Goal: Task Accomplishment & Management: Manage account settings

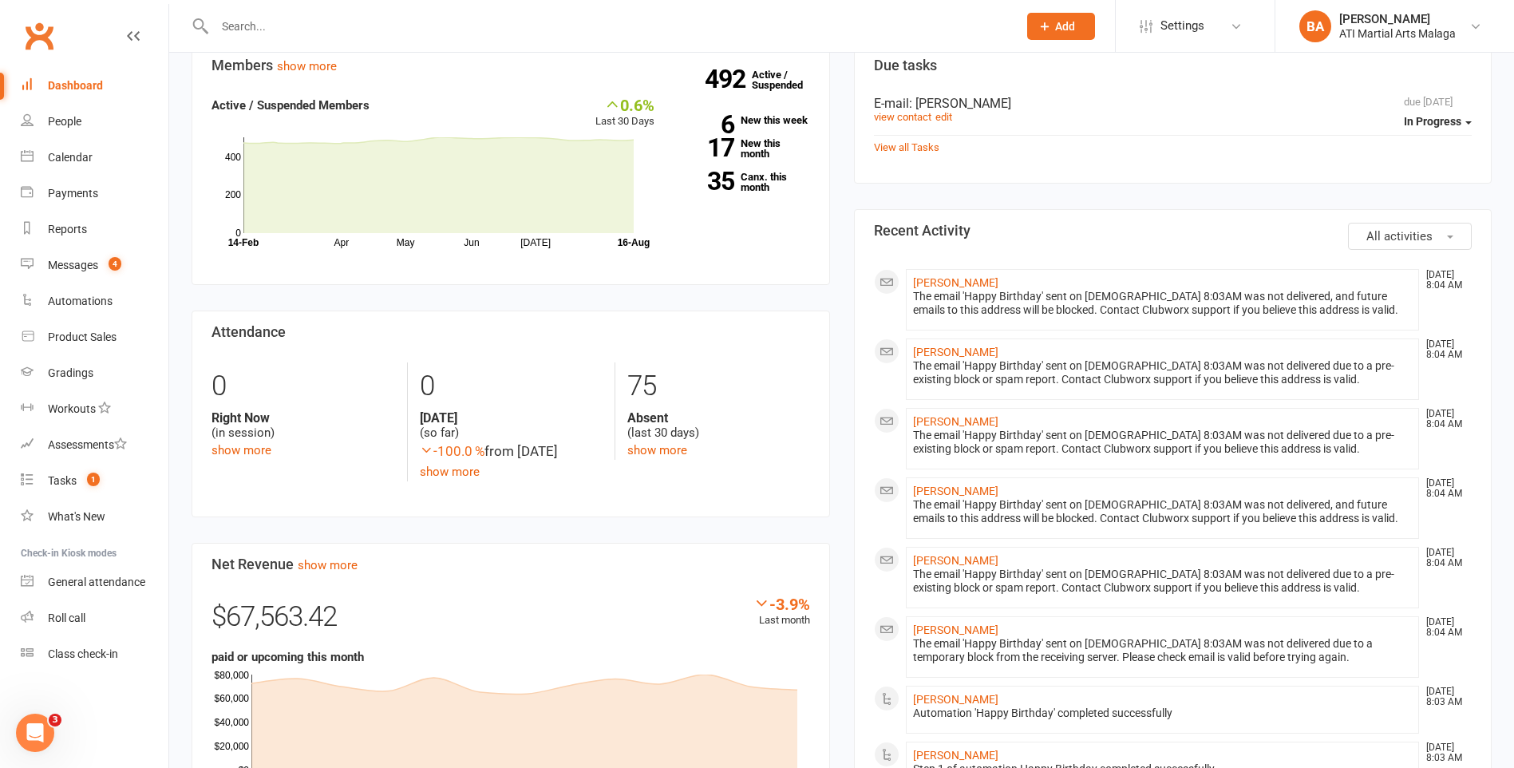
scroll to position [5, 0]
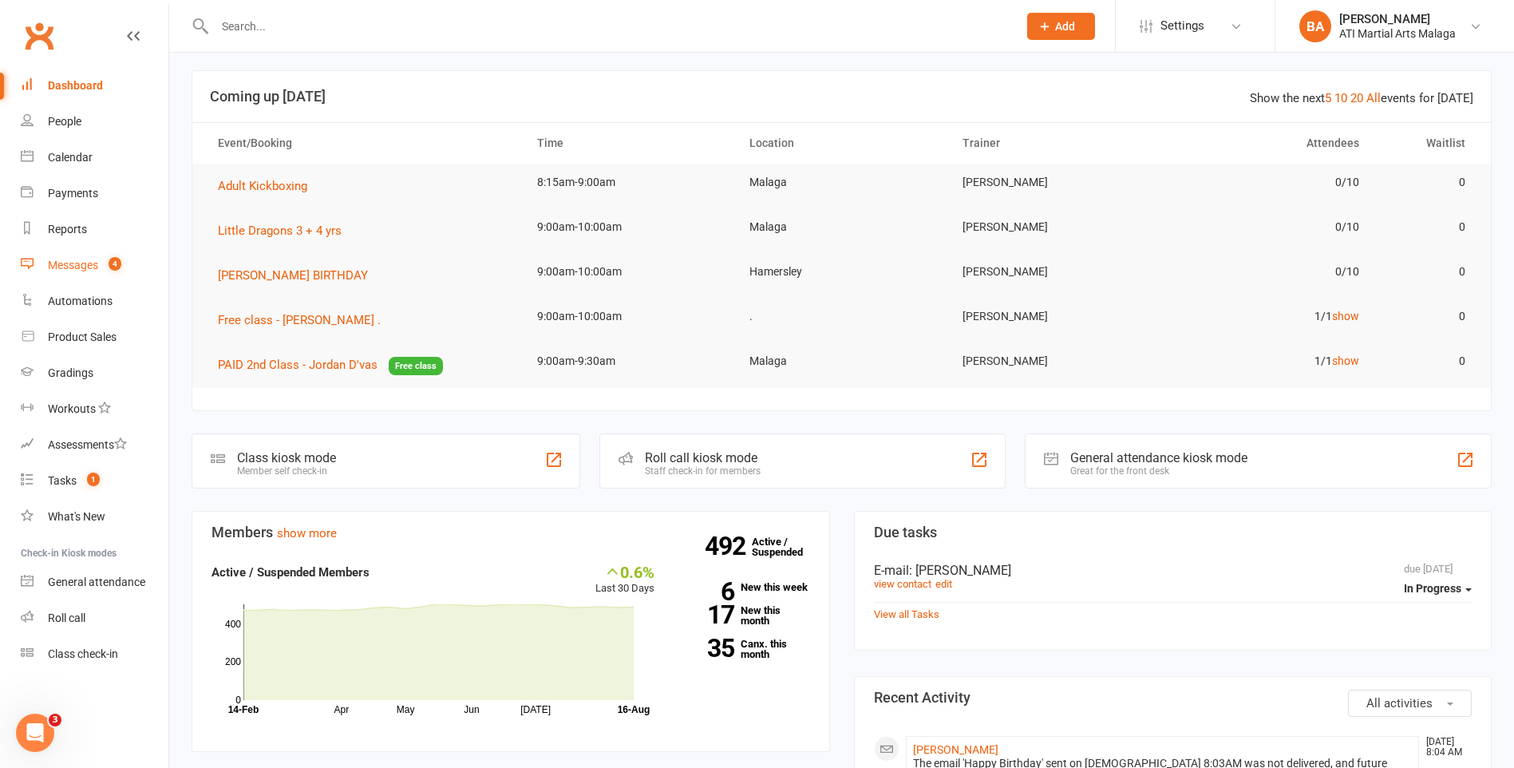
click at [65, 276] on link "Messages 4" at bounding box center [95, 265] width 148 height 36
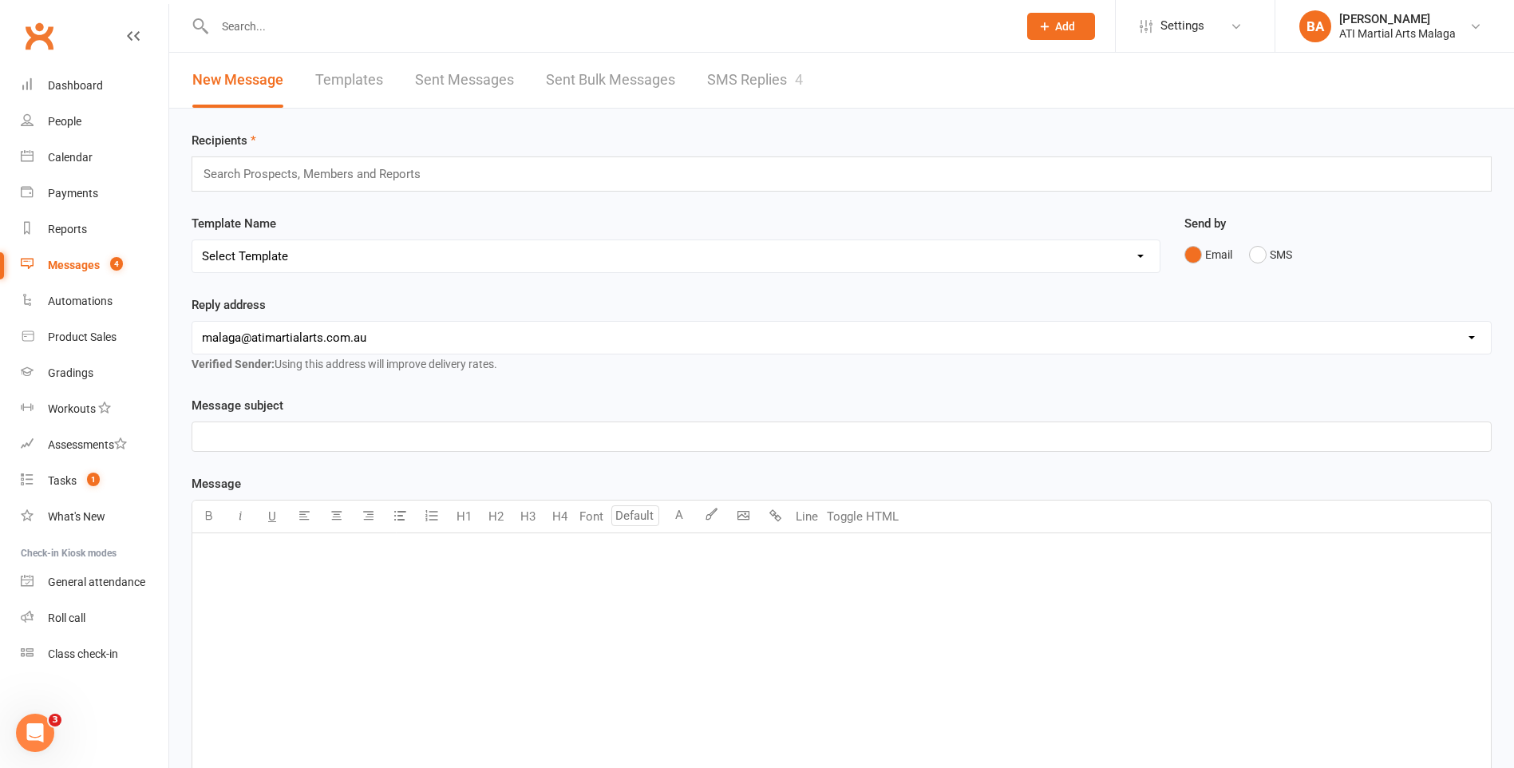
click at [756, 86] on link "SMS Replies 4" at bounding box center [755, 80] width 96 height 55
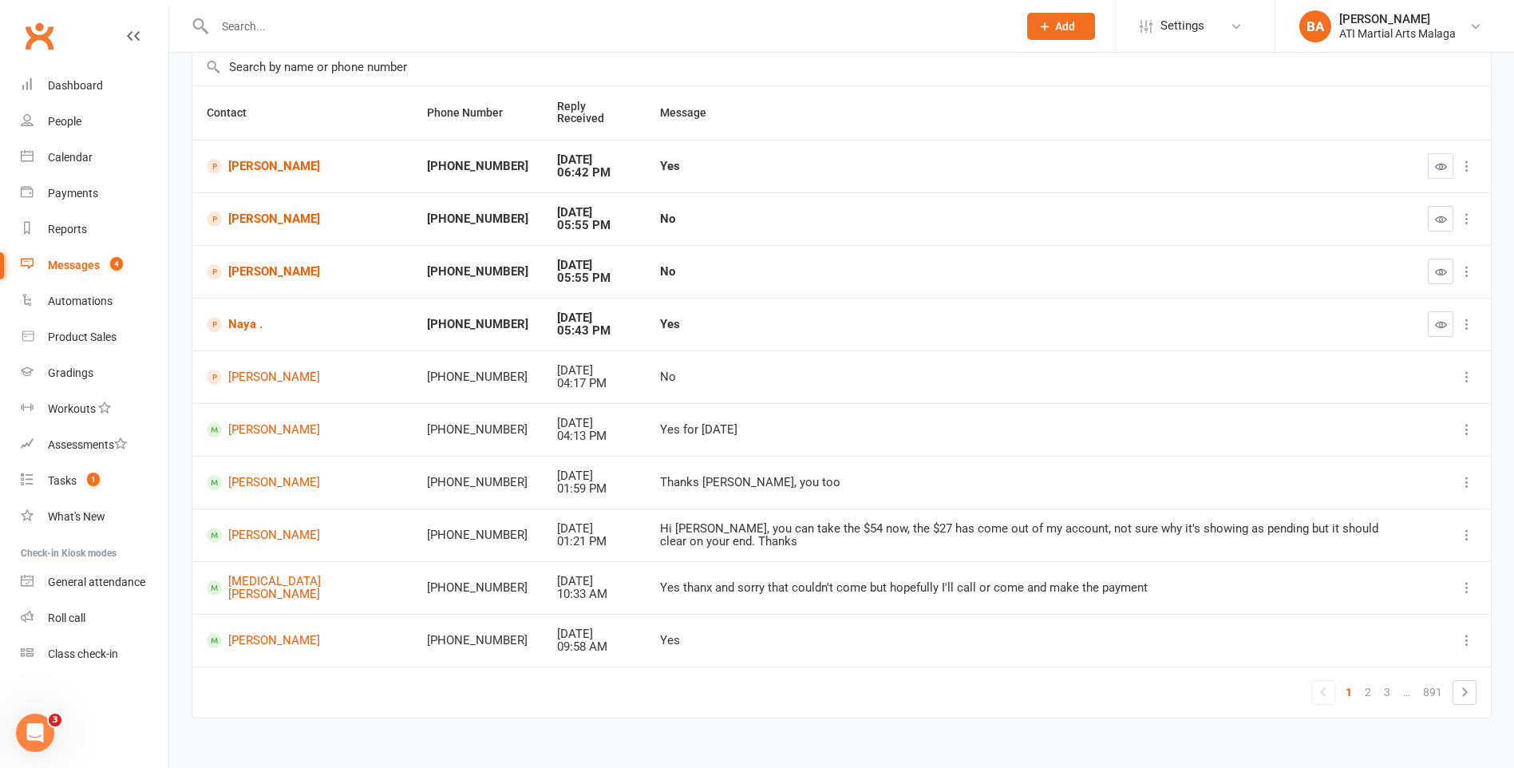
scroll to position [127, 0]
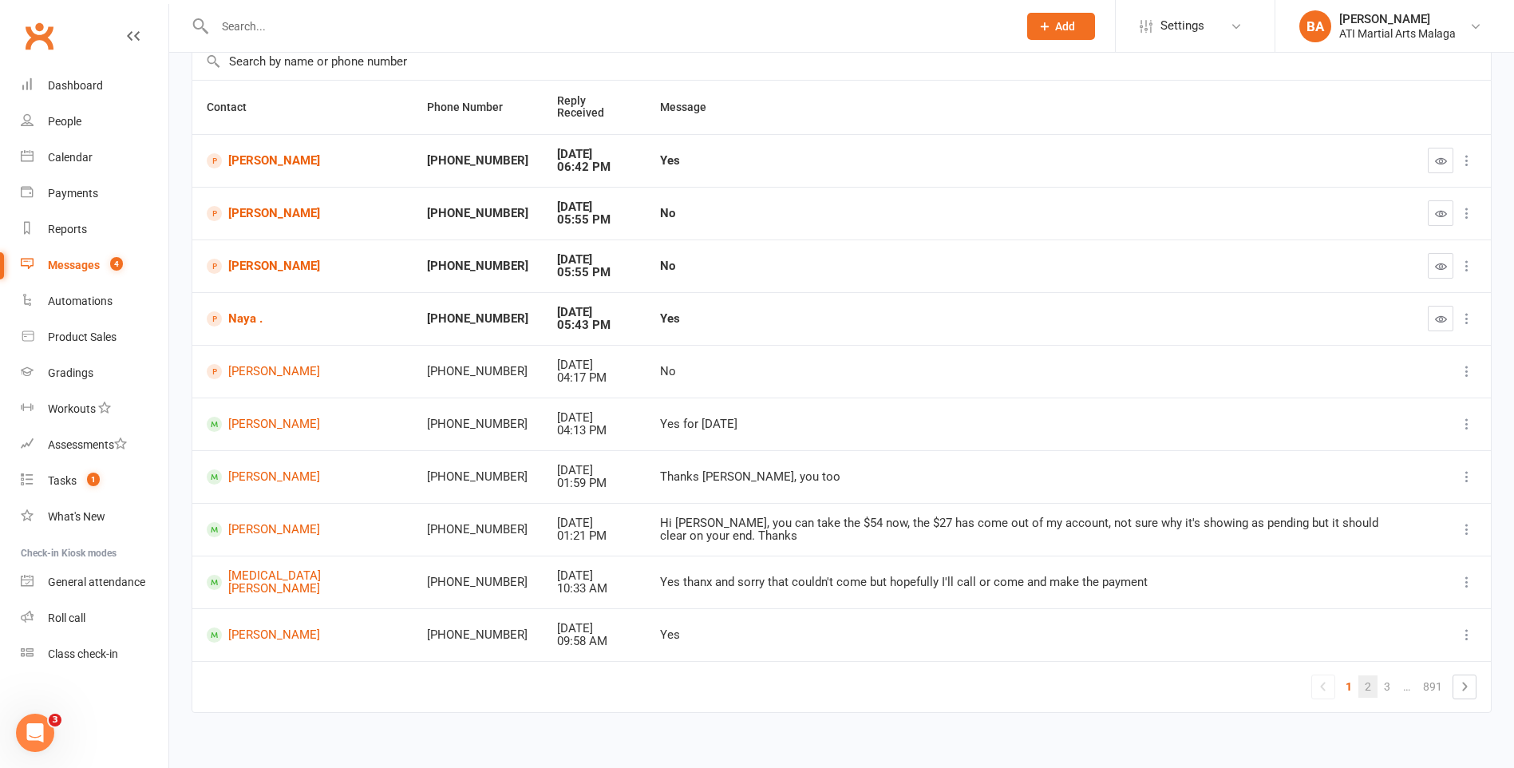
click at [1369, 675] on link "2" at bounding box center [1368, 686] width 19 height 22
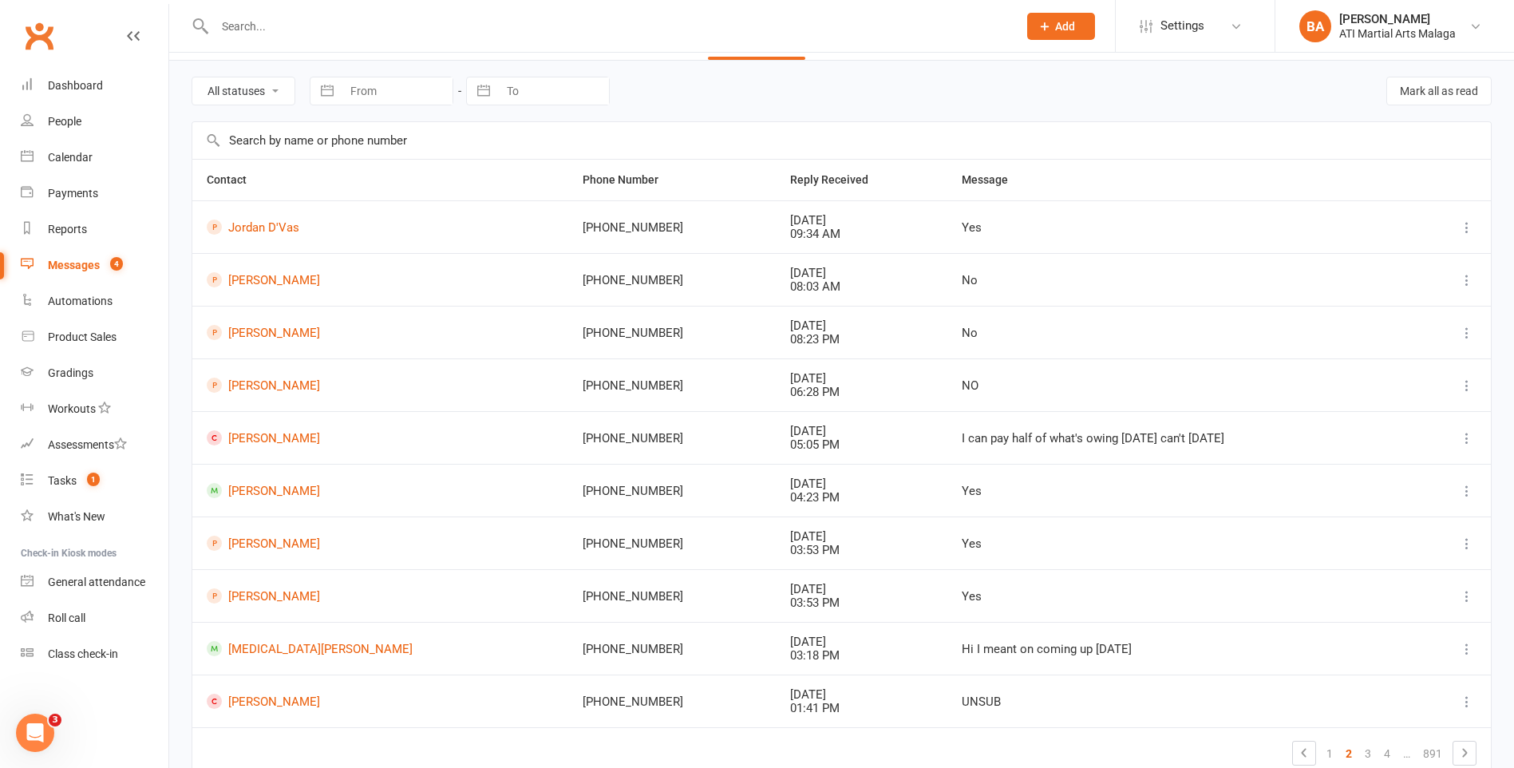
scroll to position [47, 0]
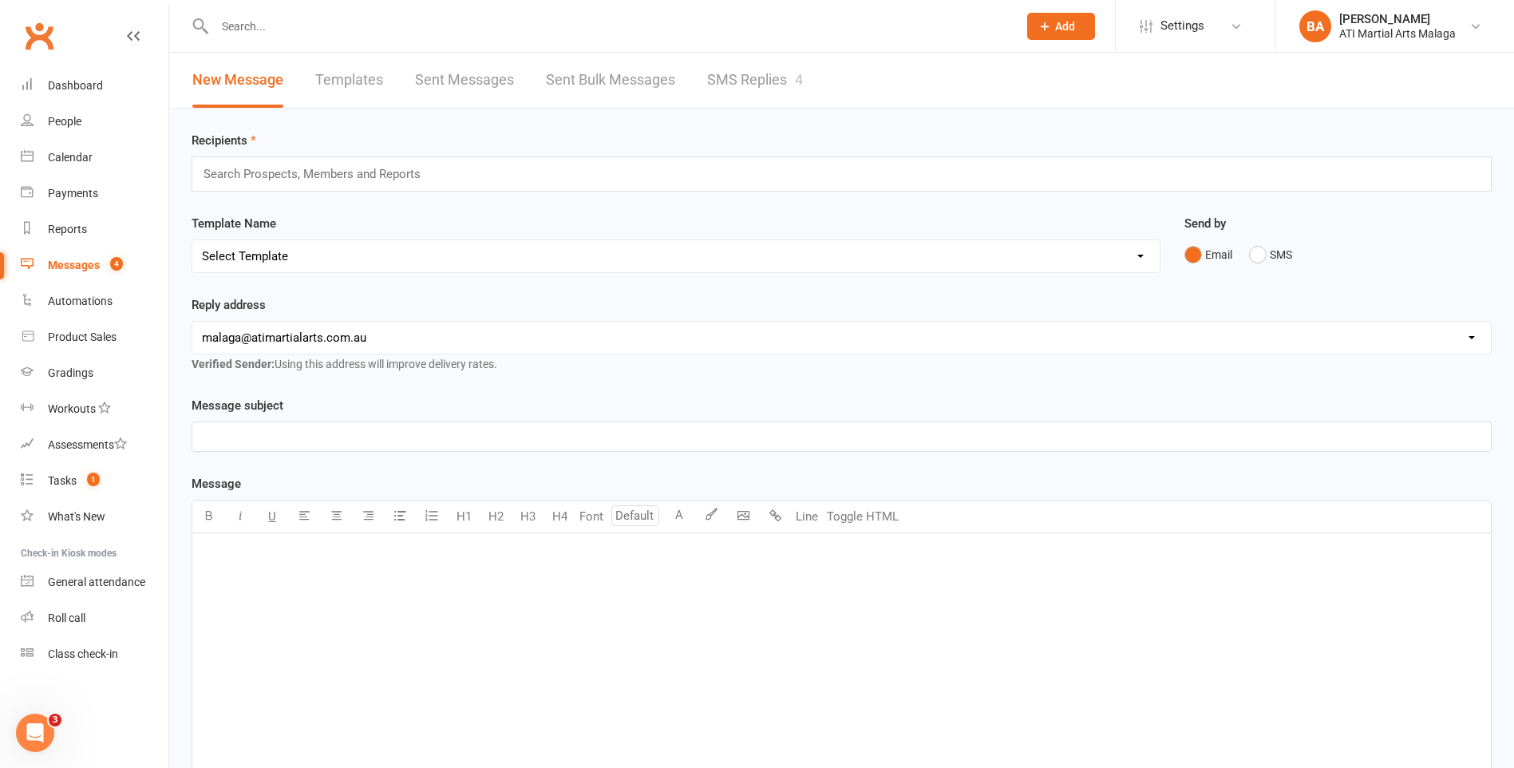
click at [833, 92] on div "New Message Templates Sent Messages Sent Bulk Messages SMS Replies 4" at bounding box center [841, 81] width 1345 height 56
click at [769, 94] on link "SMS Replies 4" at bounding box center [755, 80] width 96 height 55
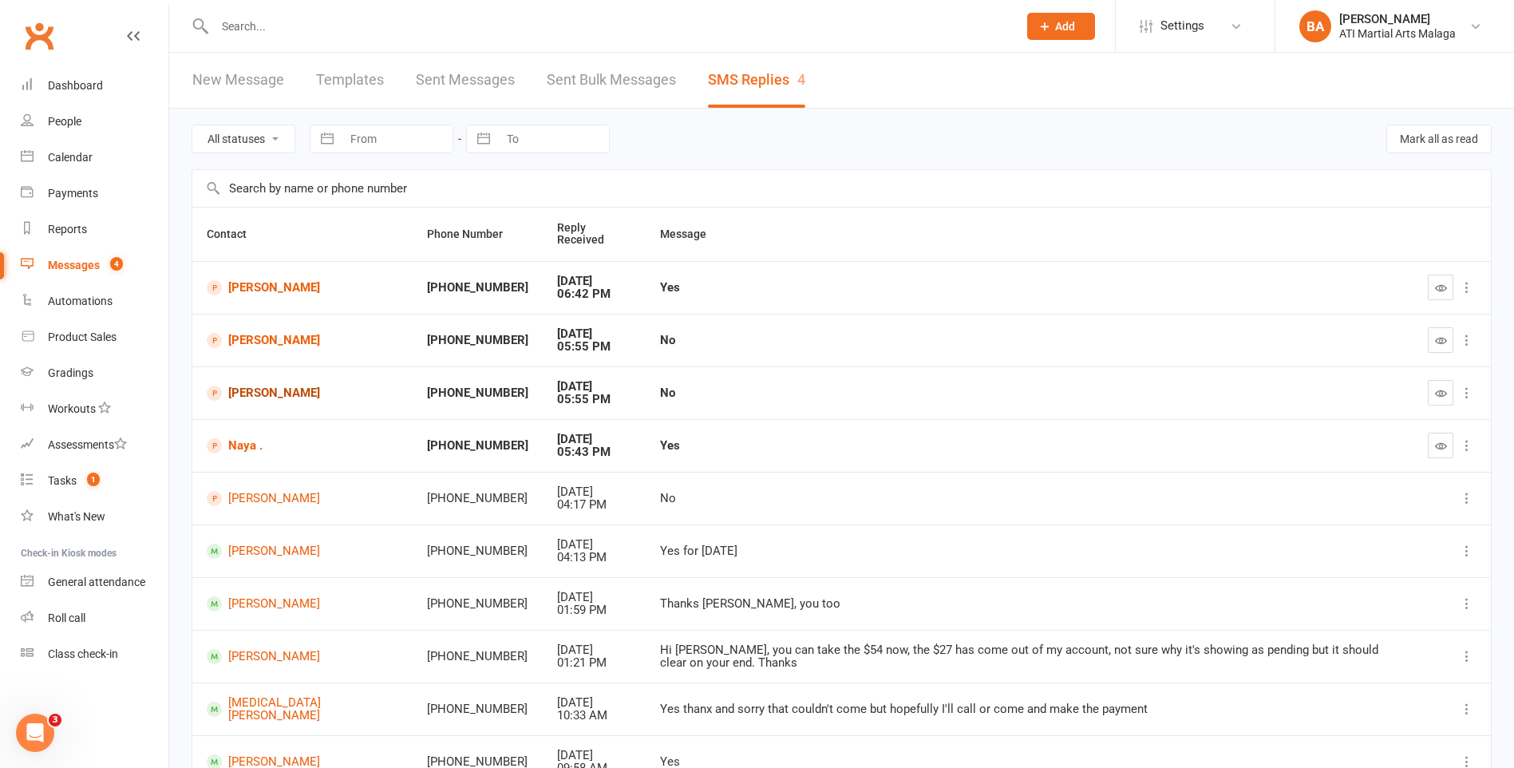
click at [292, 386] on link "[PERSON_NAME]" at bounding box center [303, 393] width 192 height 15
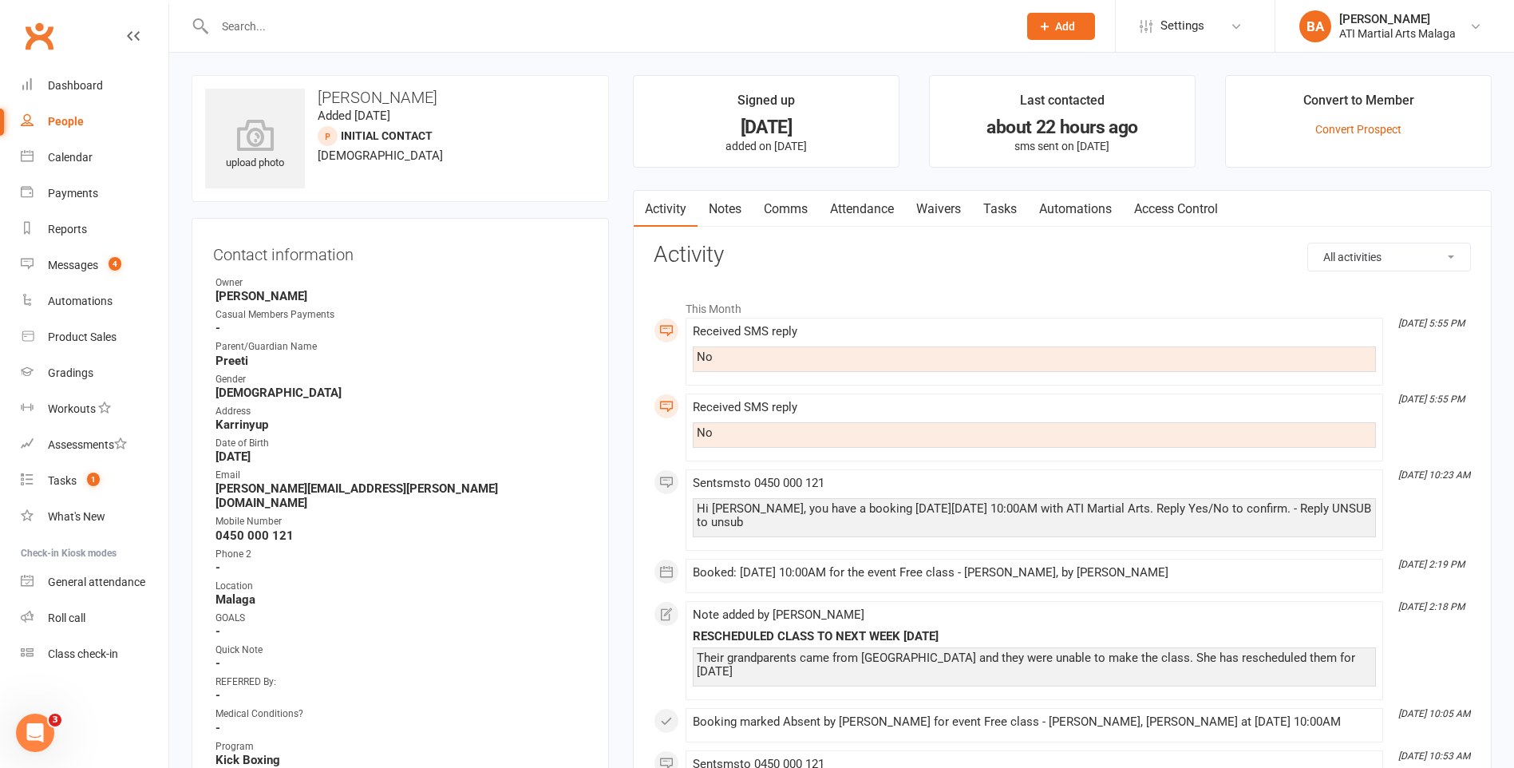
click at [716, 199] on link "Notes" at bounding box center [725, 209] width 55 height 37
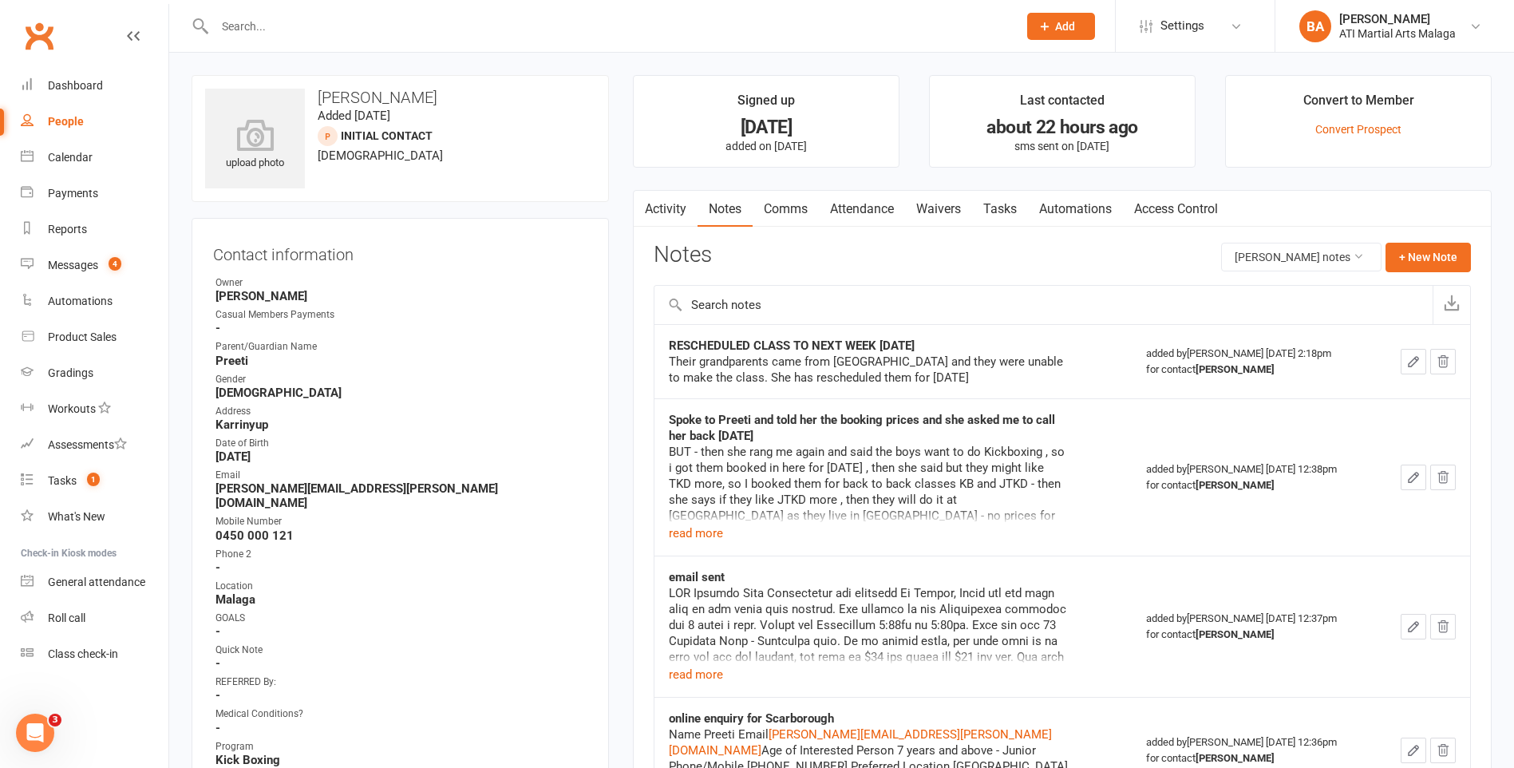
click at [642, 216] on button "button" at bounding box center [644, 209] width 20 height 36
click at [655, 211] on link "Activity" at bounding box center [666, 209] width 64 height 37
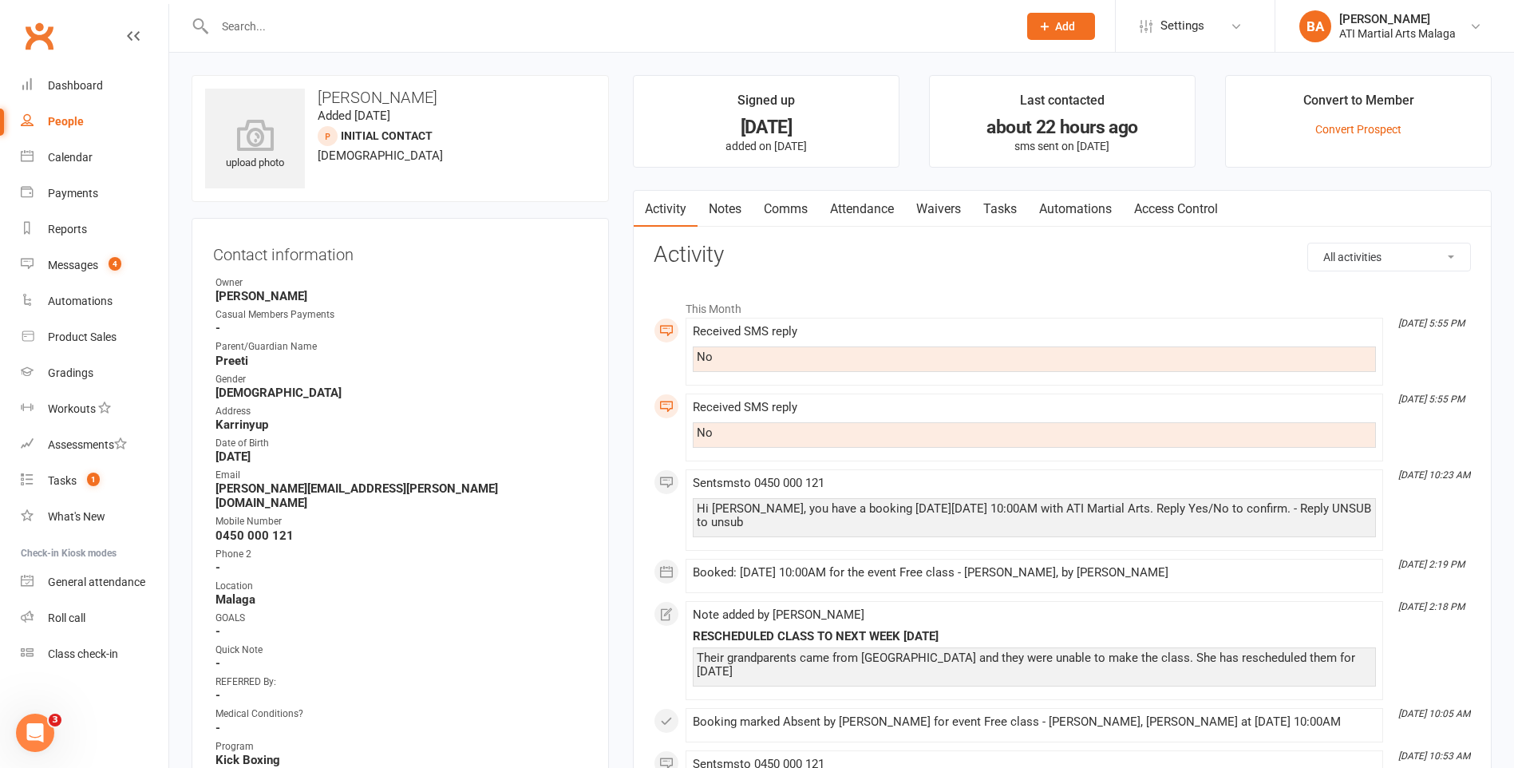
click at [773, 198] on link "Comms" at bounding box center [786, 209] width 66 height 37
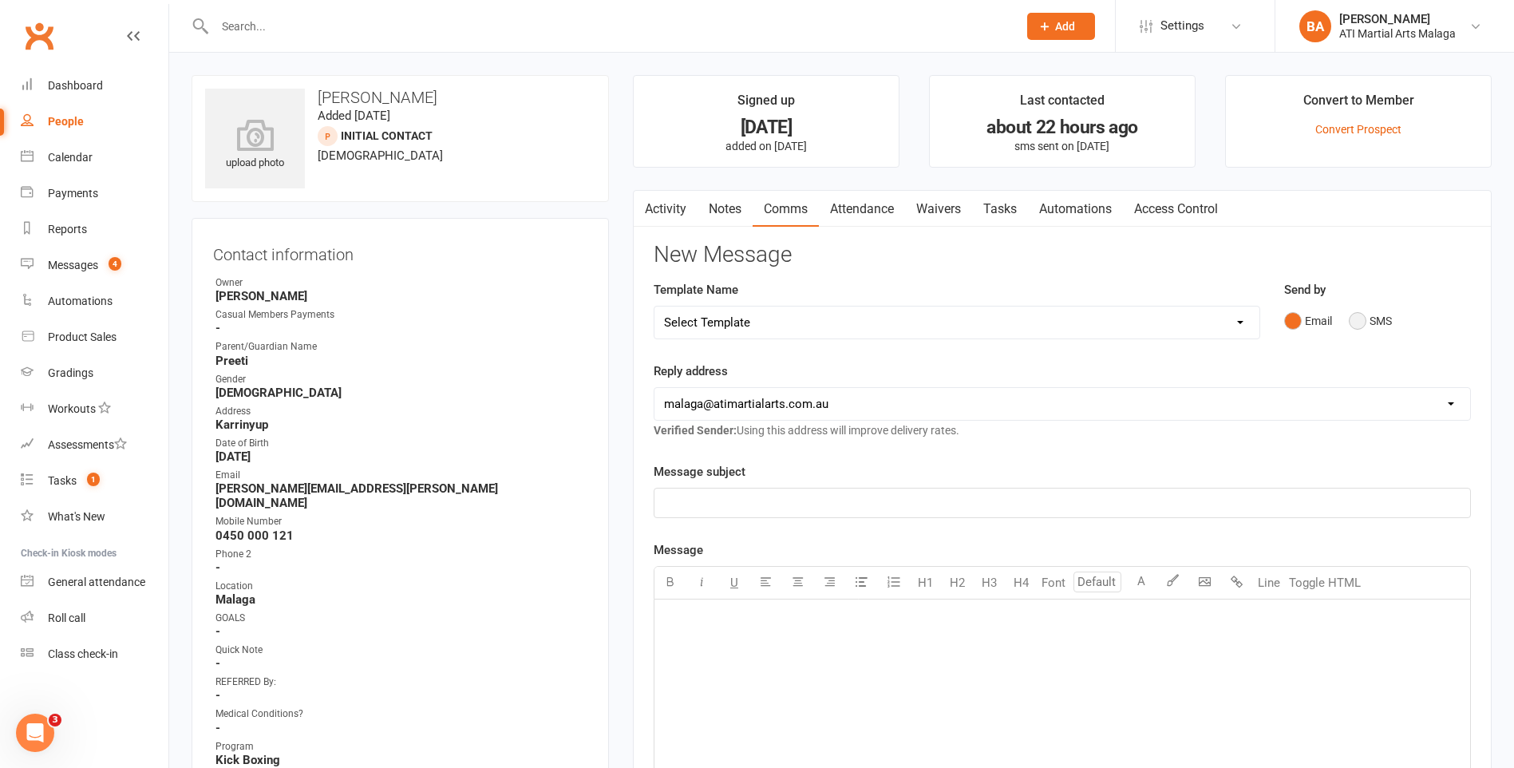
click at [1353, 318] on button "SMS" at bounding box center [1370, 321] width 43 height 30
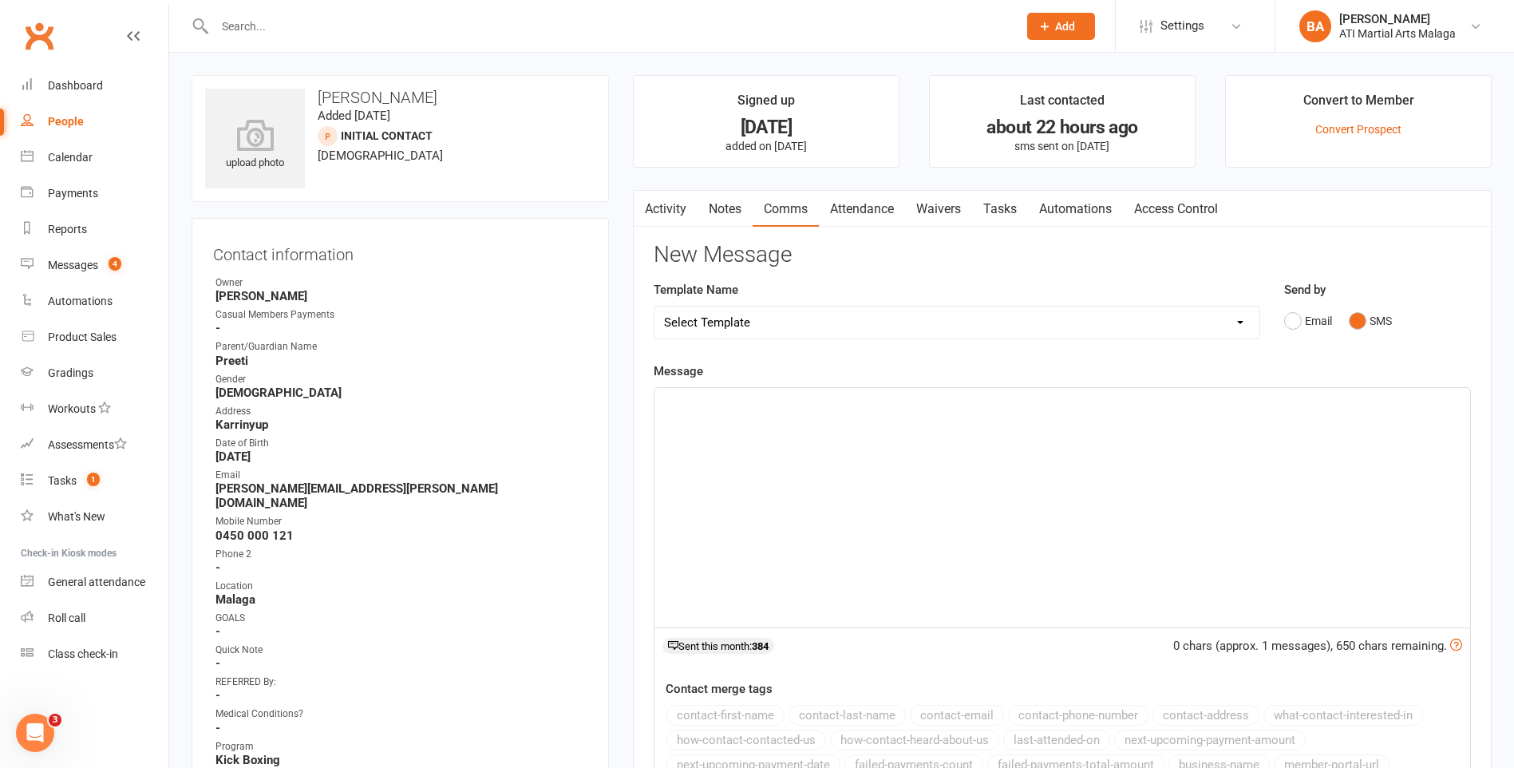
click at [1041, 417] on div "﻿" at bounding box center [1063, 507] width 816 height 239
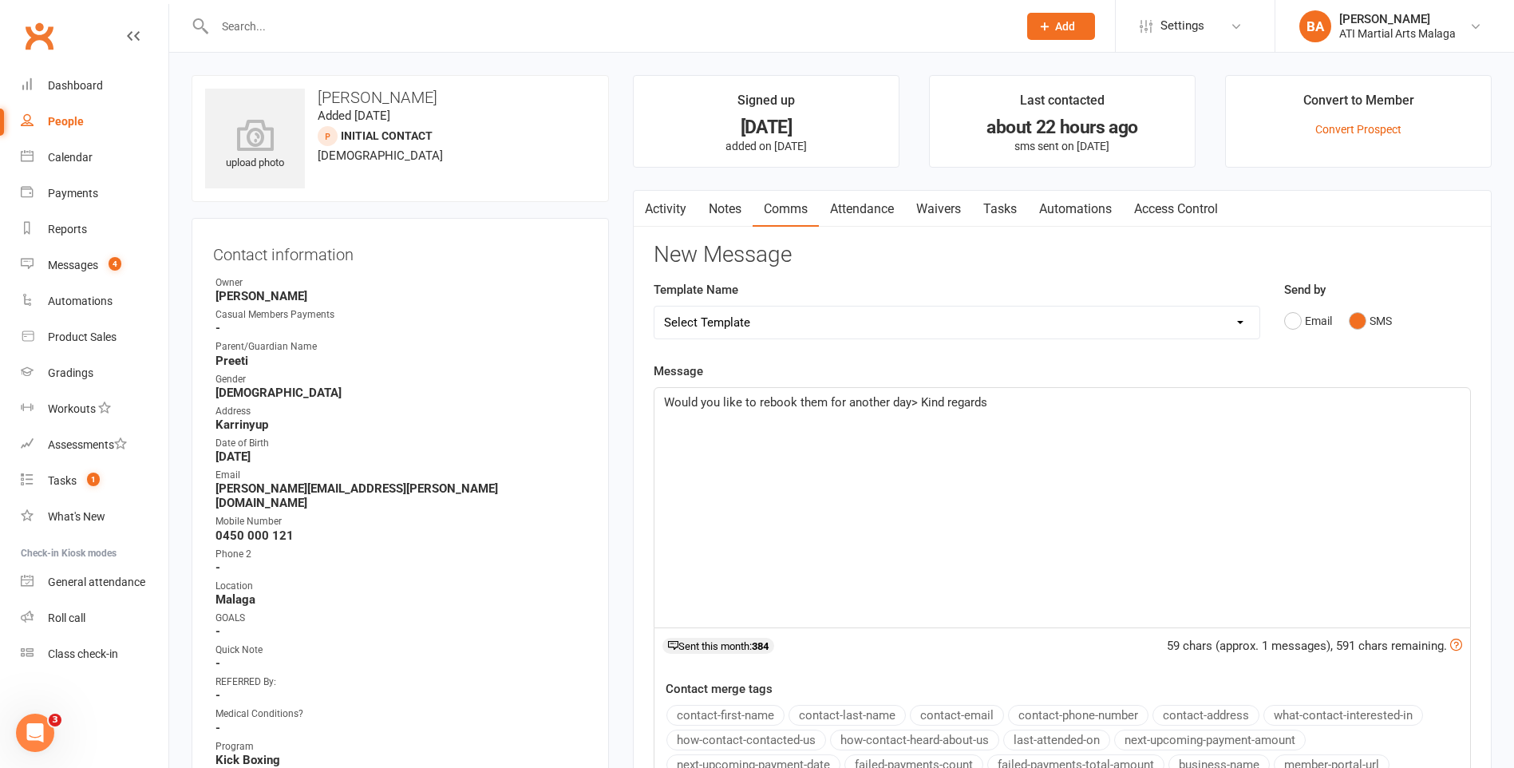
click at [1047, 407] on p "Would you like to rebook them for another day> Kind regards" at bounding box center [1062, 402] width 797 height 19
drag, startPoint x: 1079, startPoint y: 422, endPoint x: 136, endPoint y: 379, distance: 943.7
copy span "Would you like to rebook them for another day? Kind regards, ATI Malaga"
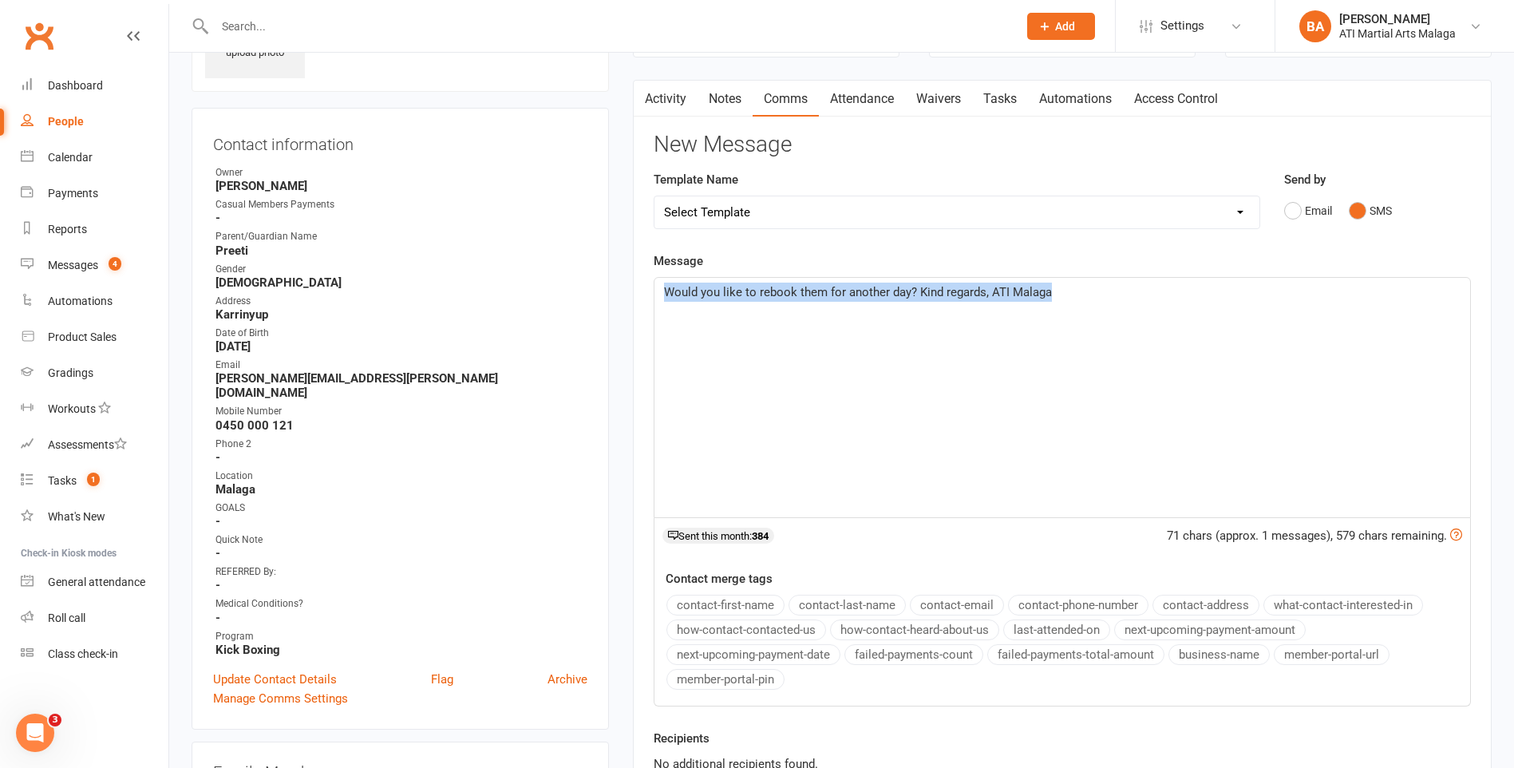
scroll to position [160, 0]
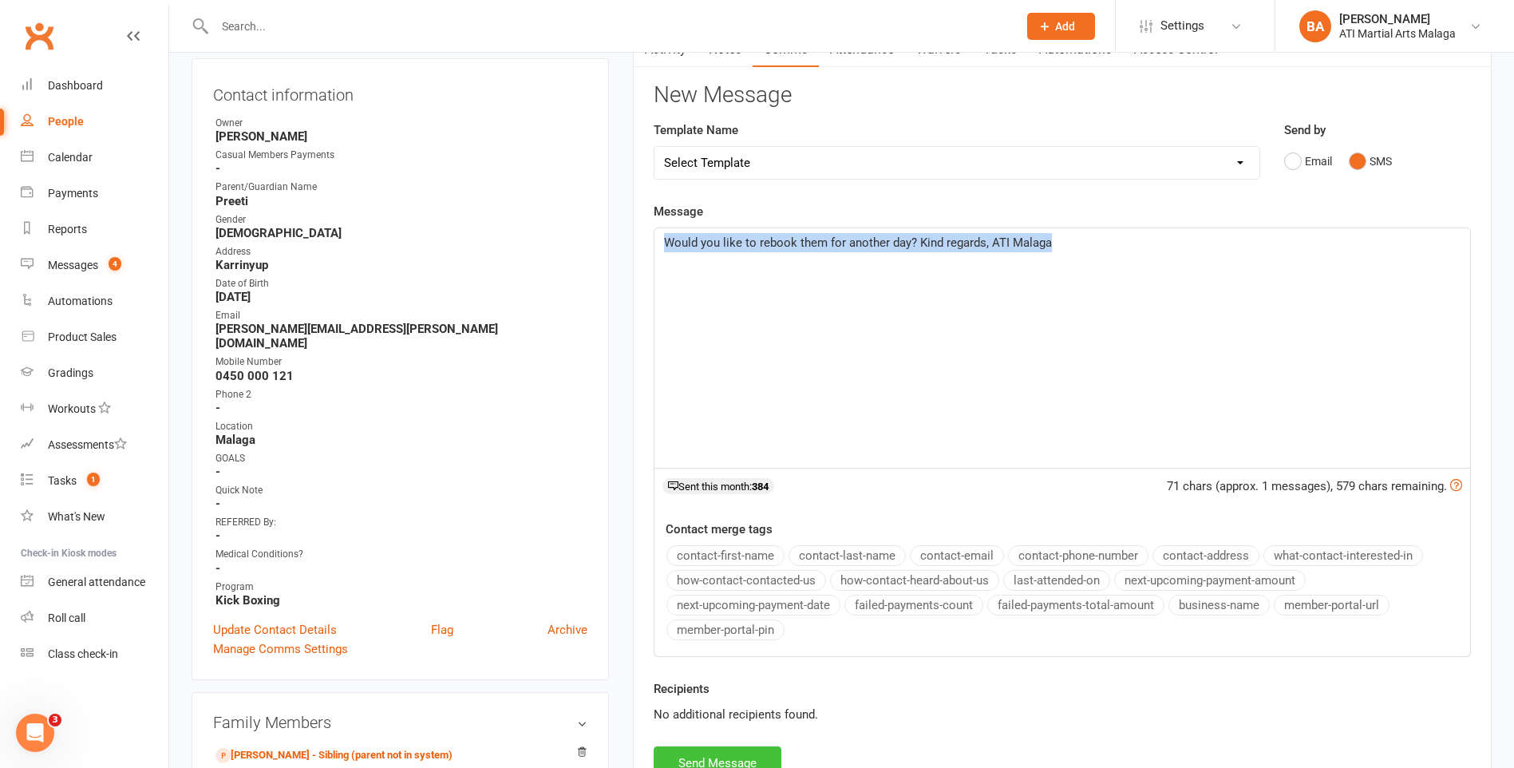
click at [664, 752] on button "Send Message" at bounding box center [718, 763] width 128 height 34
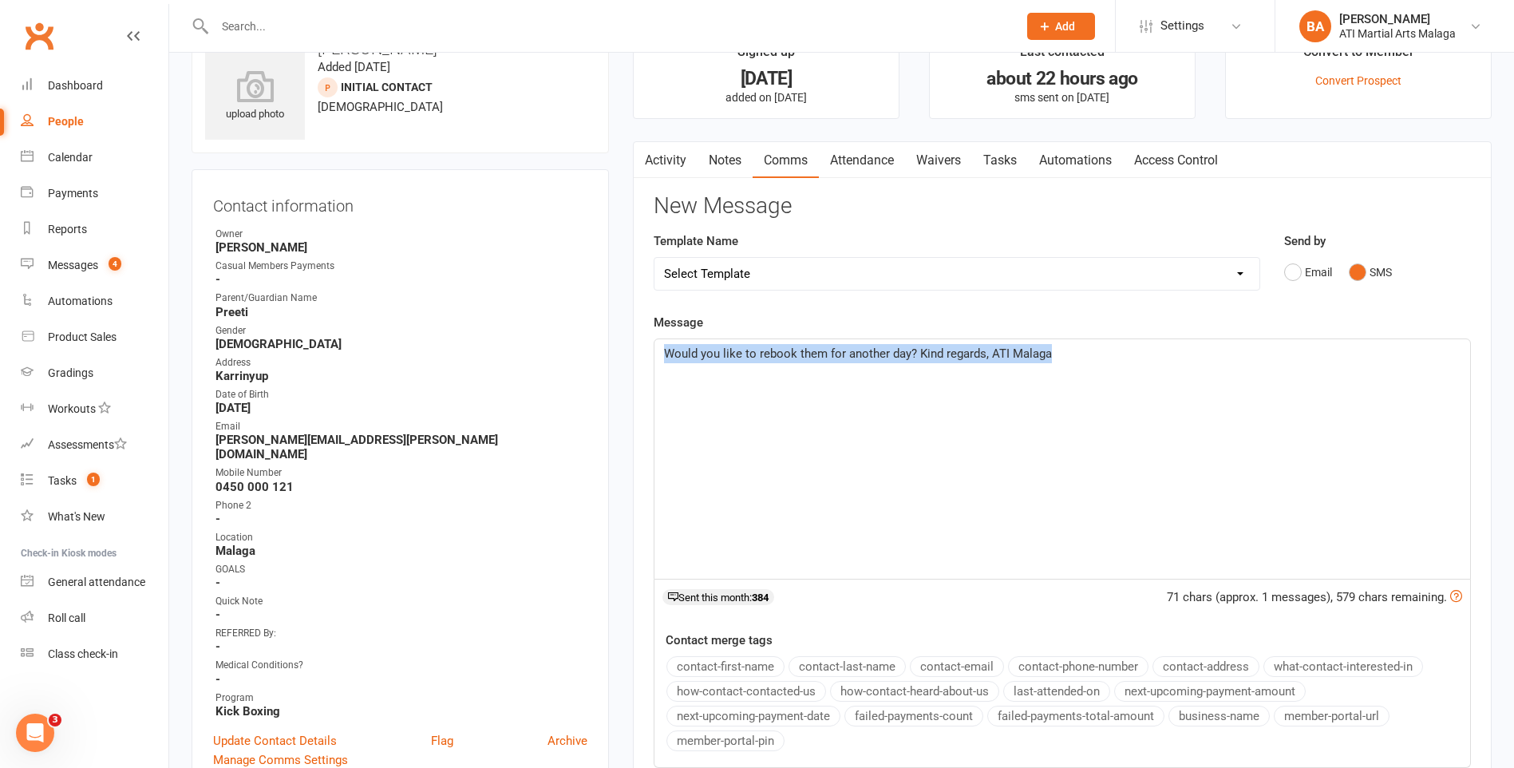
scroll to position [0, 0]
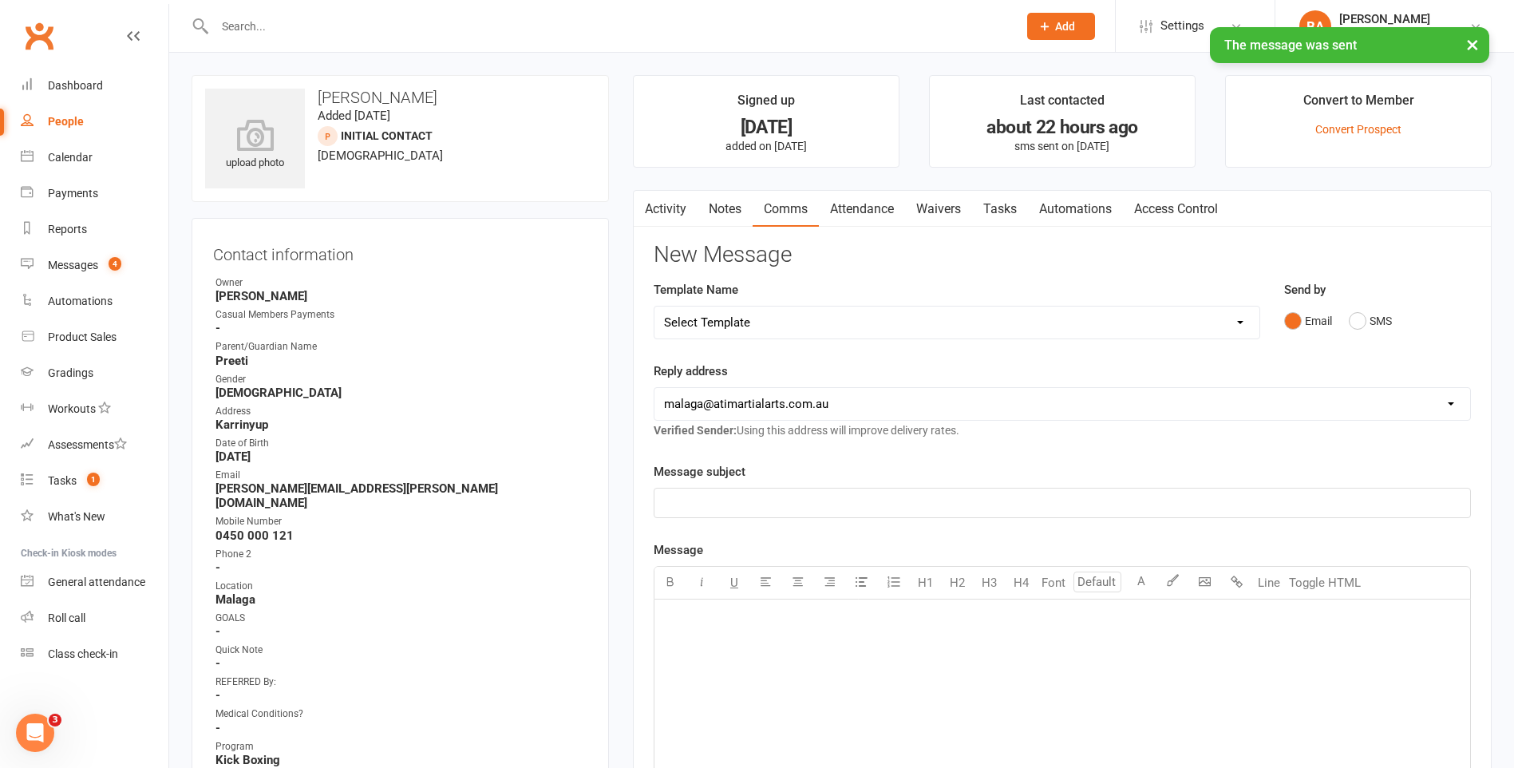
click at [725, 210] on link "Notes" at bounding box center [725, 209] width 55 height 37
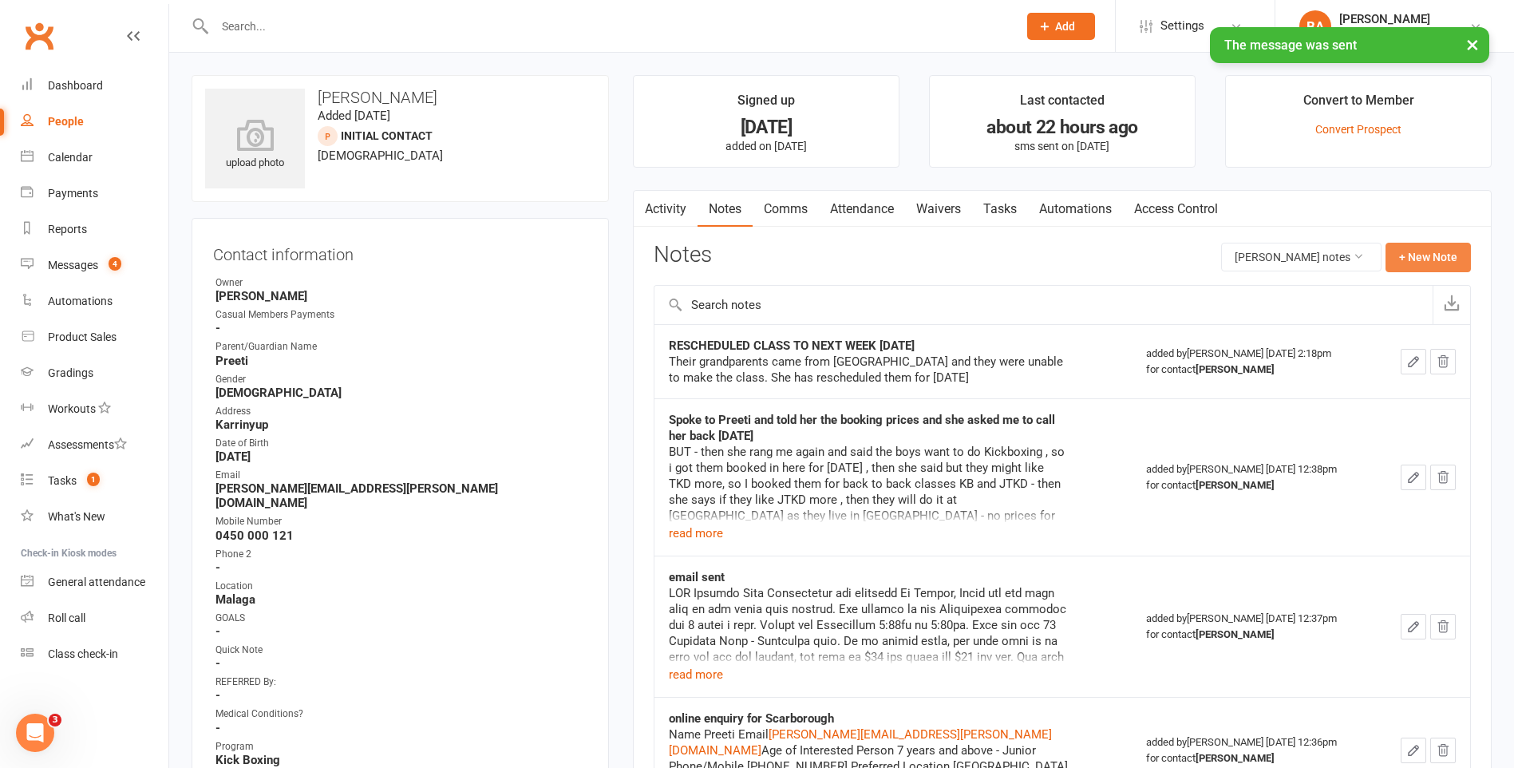
click at [1416, 267] on button "+ New Note" at bounding box center [1428, 257] width 85 height 29
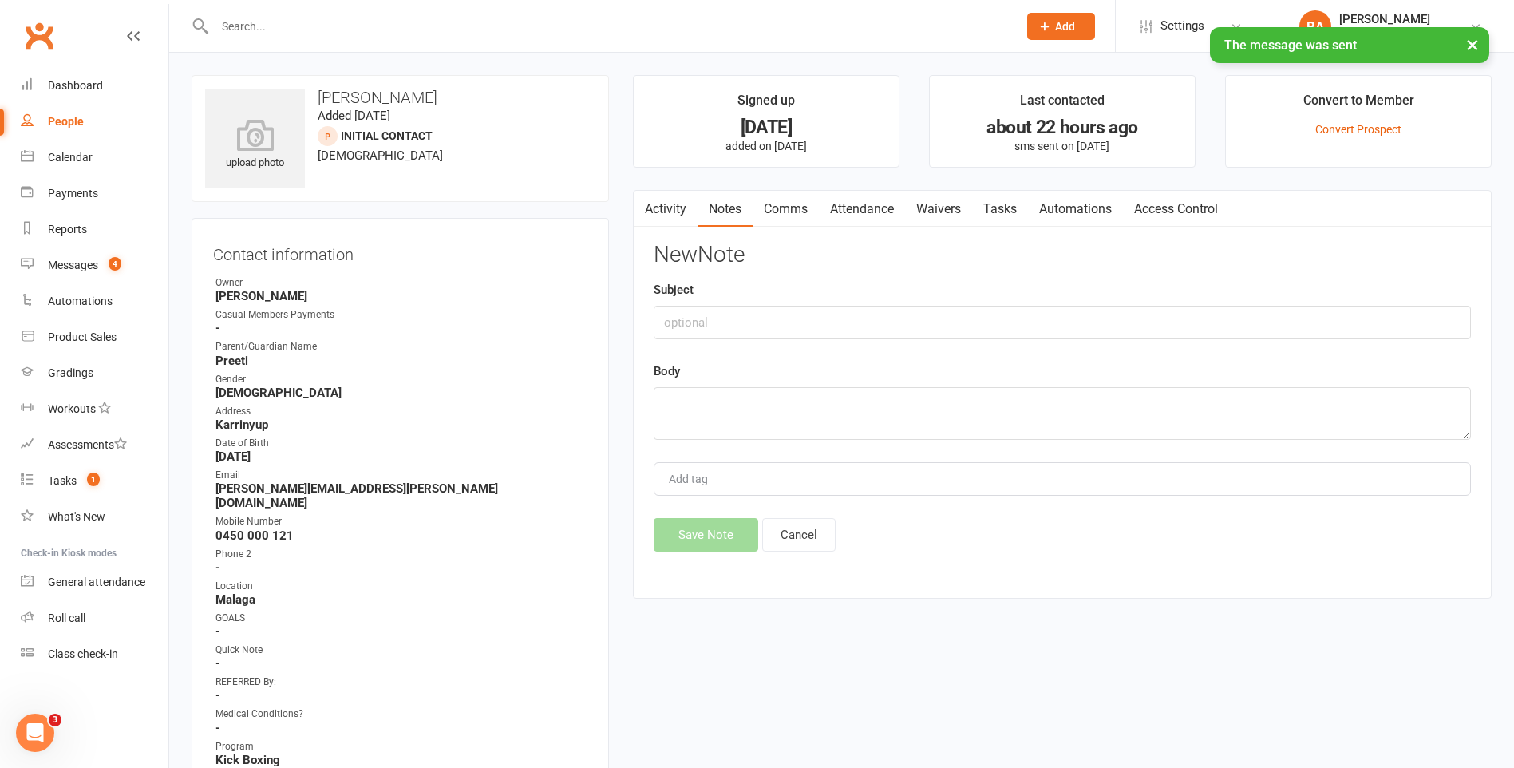
click at [936, 350] on div "New Note Subject Body Add tag Save Note Cancel" at bounding box center [1062, 397] width 817 height 309
click at [939, 318] on input "text" at bounding box center [1062, 323] width 817 height 34
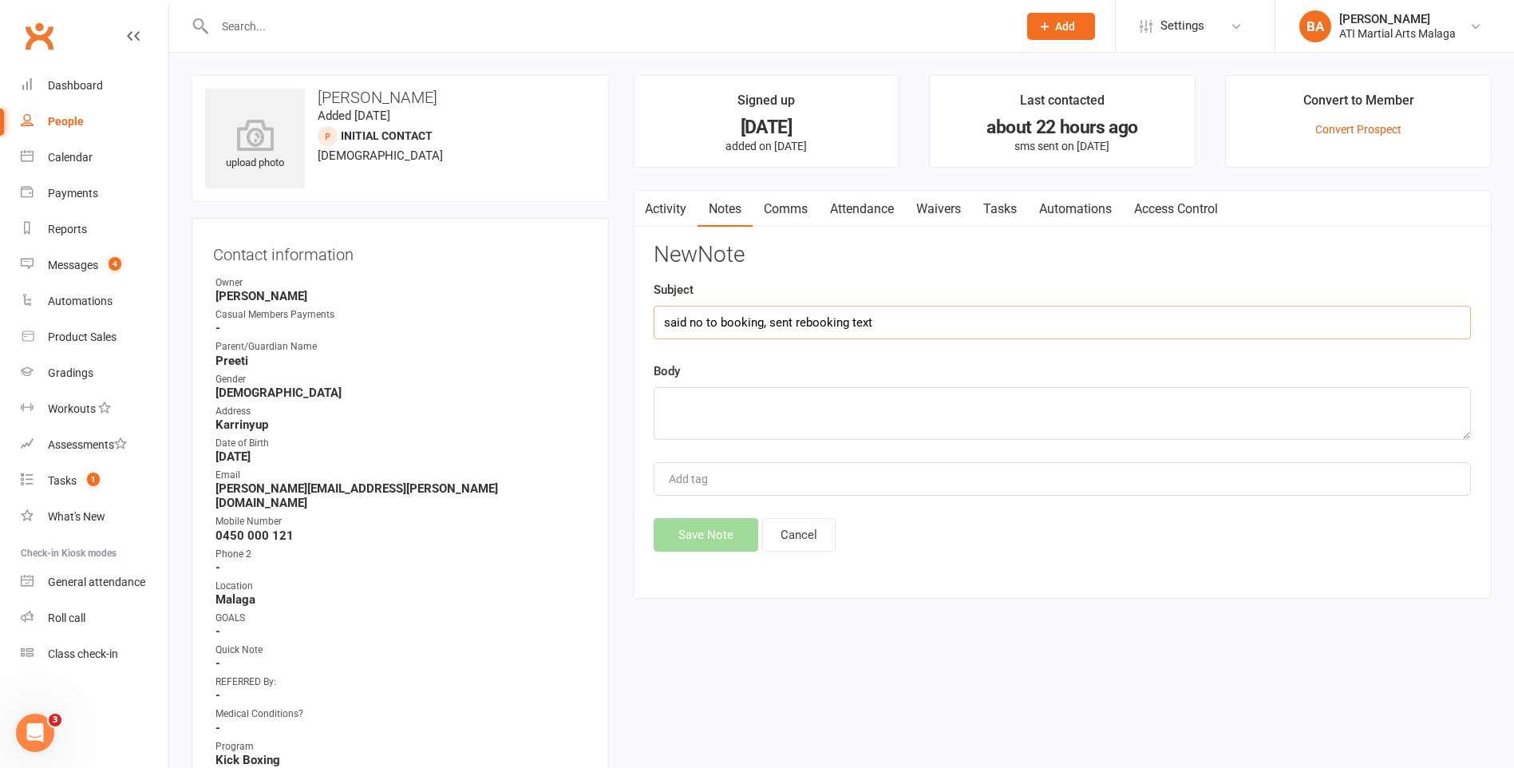
type input "said no to booking, sent rebooking text"
click at [754, 411] on textarea at bounding box center [1062, 413] width 817 height 53
paste textarea "Would you like to rebook them for another day? Kind regards, ATI Malaga"
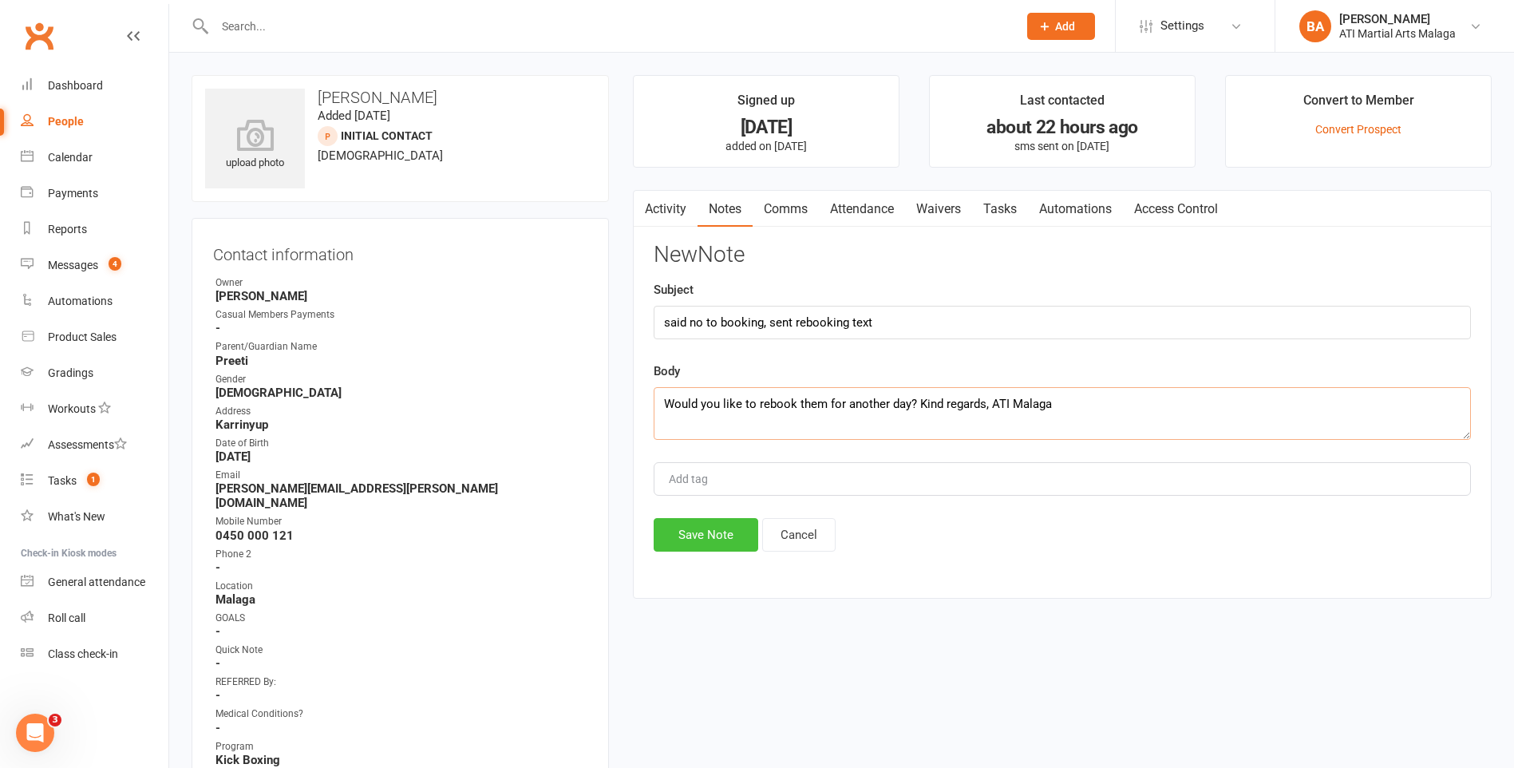
type textarea "Would you like to rebook them for another day? Kind regards, ATI Malaga"
click at [715, 535] on button "Save Note" at bounding box center [706, 535] width 105 height 34
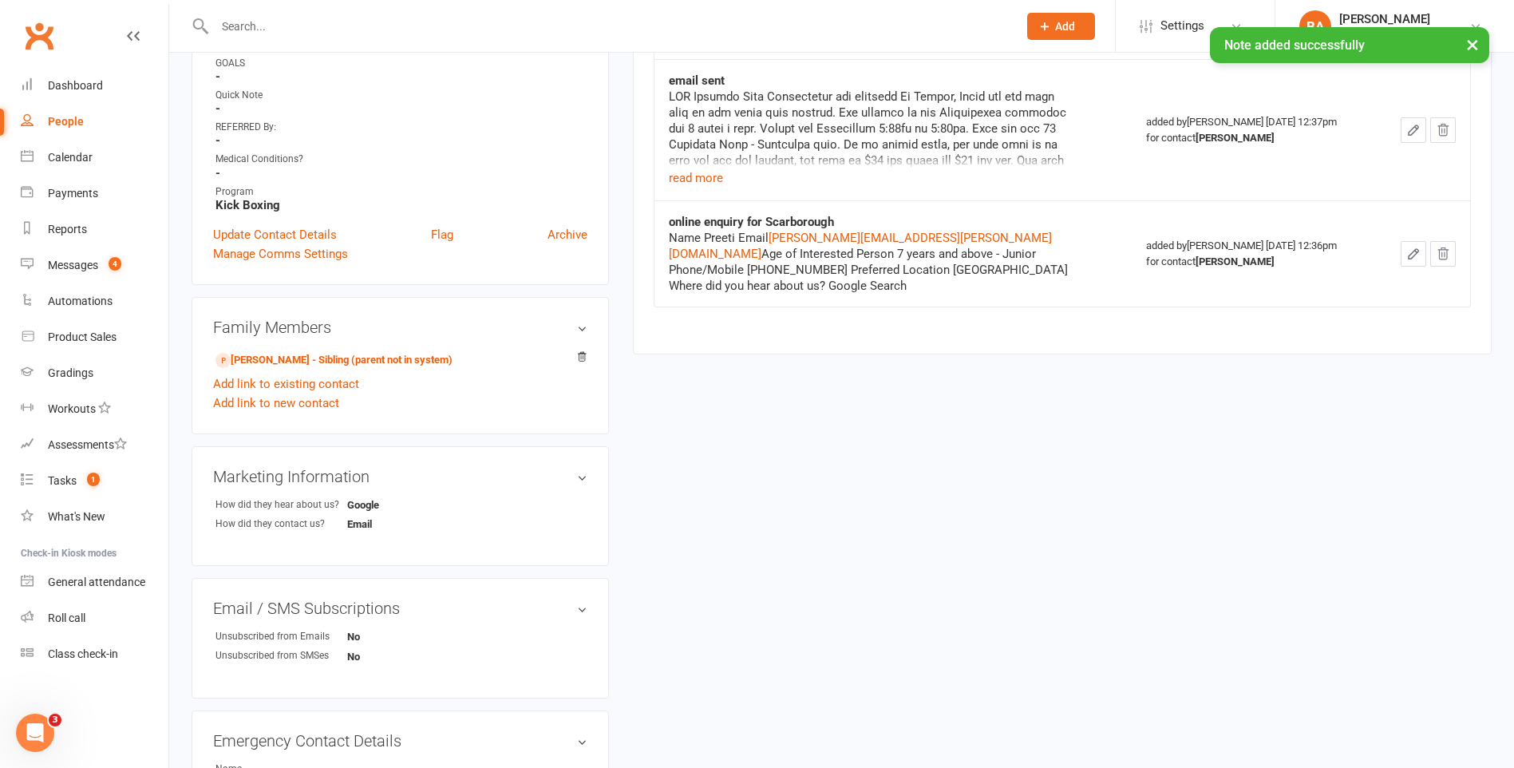
scroll to position [559, 0]
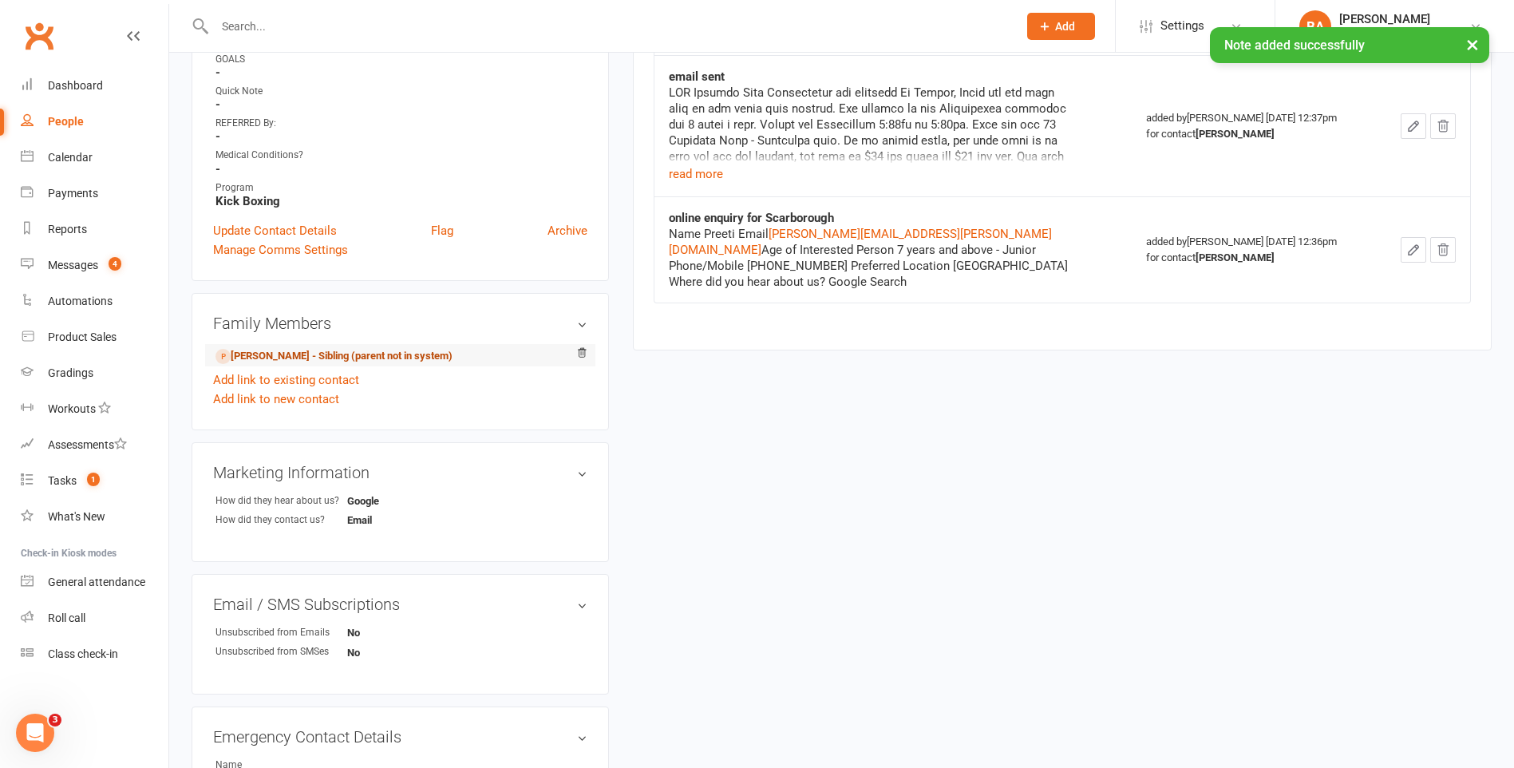
click at [339, 348] on link "Shaurya Singh - Sibling (parent not in system)" at bounding box center [334, 356] width 237 height 17
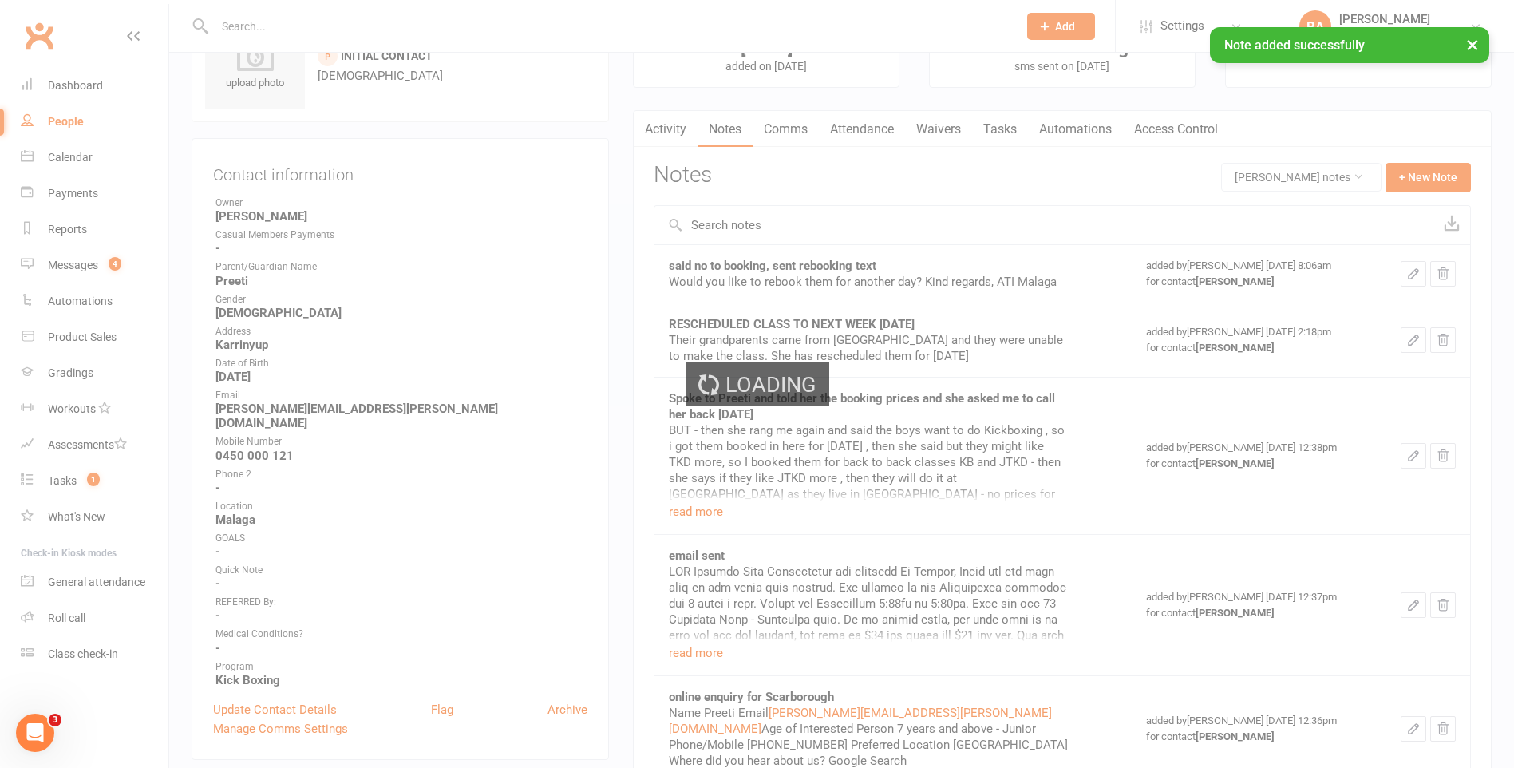
scroll to position [0, 0]
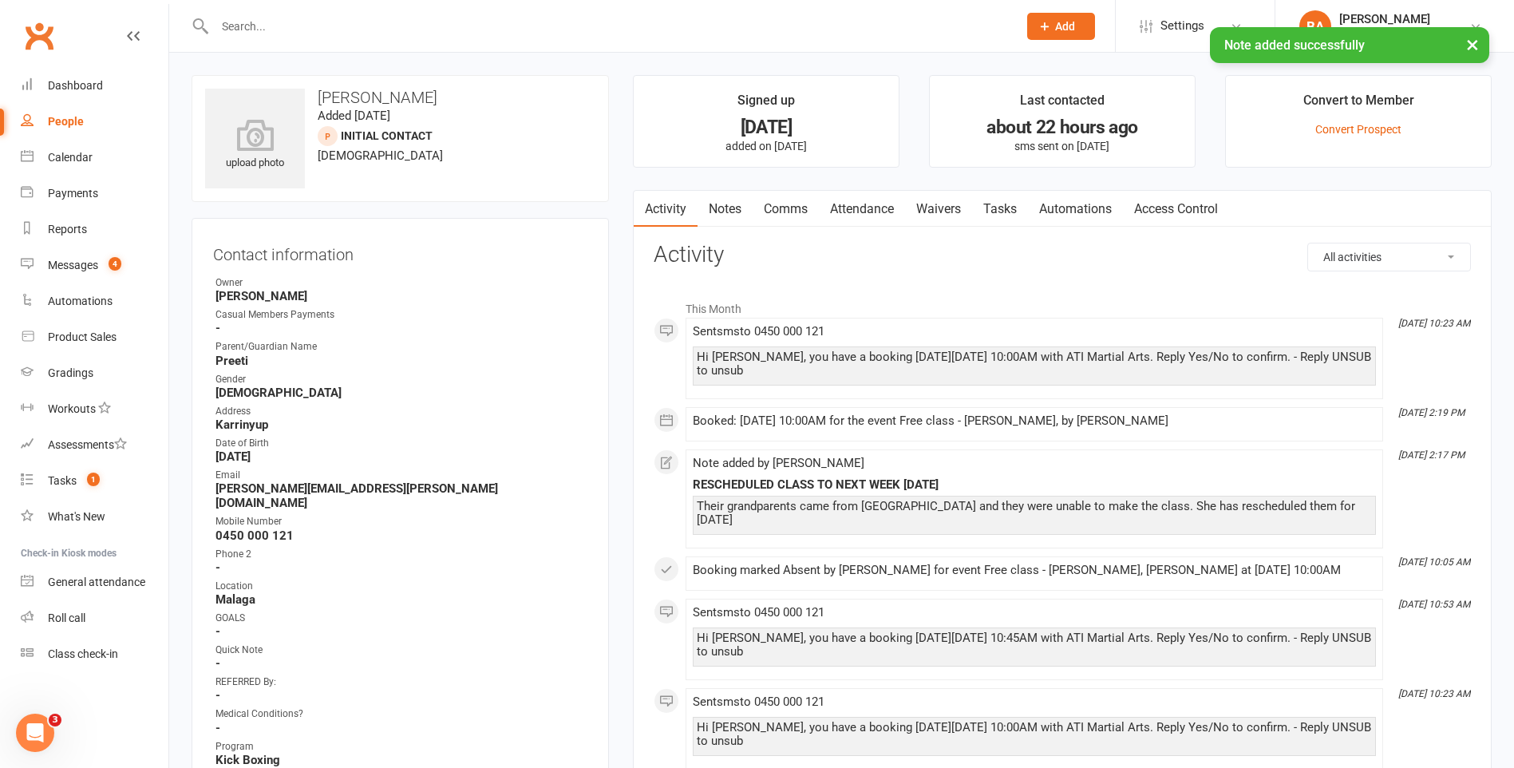
click at [716, 202] on link "Notes" at bounding box center [725, 209] width 55 height 37
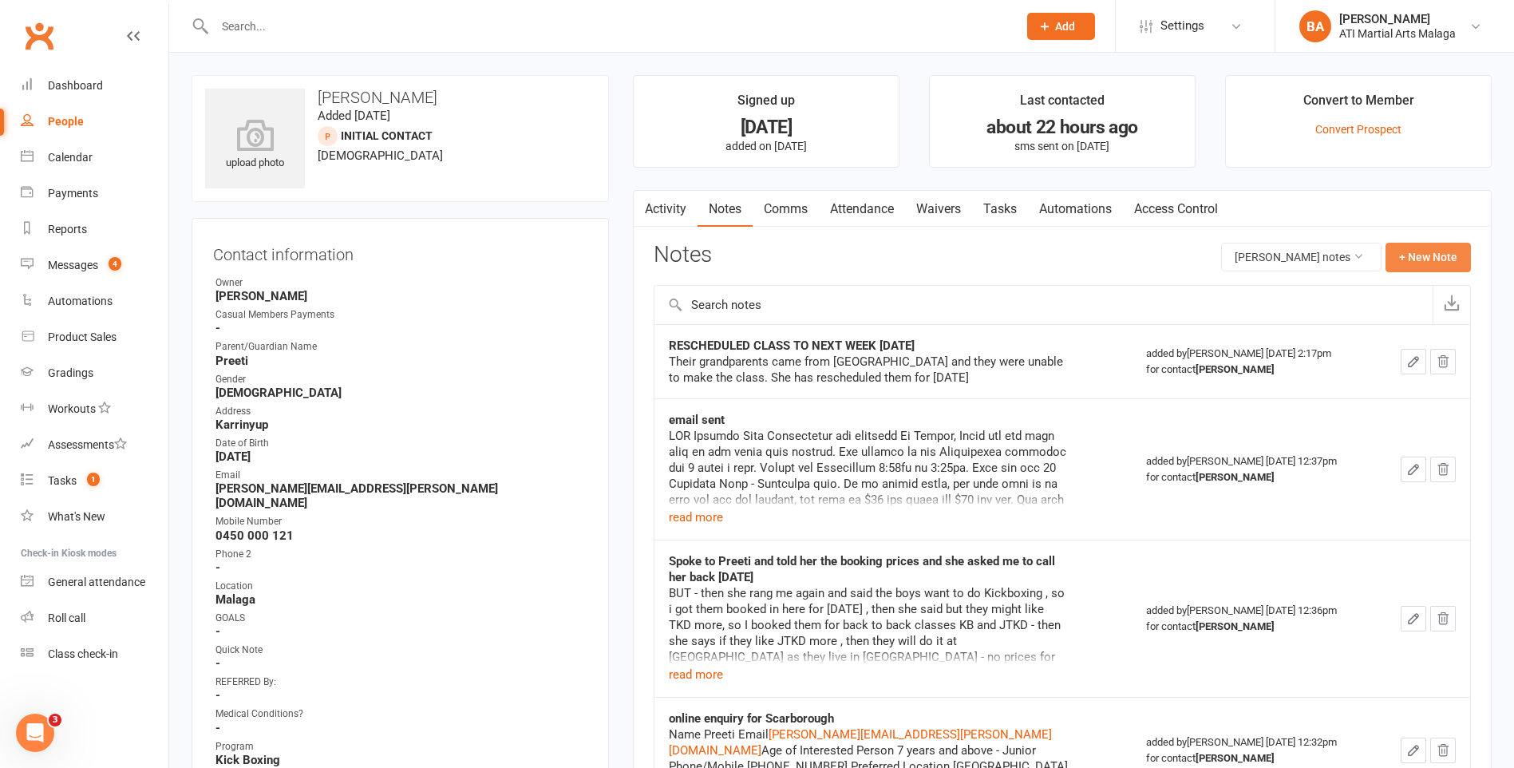
click at [1438, 267] on button "+ New Note" at bounding box center [1428, 257] width 85 height 29
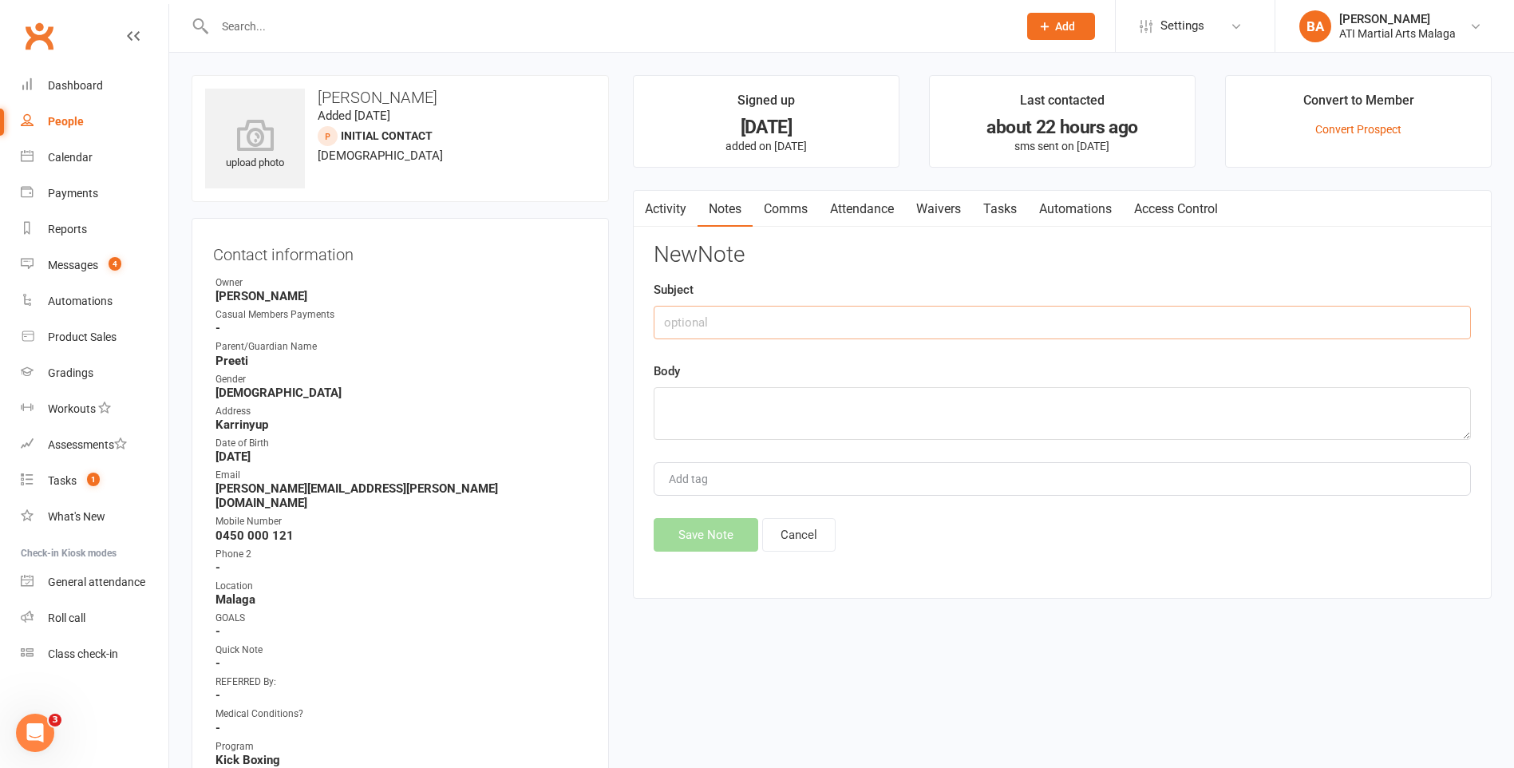
click at [1019, 319] on input "text" at bounding box center [1062, 323] width 817 height 34
type input "said no to booking, sent rebooking text"
click at [828, 402] on textarea at bounding box center [1062, 413] width 817 height 53
paste textarea "Would you like to rebook them for another day? Kind regards, ATI Malaga"
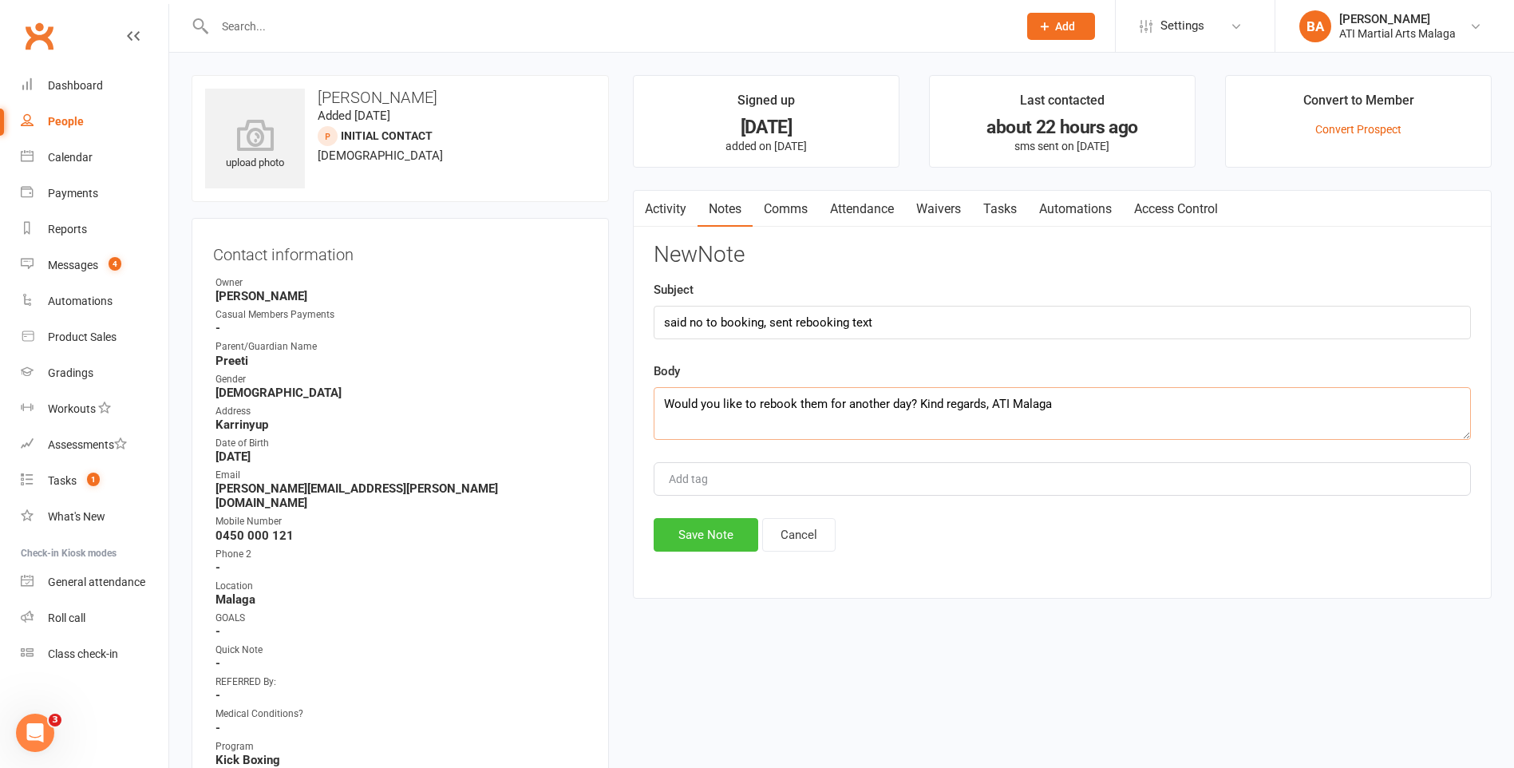
type textarea "Would you like to rebook them for another day? Kind regards, ATI Malaga"
click at [706, 547] on button "Save Note" at bounding box center [706, 535] width 105 height 34
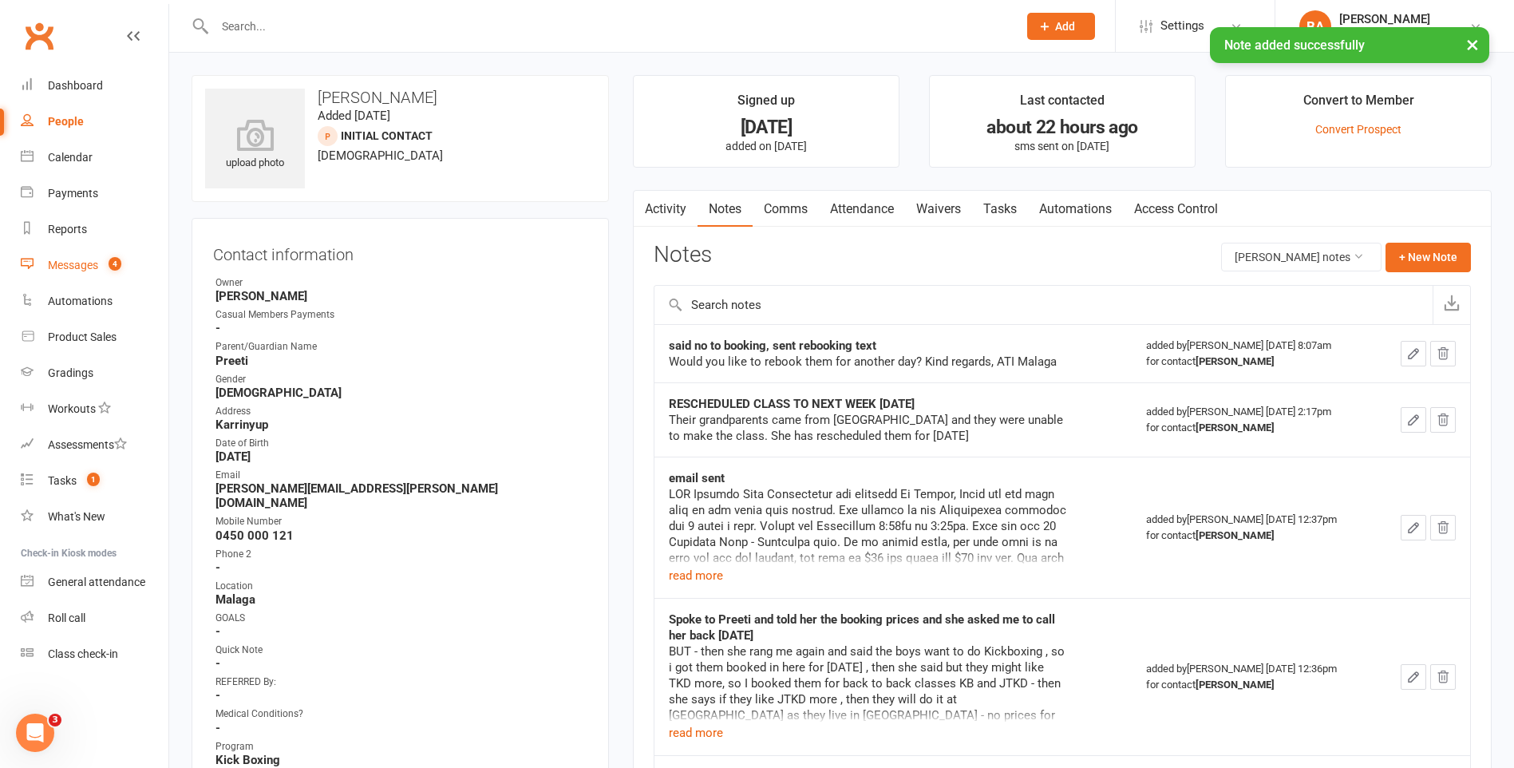
click at [77, 263] on div "Messages" at bounding box center [73, 265] width 50 height 13
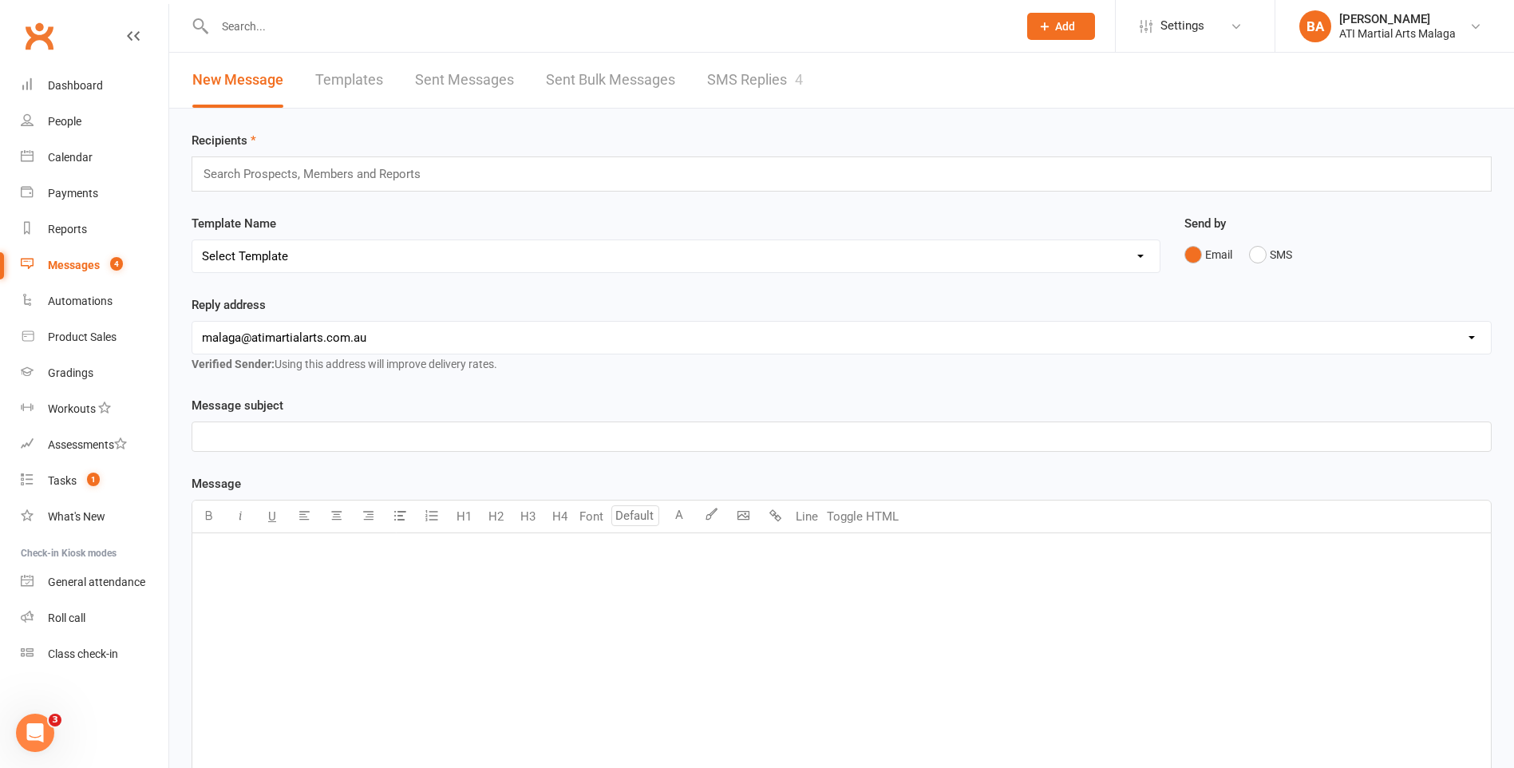
click at [755, 74] on link "SMS Replies 4" at bounding box center [755, 80] width 96 height 55
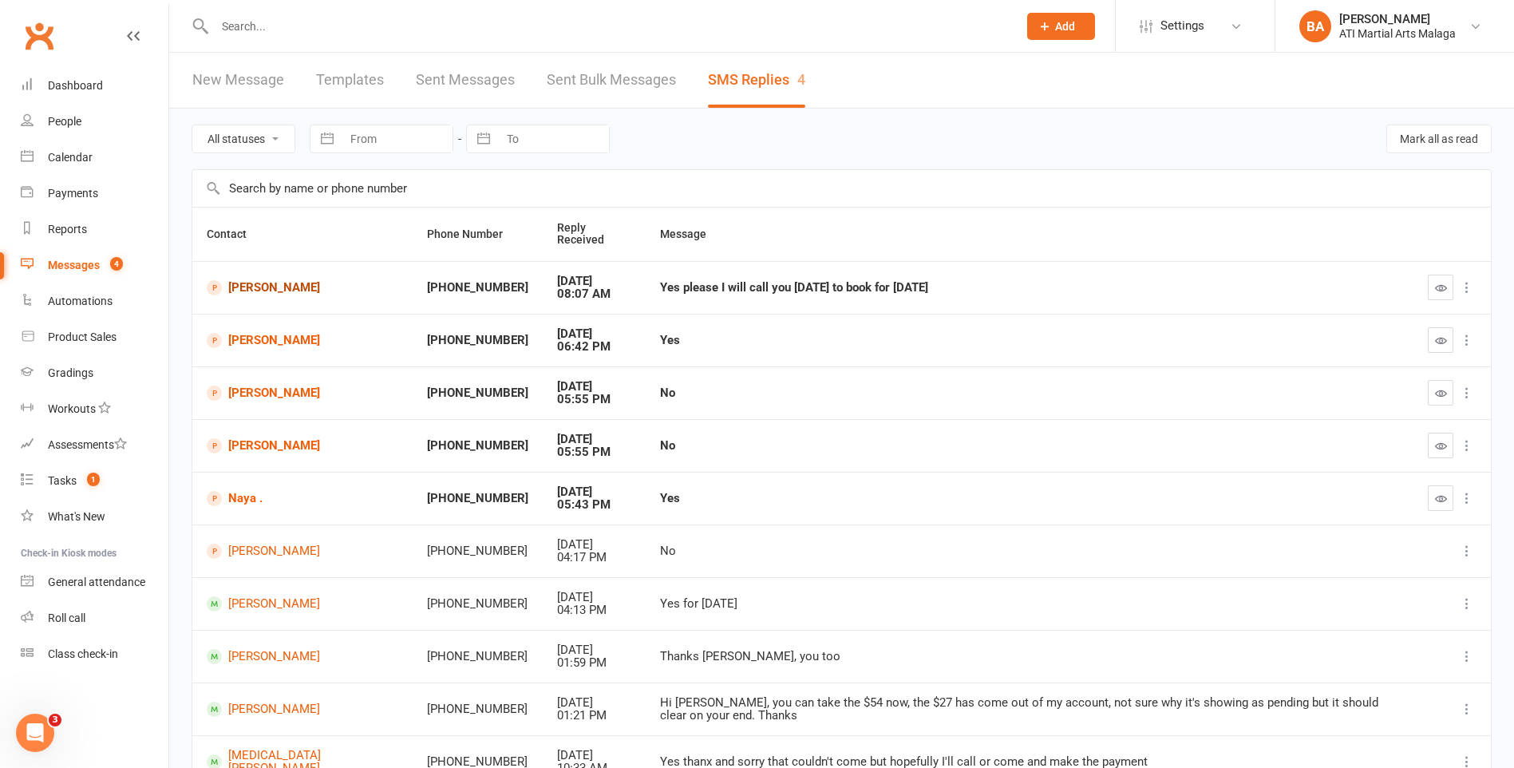
click at [287, 280] on link "[PERSON_NAME]" at bounding box center [303, 287] width 192 height 15
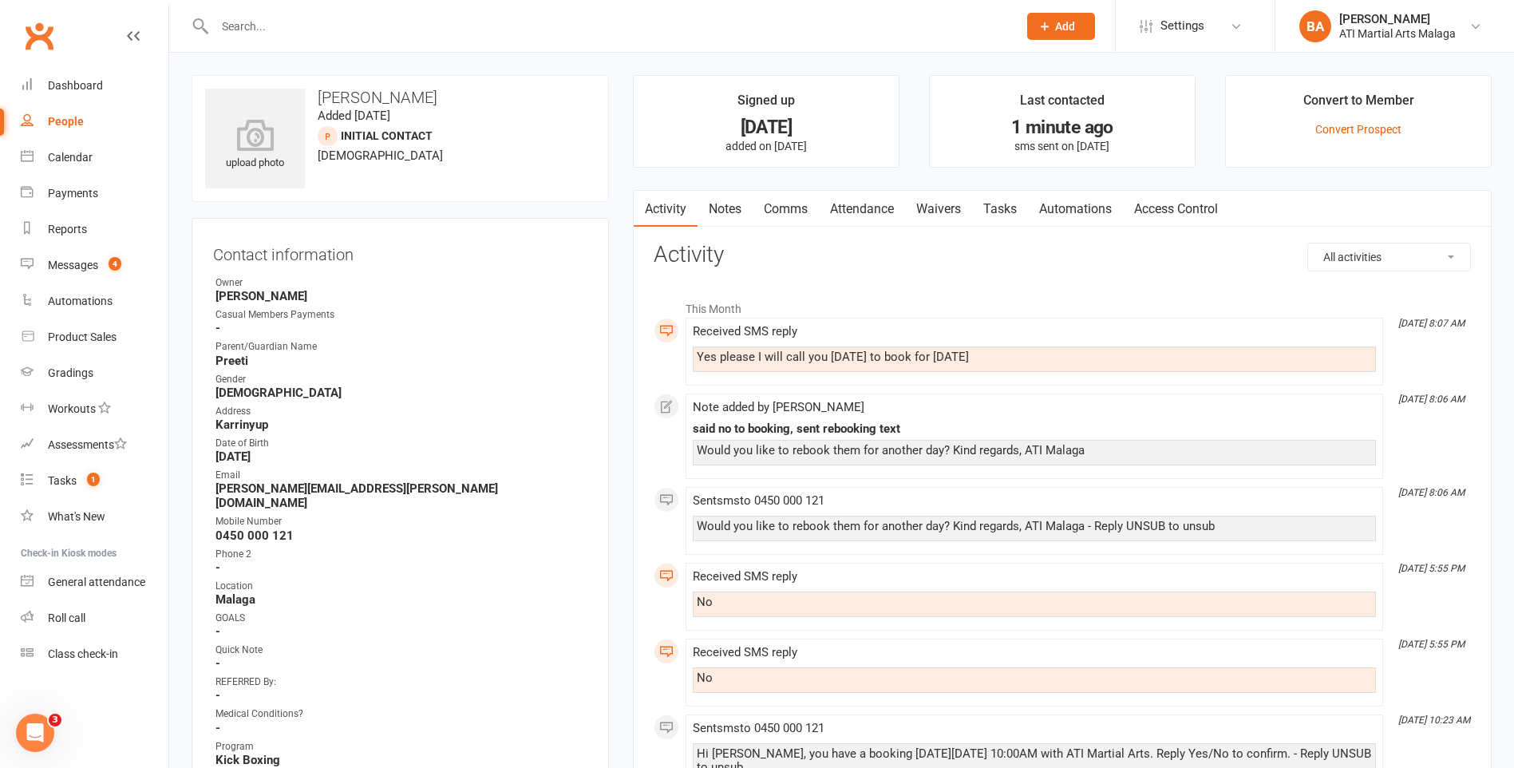
click at [706, 218] on link "Notes" at bounding box center [725, 209] width 55 height 37
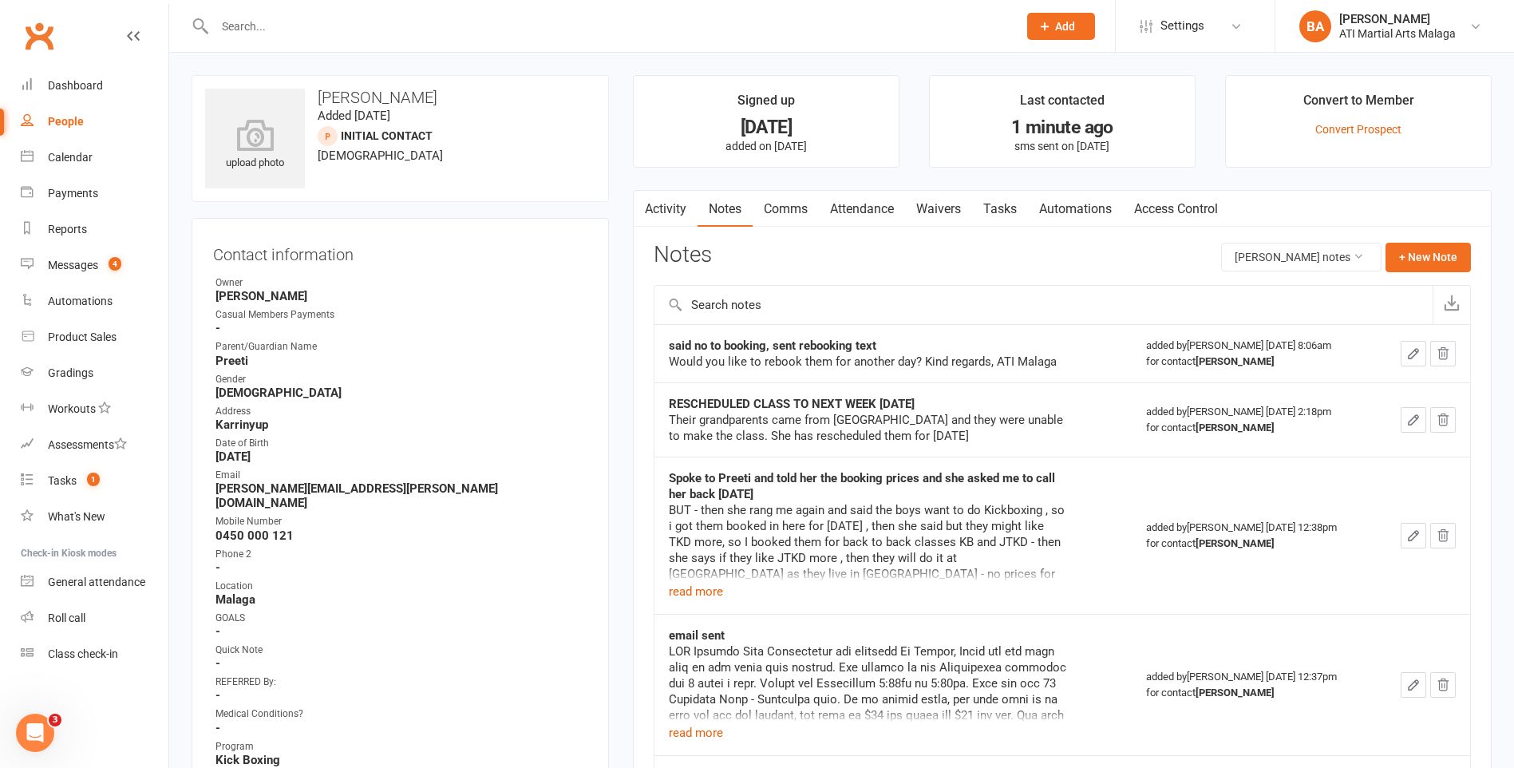
click at [773, 200] on link "Comms" at bounding box center [786, 209] width 66 height 37
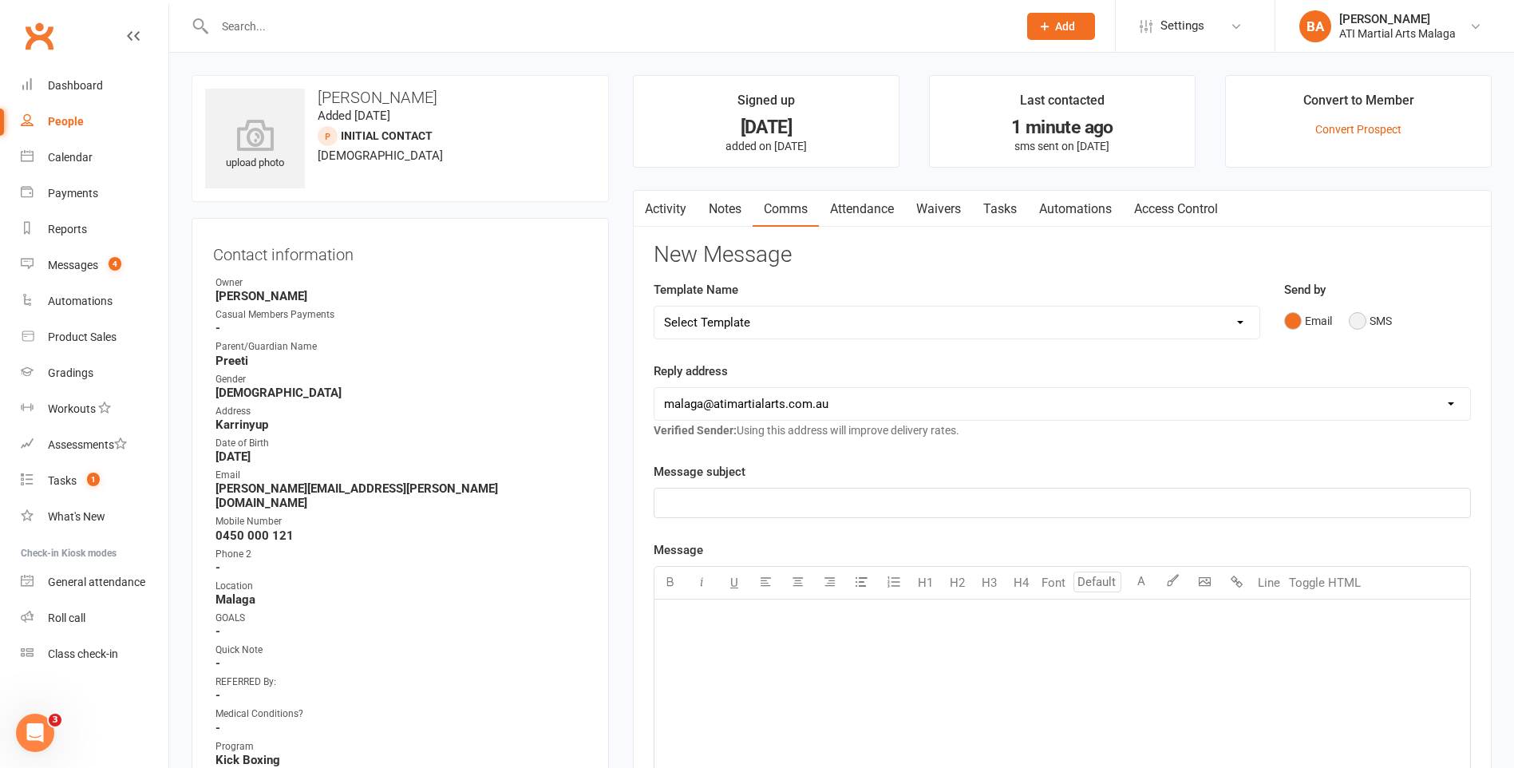
click at [1369, 329] on button "SMS" at bounding box center [1370, 321] width 43 height 30
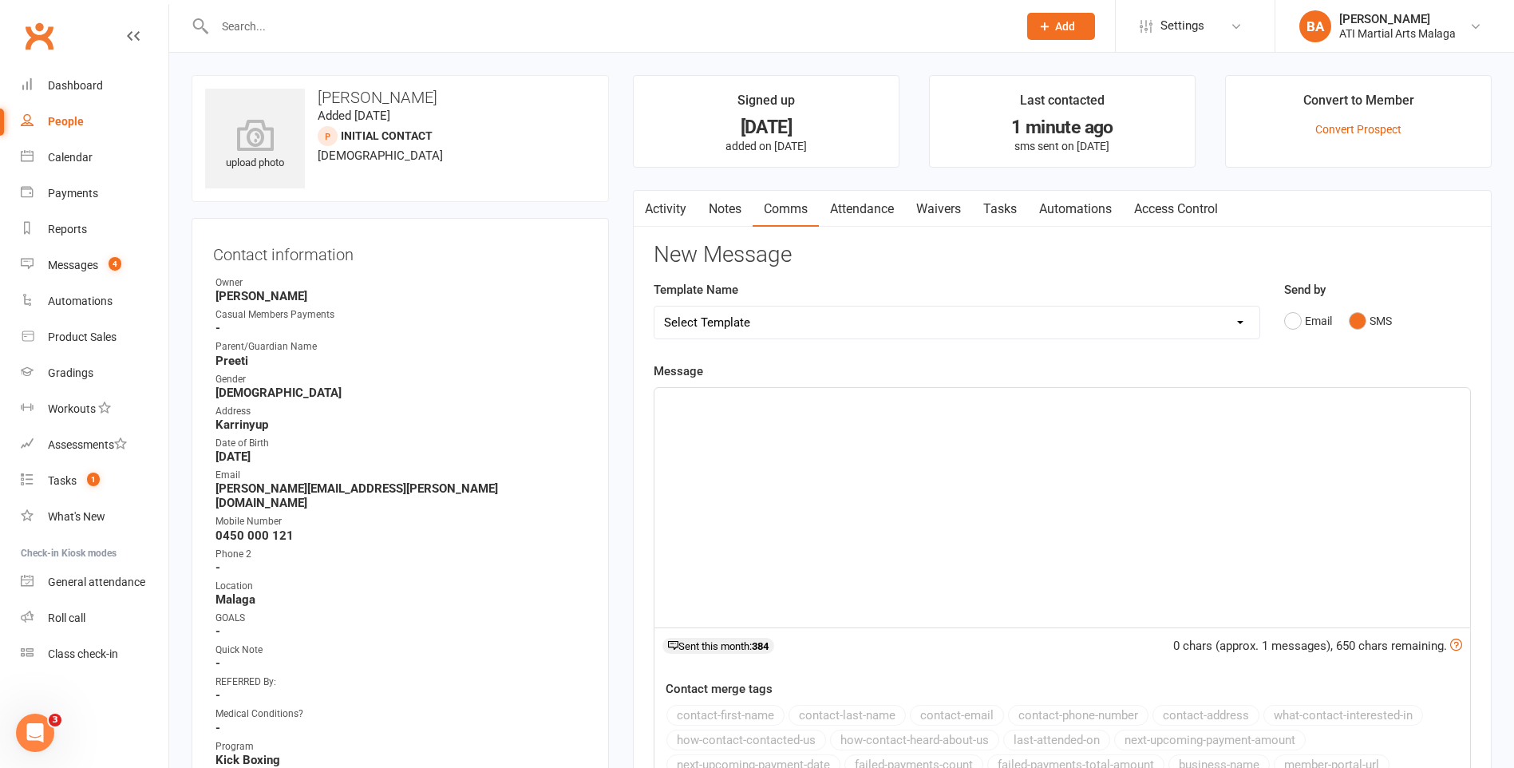
click at [957, 439] on div "﻿" at bounding box center [1063, 507] width 816 height 239
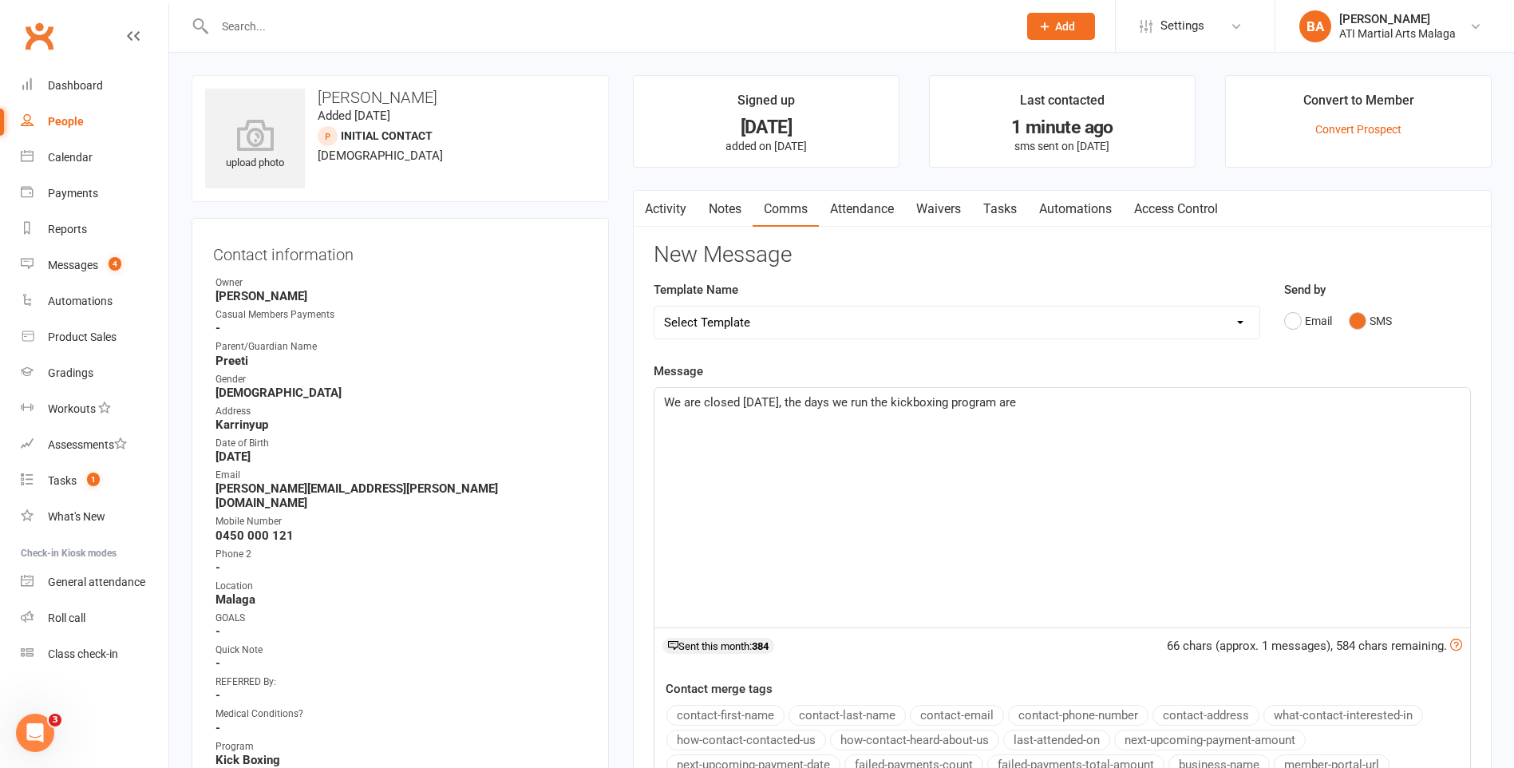
click at [1105, 382] on div "Message We are closed tomorrow, the days we run the kickboxing program are 66 c…" at bounding box center [1062, 589] width 817 height 455
click at [1097, 404] on p "We are closed tomorrow, the days we run the kickboxing program are" at bounding box center [1062, 402] width 797 height 19
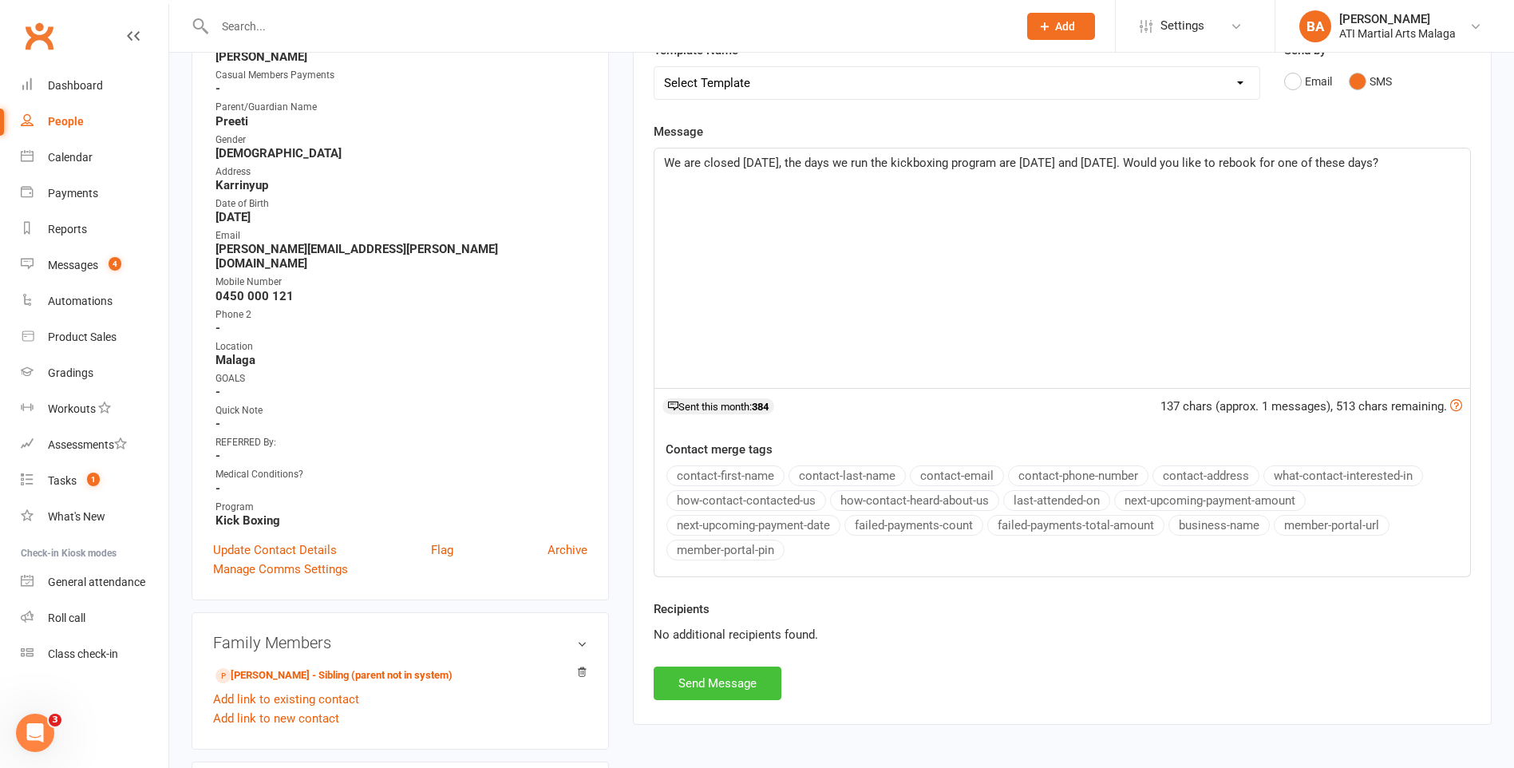
click at [691, 691] on button "Send Message" at bounding box center [718, 684] width 128 height 34
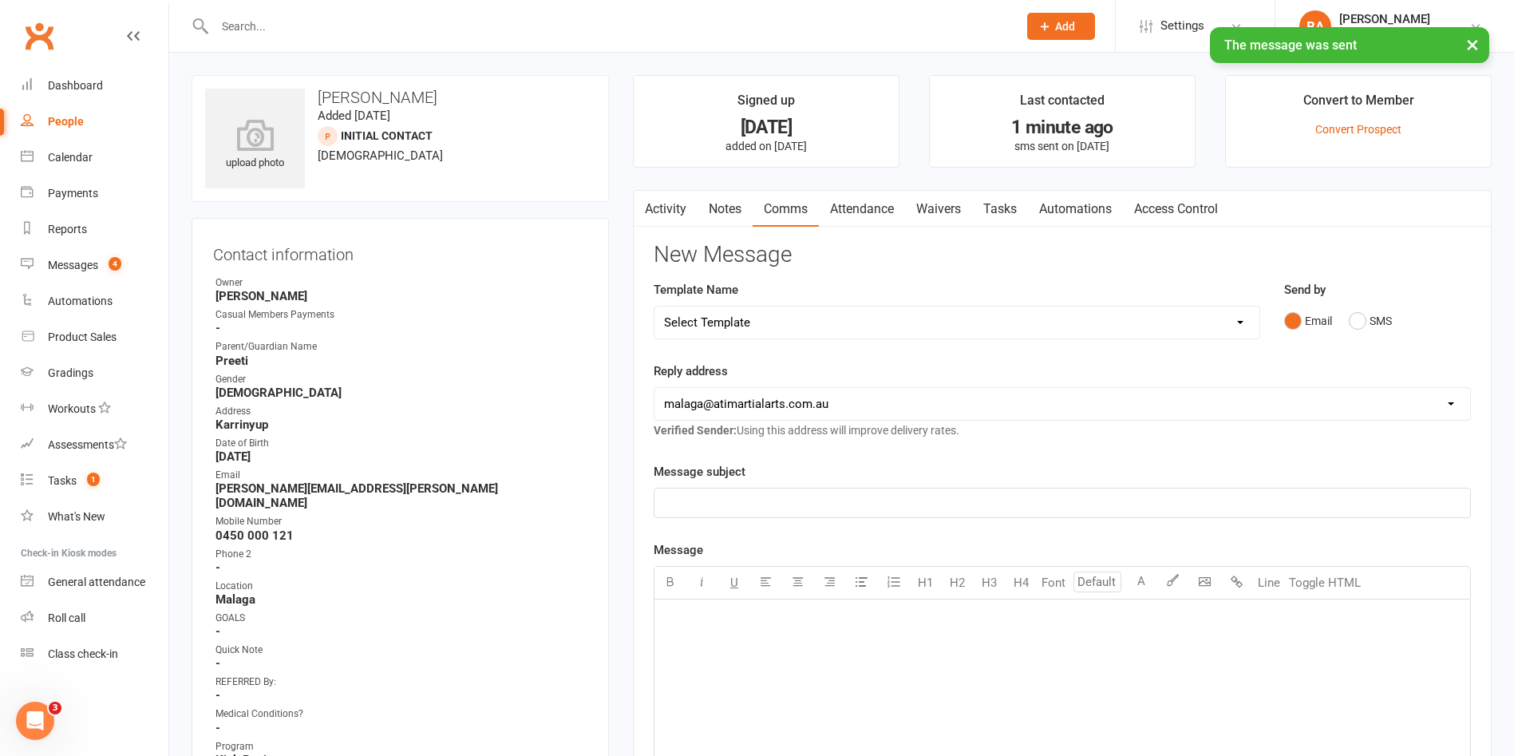
click at [679, 201] on link "Activity" at bounding box center [666, 209] width 64 height 37
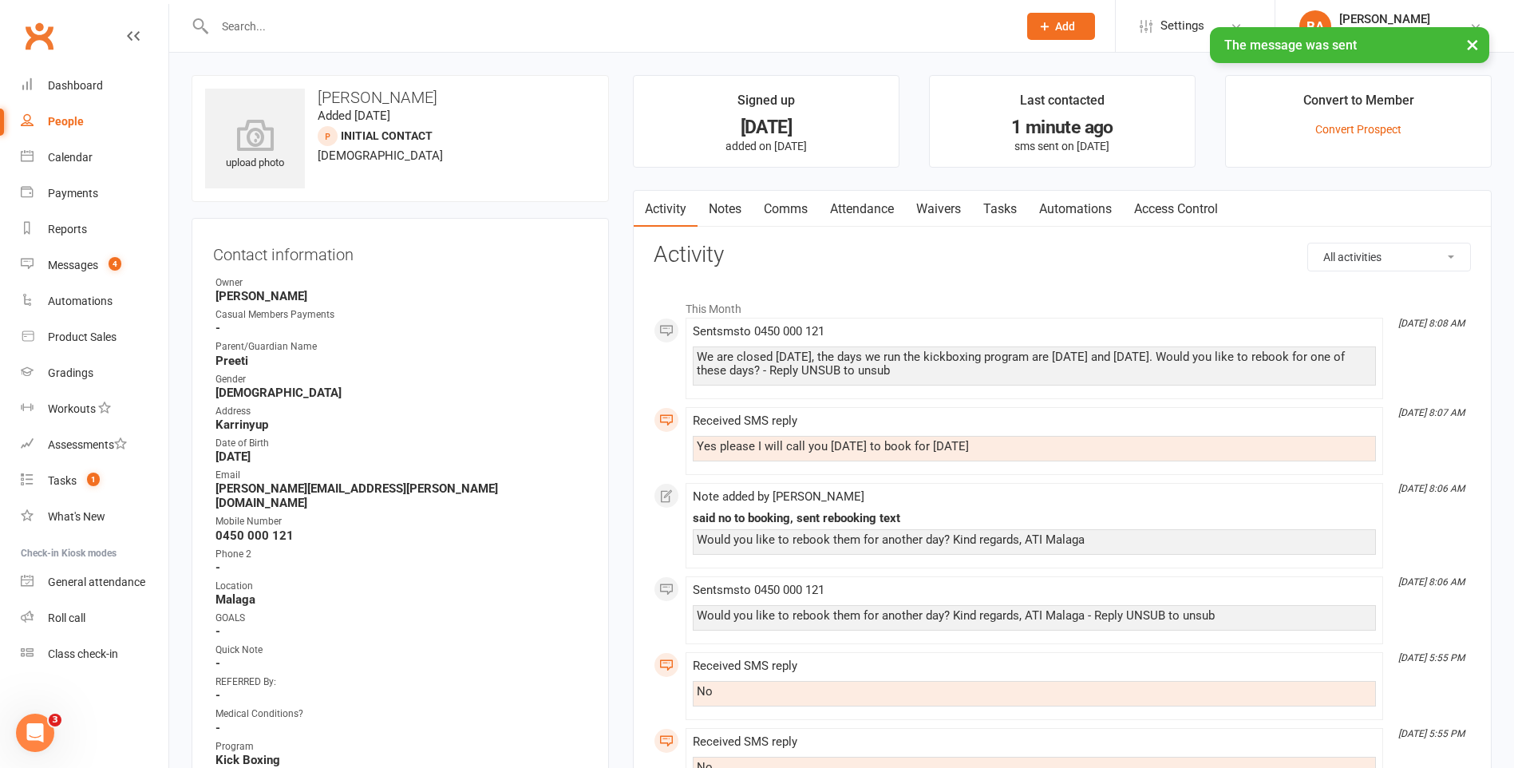
drag, startPoint x: 698, startPoint y: 444, endPoint x: 992, endPoint y: 442, distance: 293.8
click at [992, 442] on div "Yes please I will call you [DATE] to book for [DATE]" at bounding box center [1034, 447] width 675 height 14
copy div "Yes please I will call you [DATE] to book for [DATE]"
click at [714, 211] on link "Notes" at bounding box center [725, 209] width 55 height 37
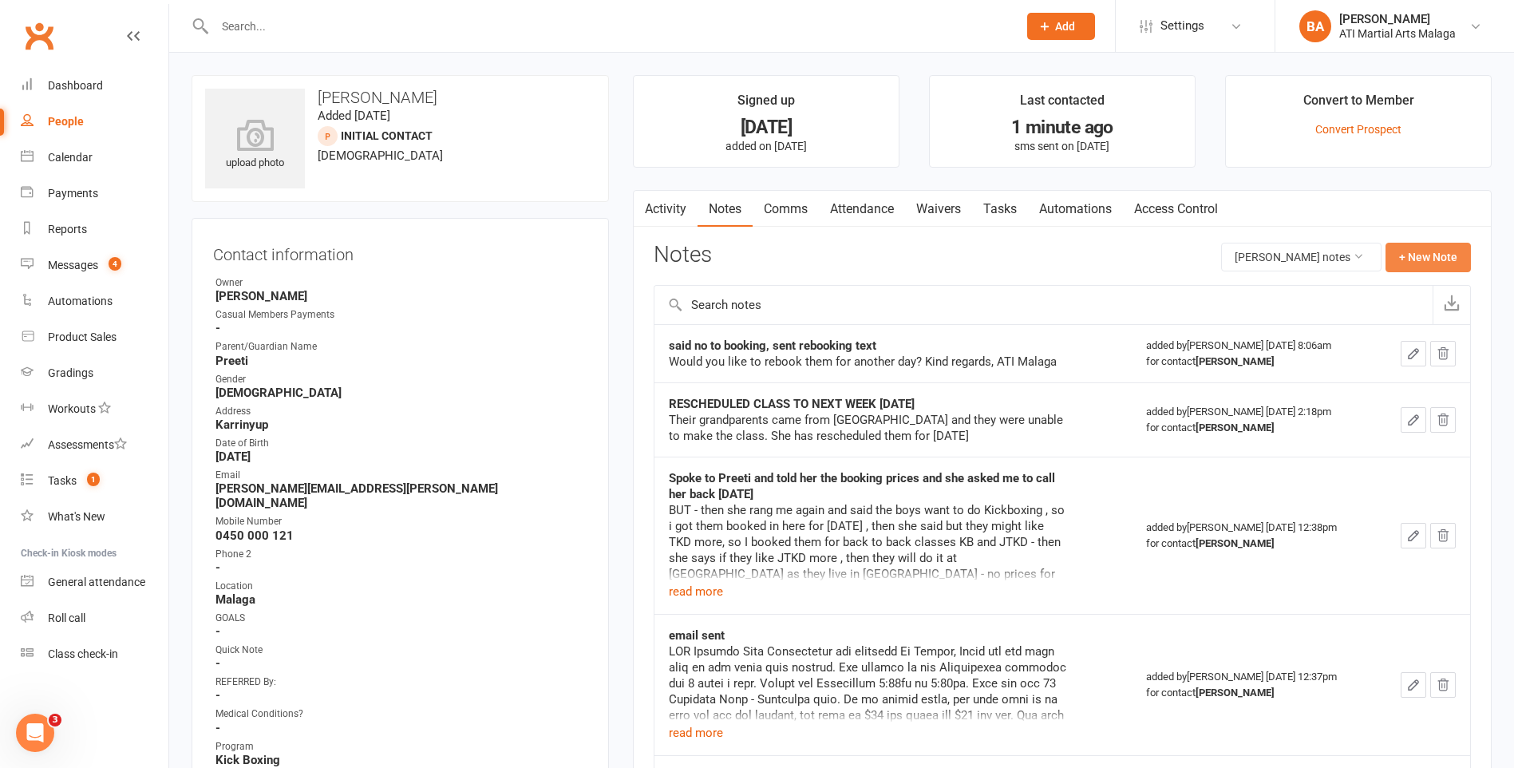
click at [1417, 261] on button "+ New Note" at bounding box center [1428, 257] width 85 height 29
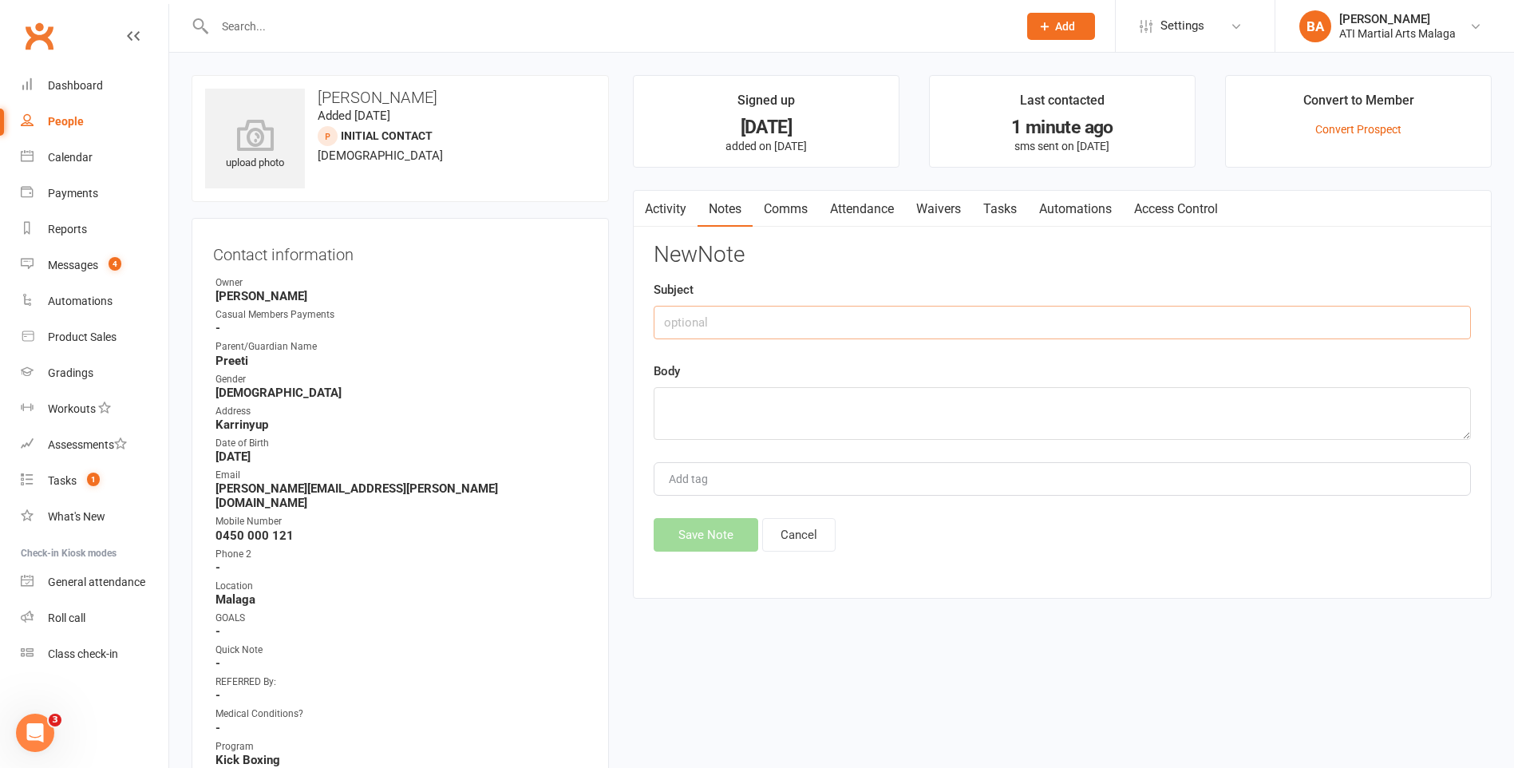
click at [903, 332] on input "text" at bounding box center [1062, 323] width 817 height 34
type input "said they will call [DATE] to book for [DATE]?????"
click at [663, 405] on textarea at bounding box center [1062, 413] width 817 height 53
paste textarea "Yes please I will call you [DATE] to book for [DATE]"
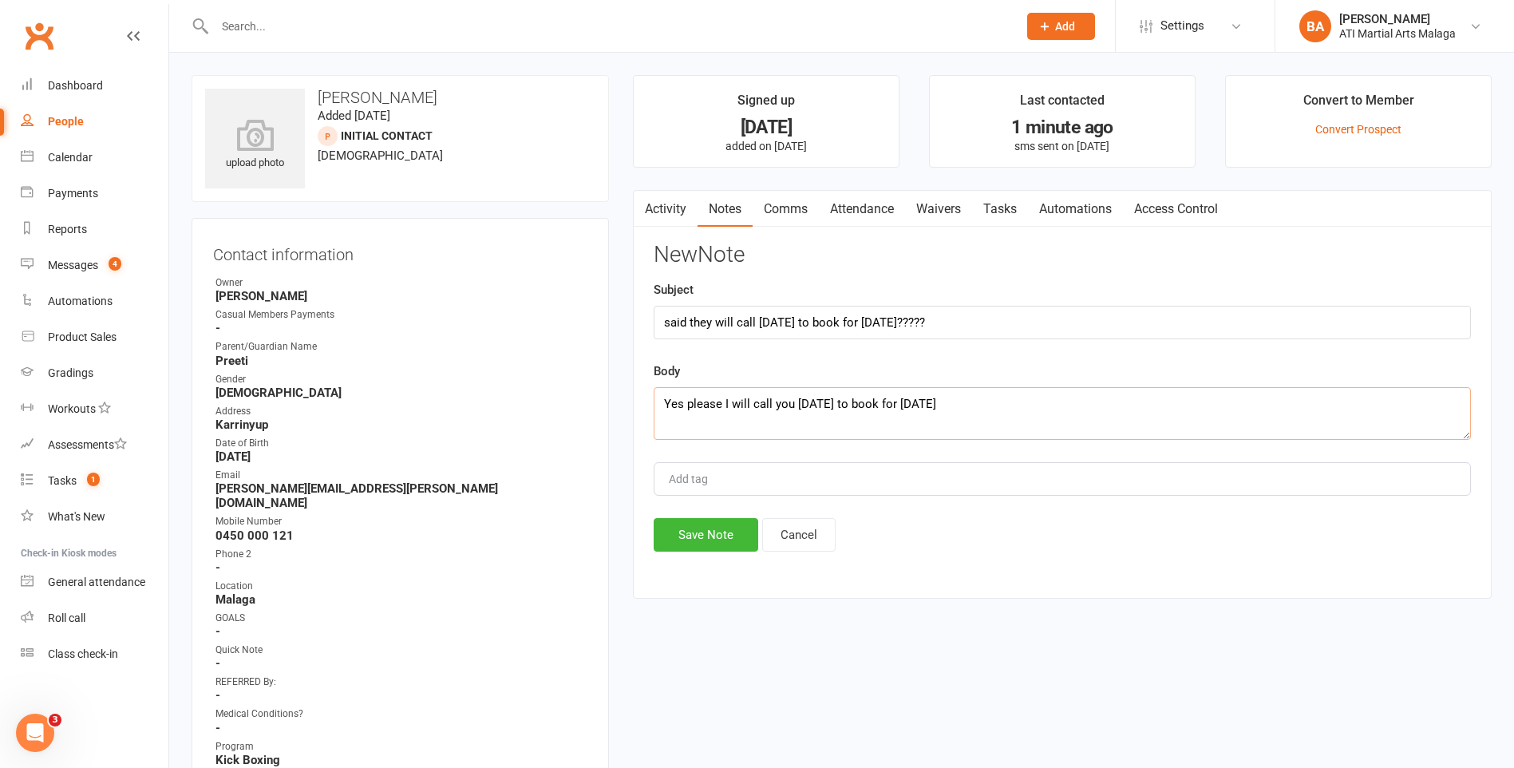
type textarea "Yes please I will call you [DATE] to book for [DATE]"
click at [692, 511] on div "New Note Subject said they will call today to book for sunday????? Body Yes ple…" at bounding box center [1062, 397] width 817 height 309
click at [693, 526] on button "Save Note" at bounding box center [706, 535] width 105 height 34
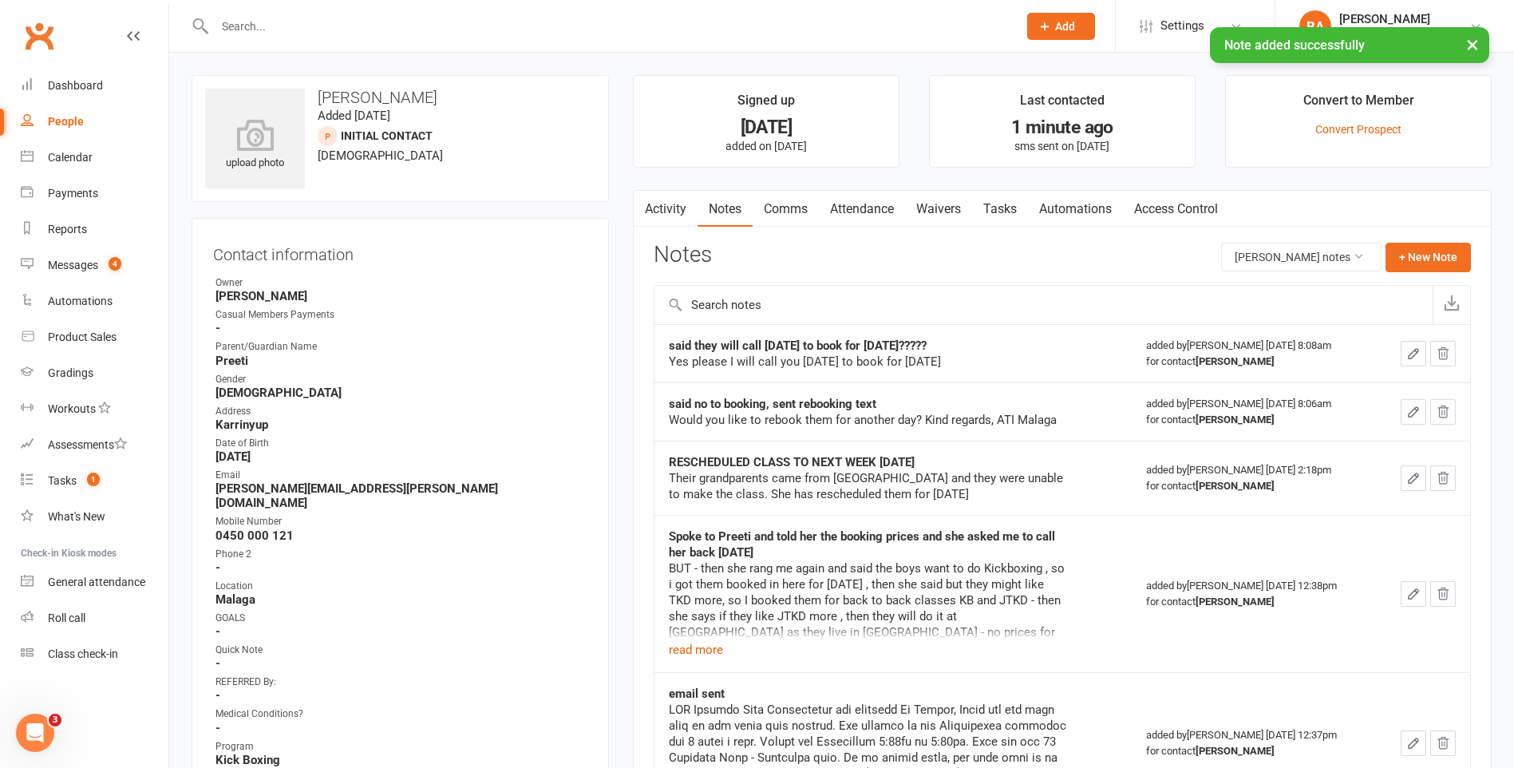
click at [684, 212] on link "Activity" at bounding box center [666, 209] width 64 height 37
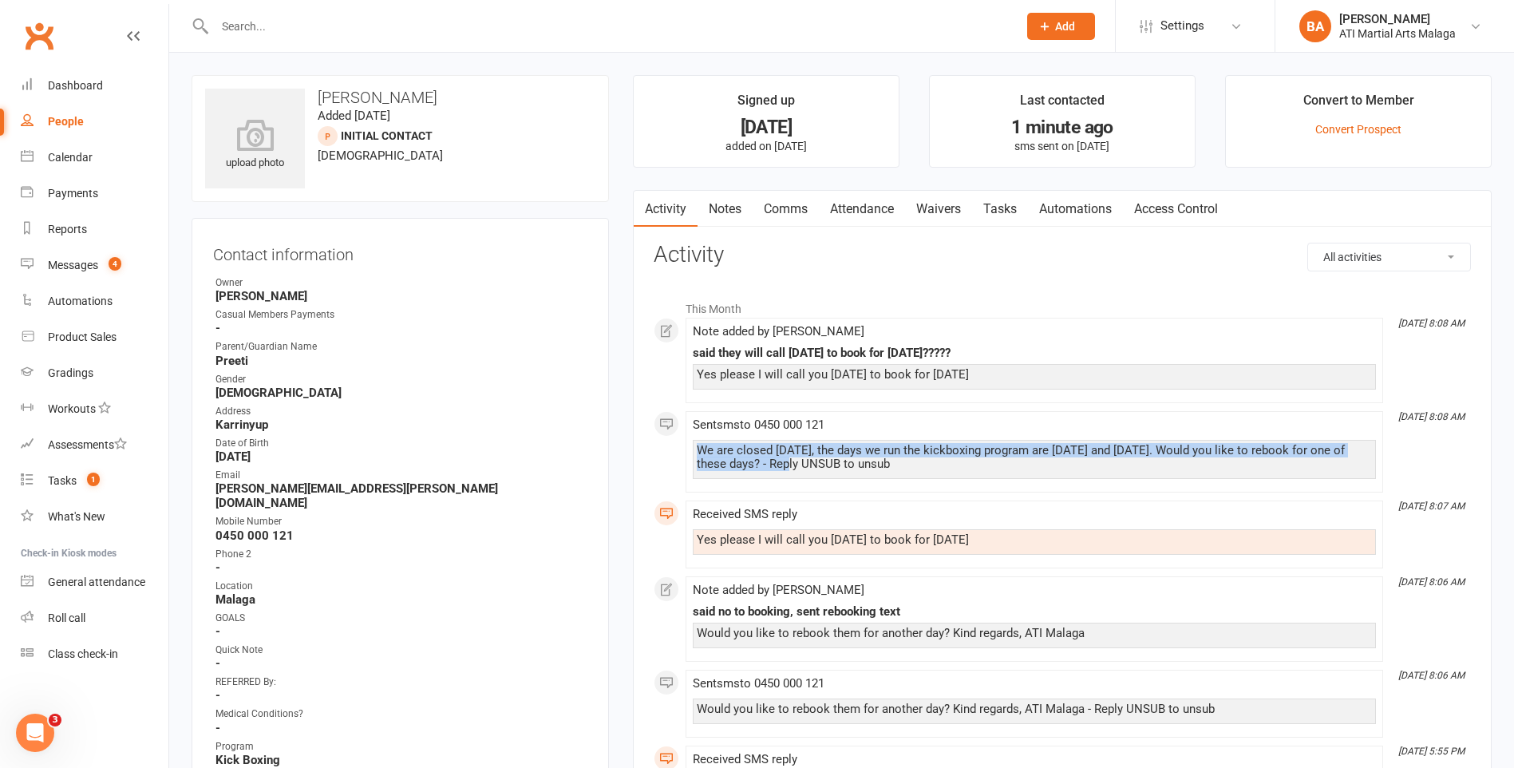
drag, startPoint x: 700, startPoint y: 447, endPoint x: 773, endPoint y: 463, distance: 74.4
click at [773, 463] on div "We are closed [DATE], the days we run the kickboxing program are [DATE] and [DA…" at bounding box center [1034, 457] width 675 height 27
copy div "We are closed [DATE], the days we run the kickboxing program are [DATE] and [DA…"
click at [732, 210] on link "Notes" at bounding box center [725, 209] width 55 height 37
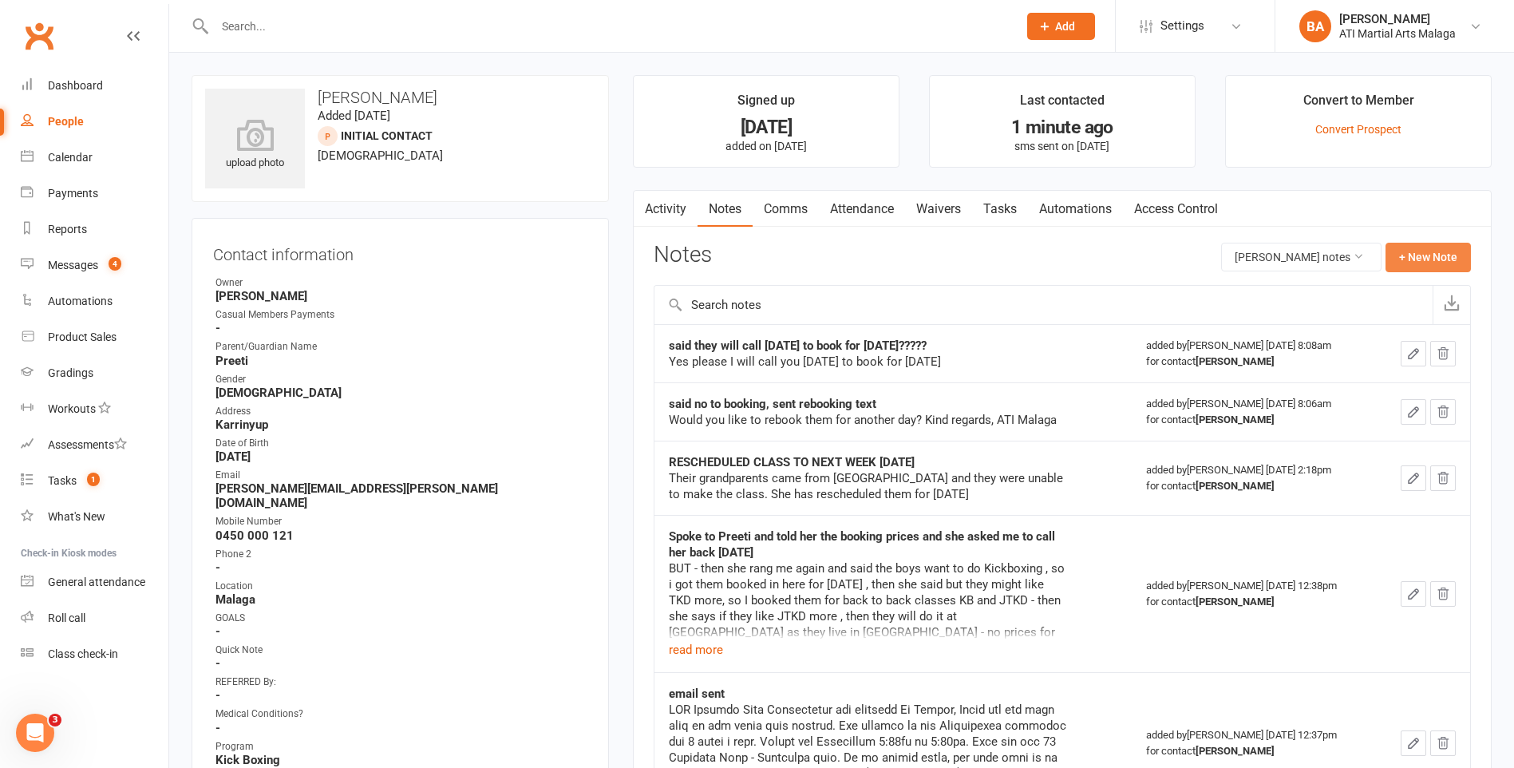
click at [1443, 268] on button "+ New Note" at bounding box center [1428, 257] width 85 height 29
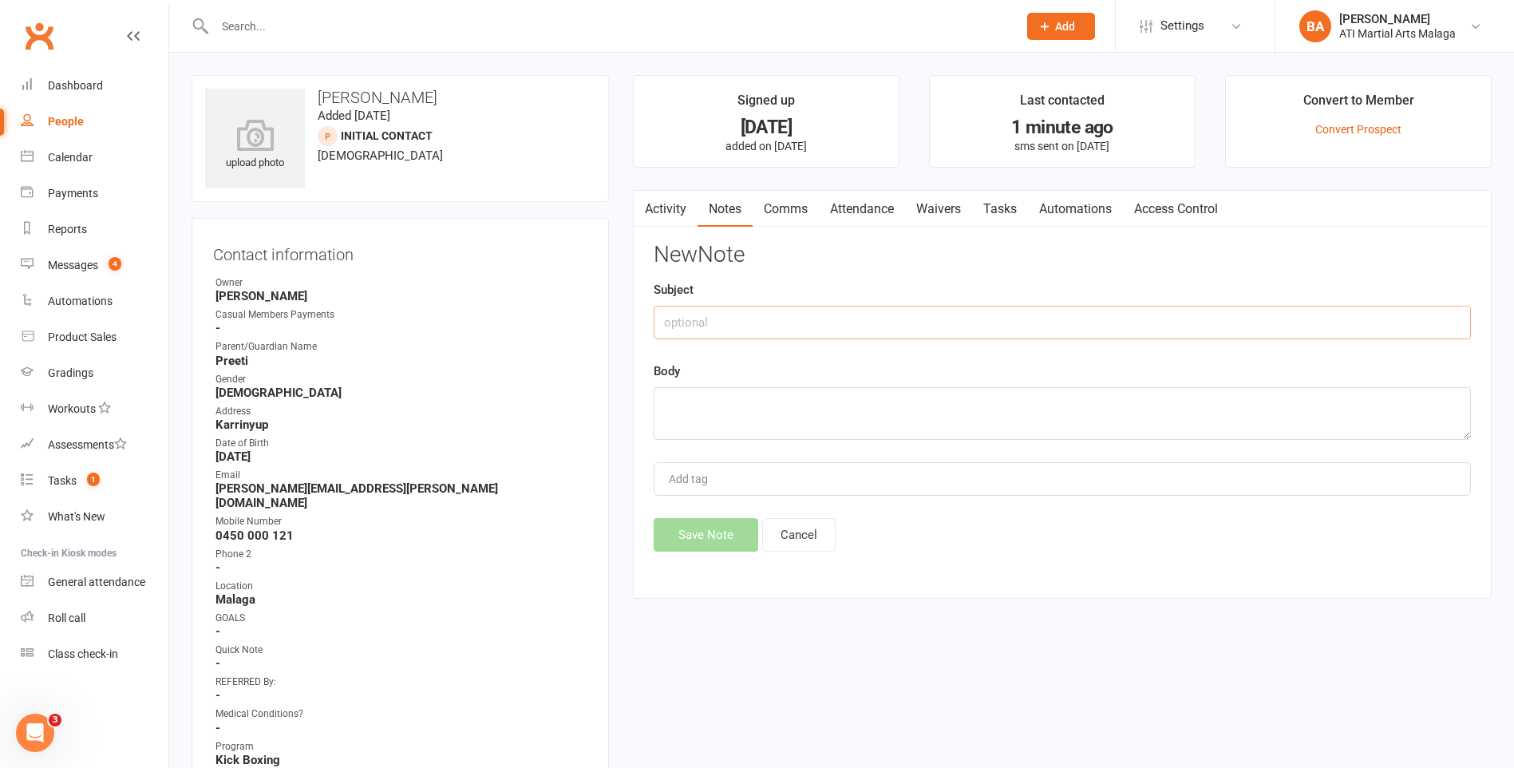
drag, startPoint x: 1025, startPoint y: 314, endPoint x: 995, endPoint y: 326, distance: 32.3
click at [1025, 315] on input "text" at bounding box center [1062, 323] width 817 height 34
type input "[PERSON_NAME]'s reply"
click at [892, 409] on textarea at bounding box center [1062, 413] width 817 height 53
paste textarea "We are closed [DATE], the days we run the kickboxing program are [DATE] and [DA…"
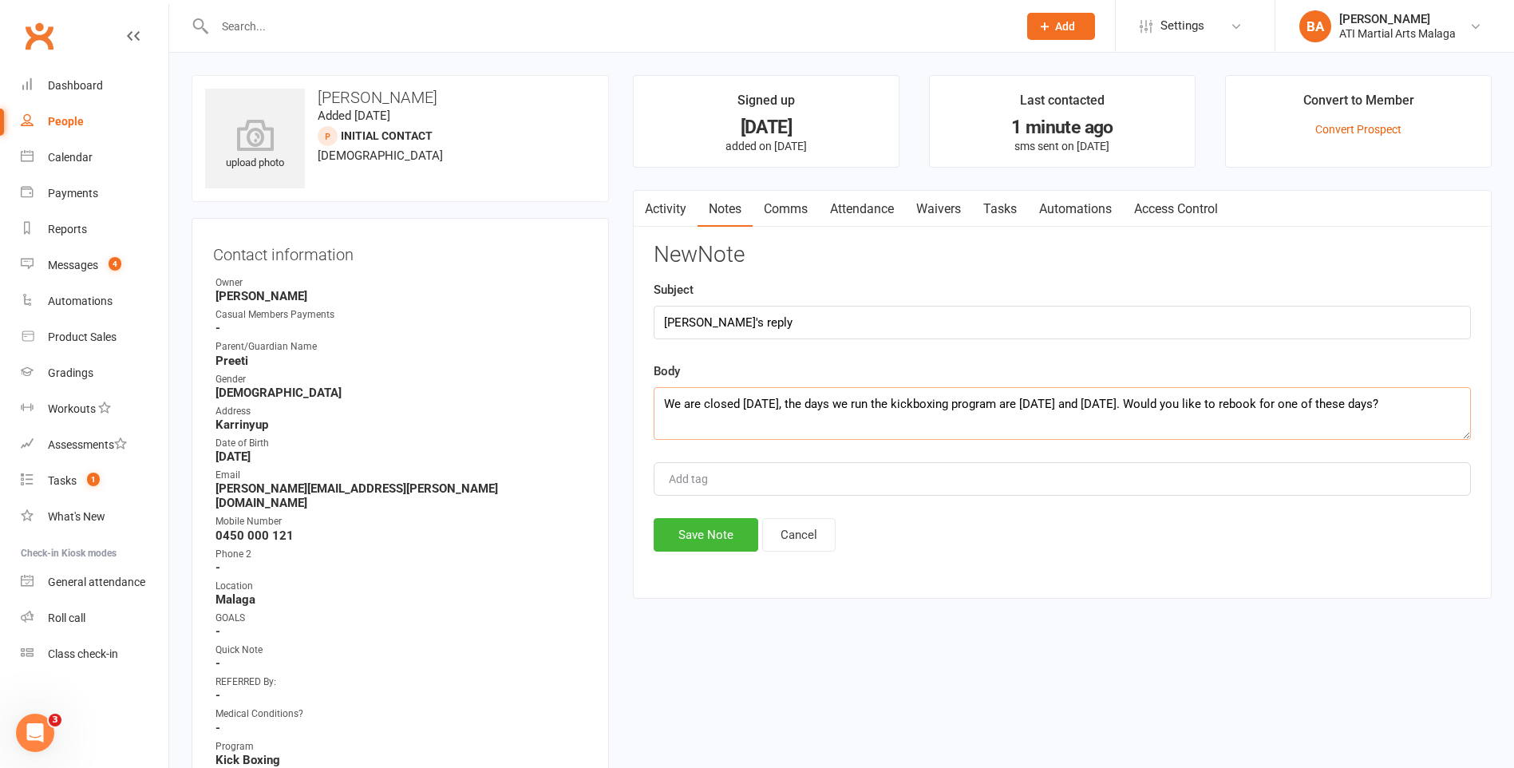
type textarea "We are closed [DATE], the days we run the kickboxing program are [DATE] and [DA…"
click at [675, 516] on div "New Note Subject ben's reply Body We are closed tomorrow, the days we run the k…" at bounding box center [1062, 397] width 817 height 309
click at [693, 535] on button "Save Note" at bounding box center [706, 535] width 105 height 34
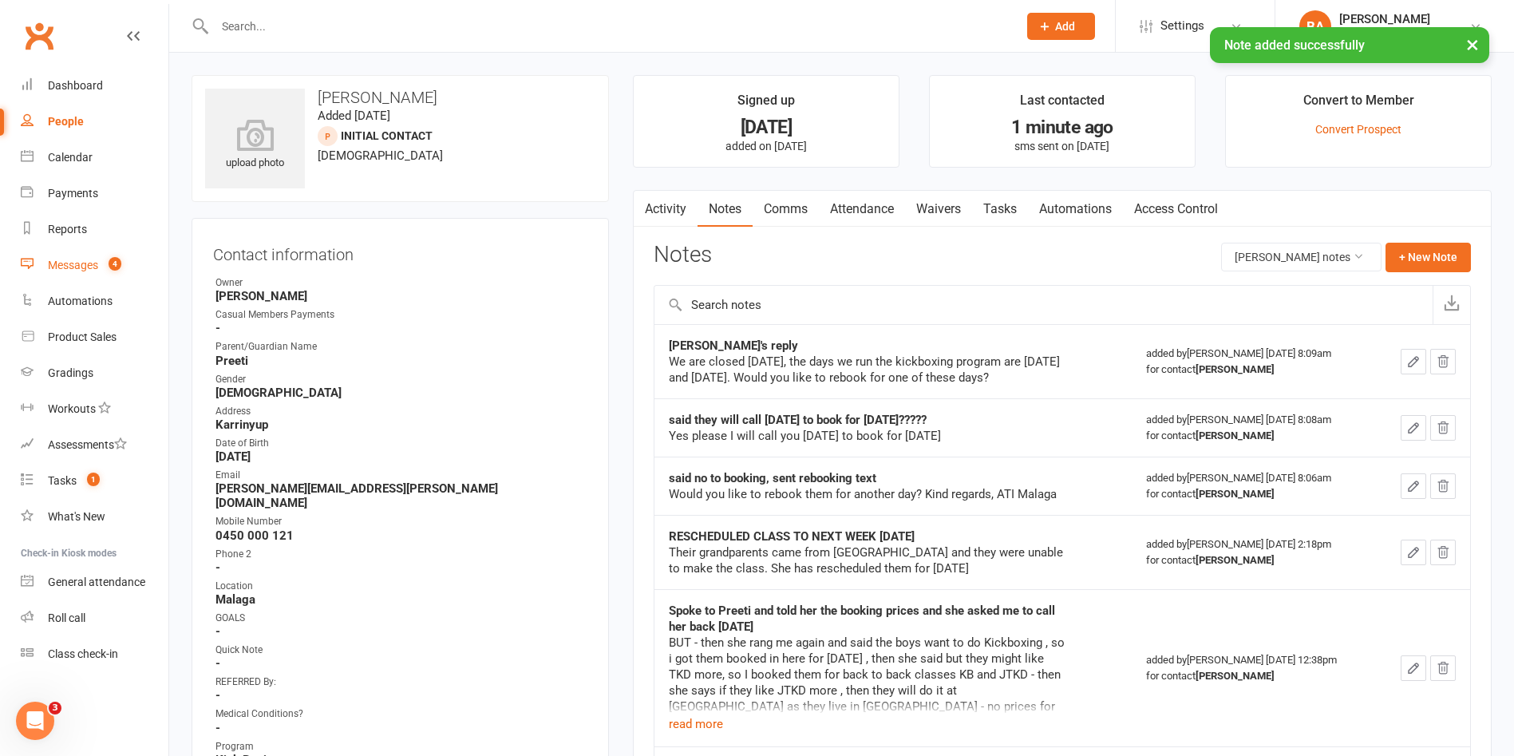
click at [79, 265] on div "Messages" at bounding box center [73, 265] width 50 height 13
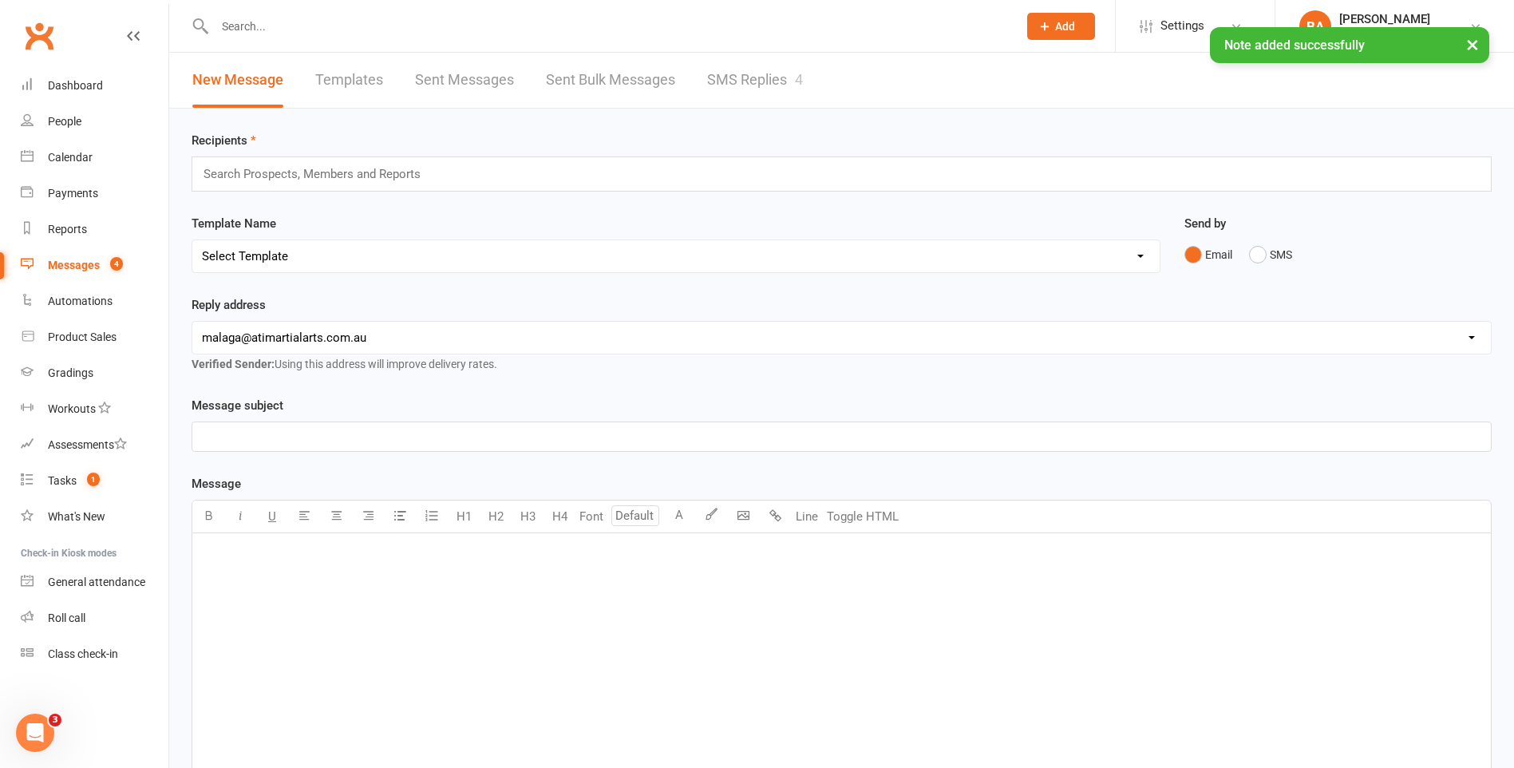
click at [710, 83] on link "SMS Replies 4" at bounding box center [755, 80] width 96 height 55
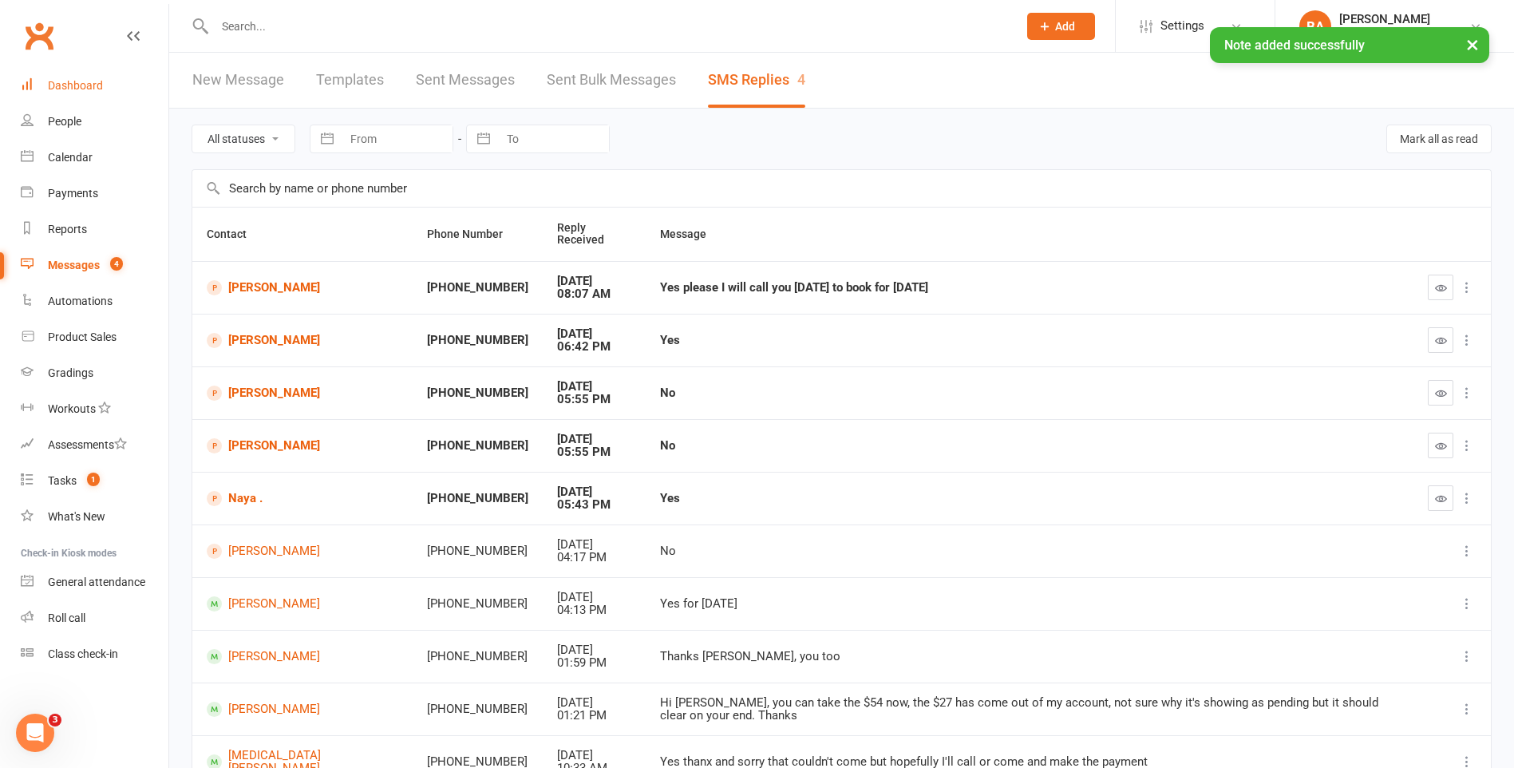
click at [69, 90] on div "Dashboard" at bounding box center [75, 85] width 55 height 13
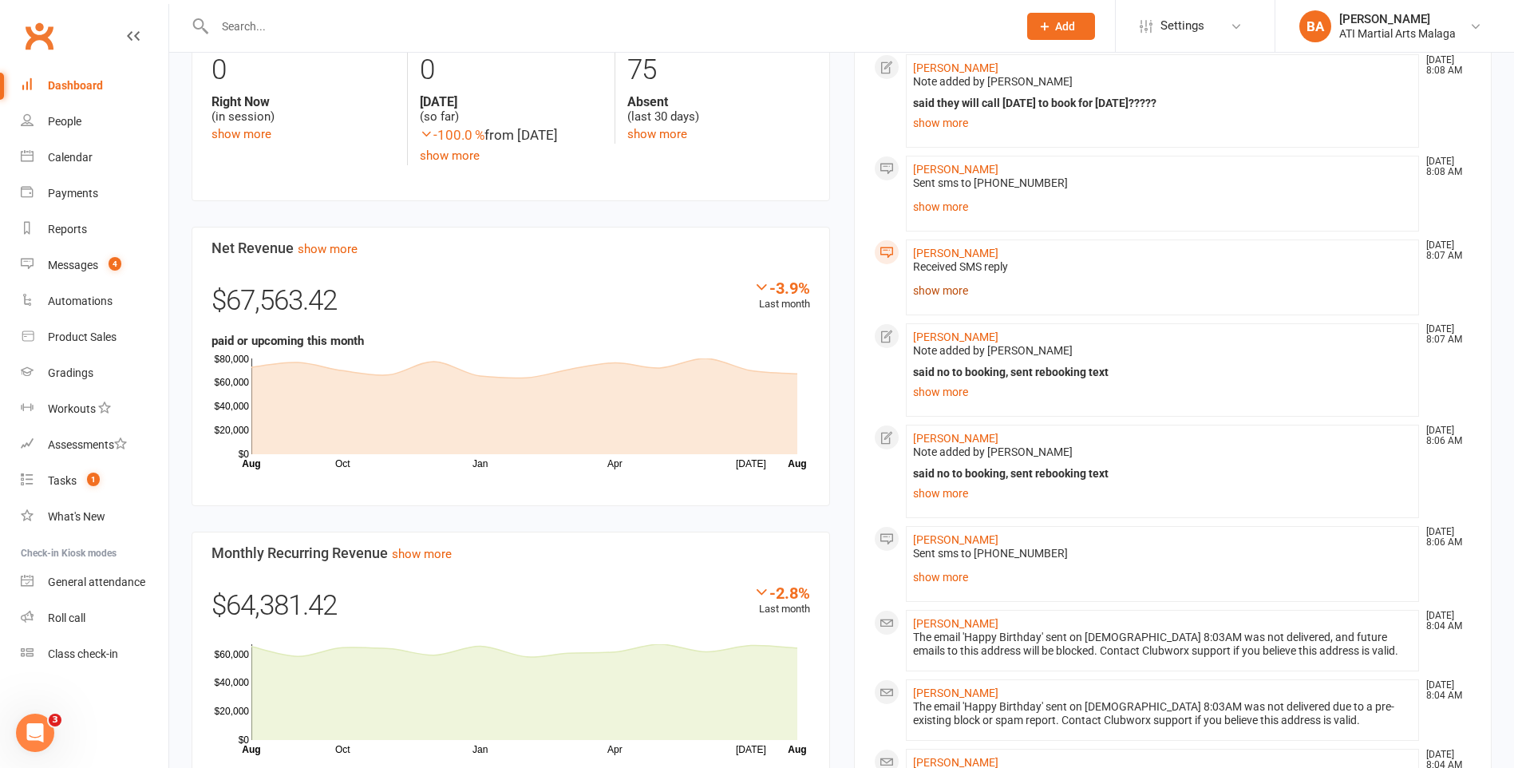
scroll to position [798, 0]
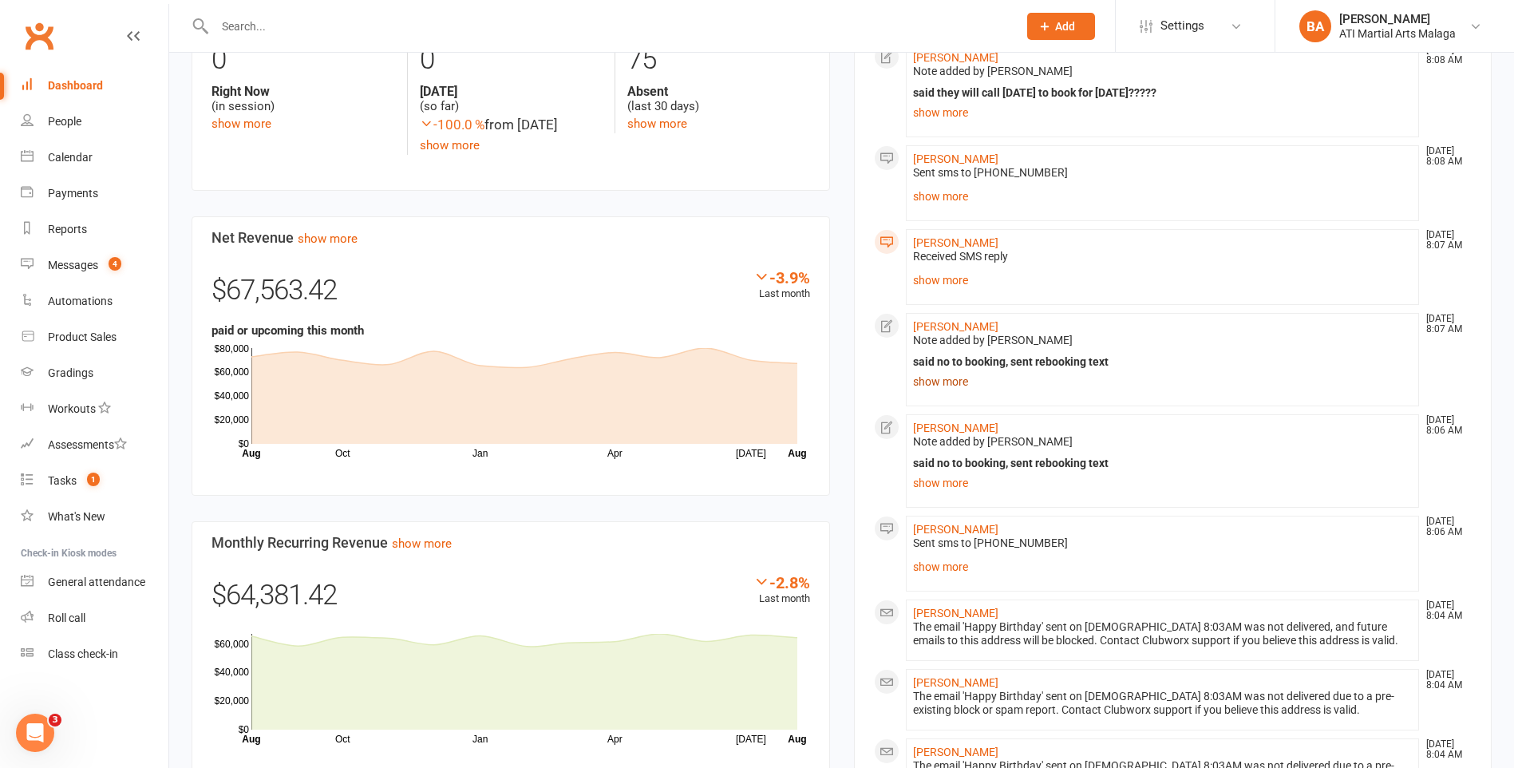
click at [926, 391] on link "show more" at bounding box center [1163, 381] width 500 height 22
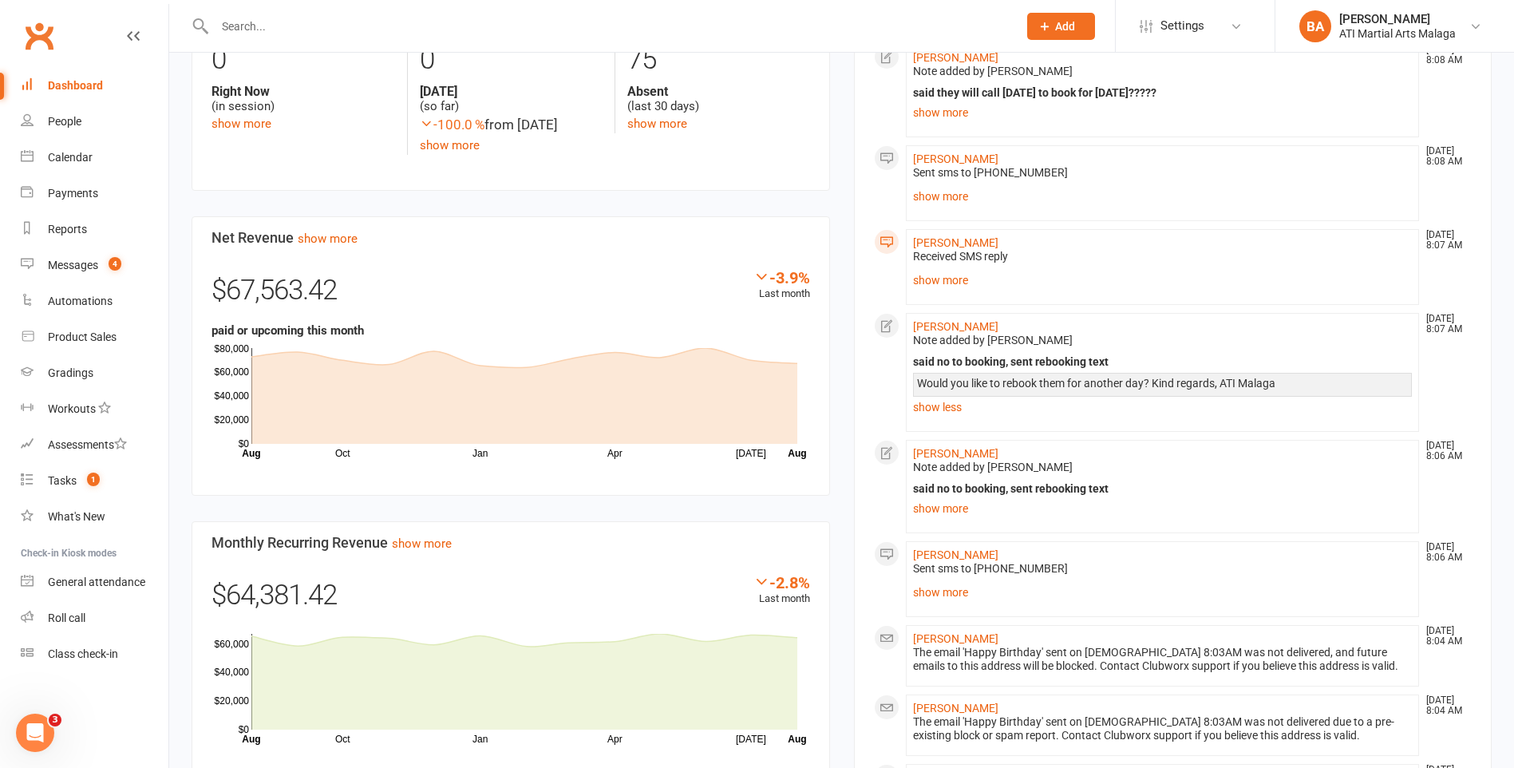
click at [939, 517] on link "show more" at bounding box center [1163, 508] width 500 height 22
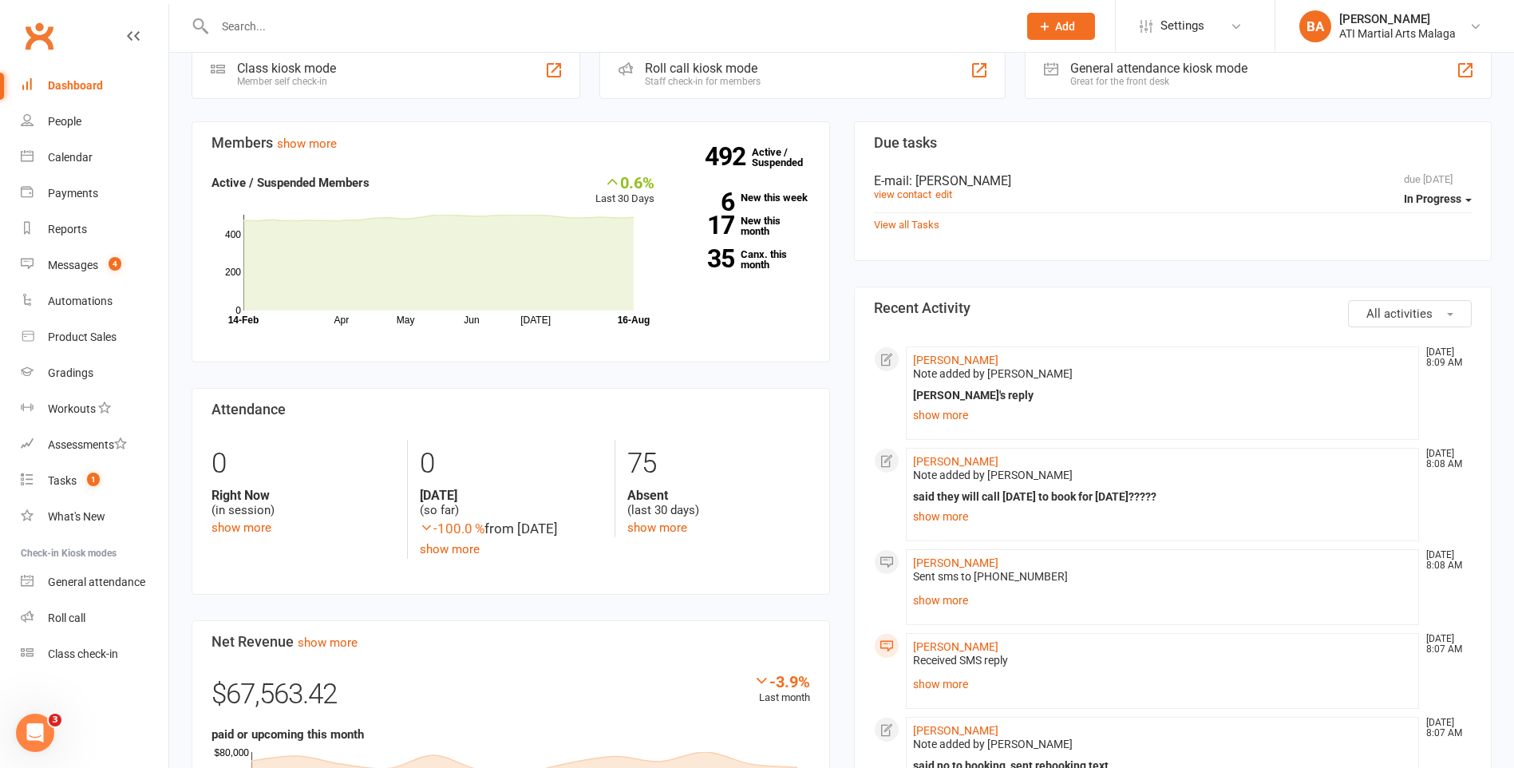
scroll to position [399, 0]
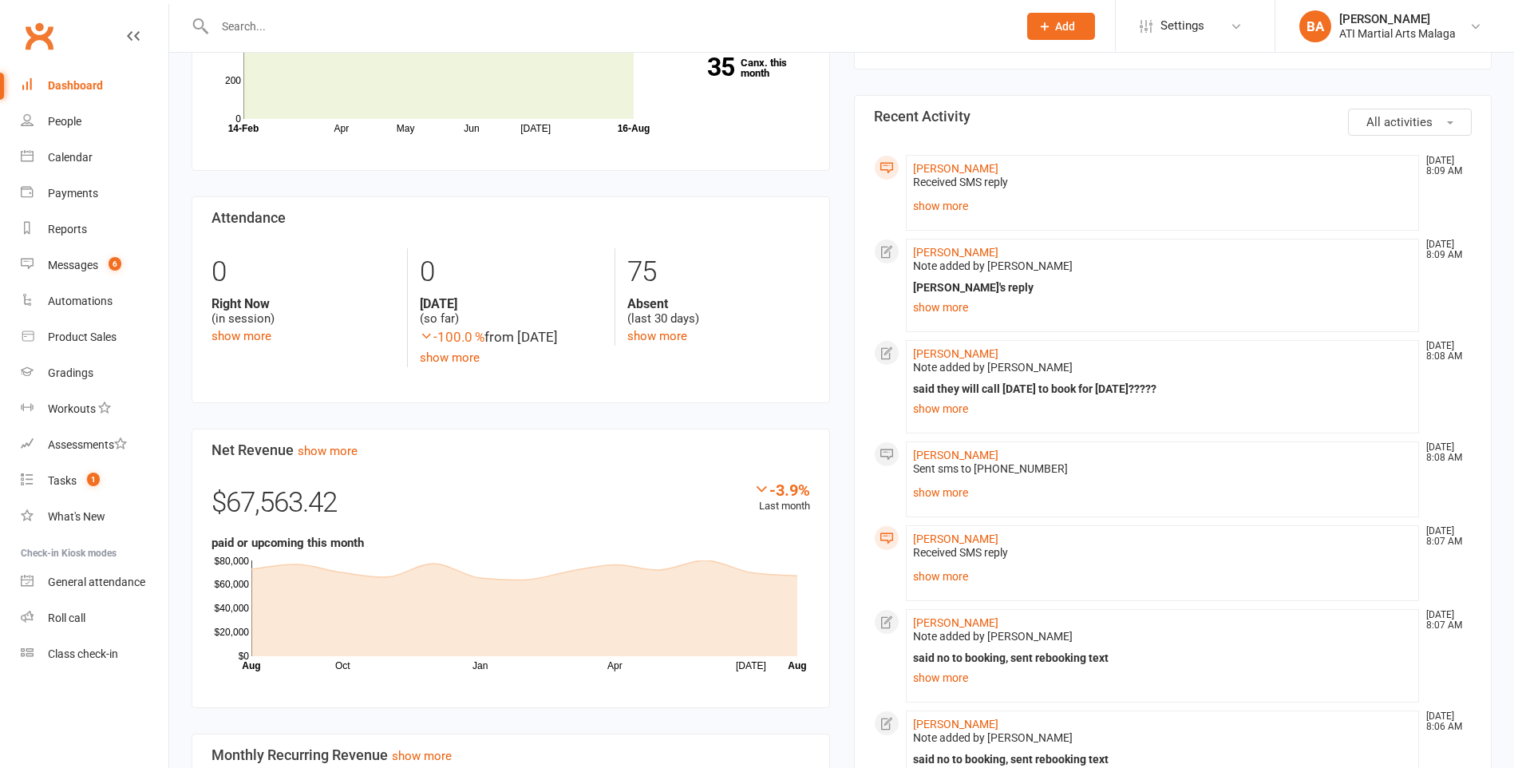
scroll to position [399, 0]
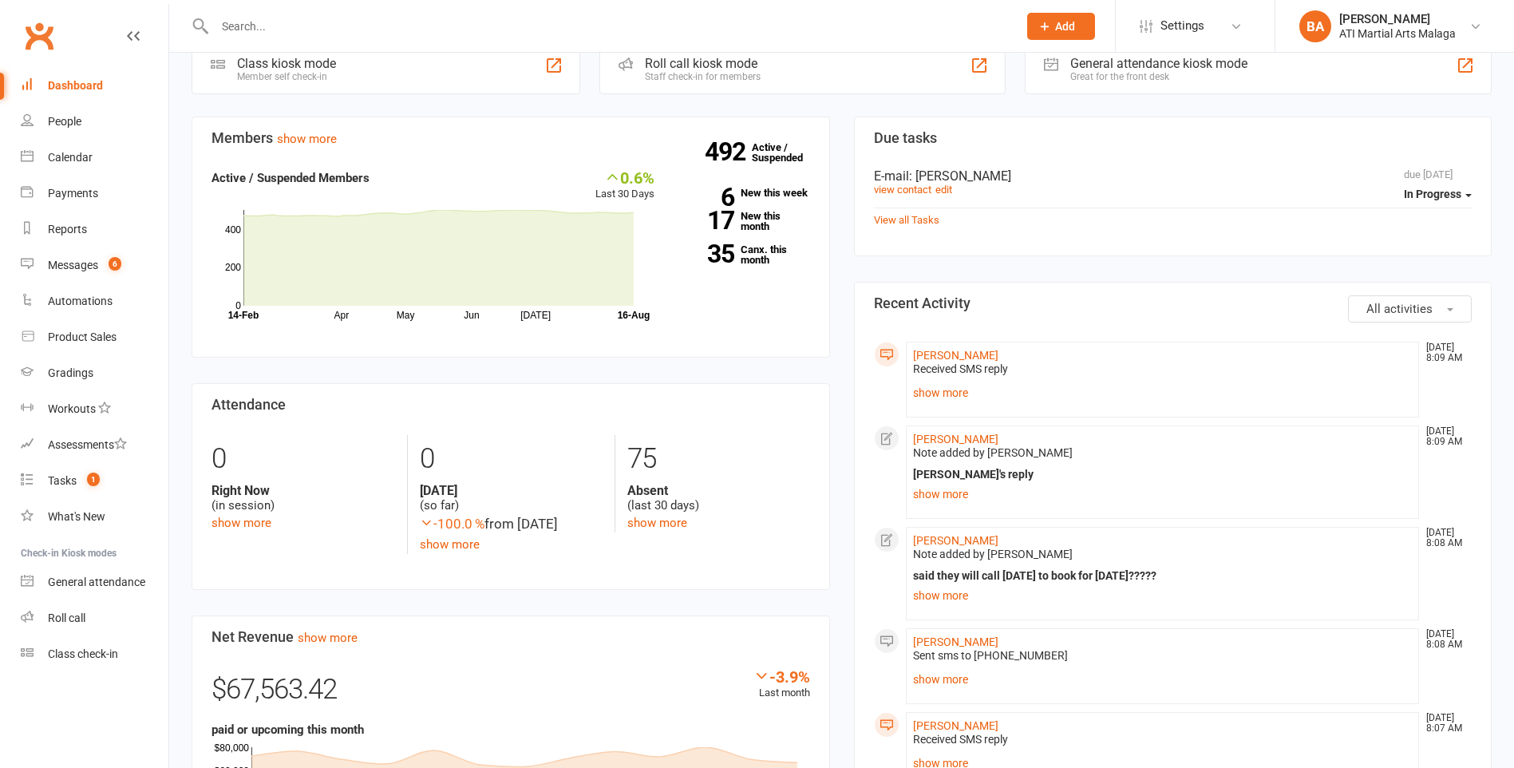
click at [945, 210] on div "View all Tasks" at bounding box center [1173, 219] width 599 height 22
click at [929, 392] on link "show more" at bounding box center [1163, 393] width 500 height 22
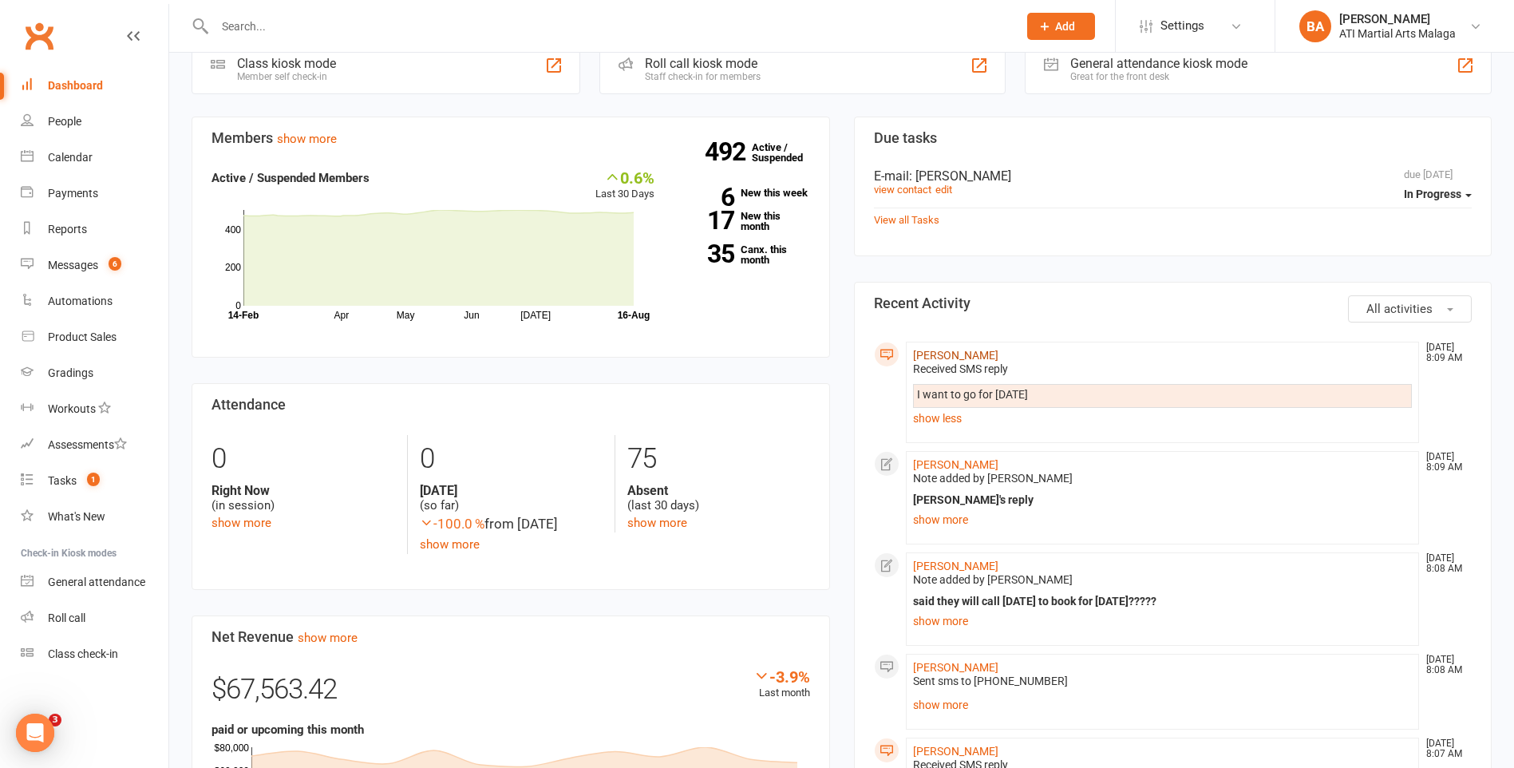
scroll to position [0, 0]
click at [958, 355] on link "[PERSON_NAME]" at bounding box center [955, 355] width 85 height 13
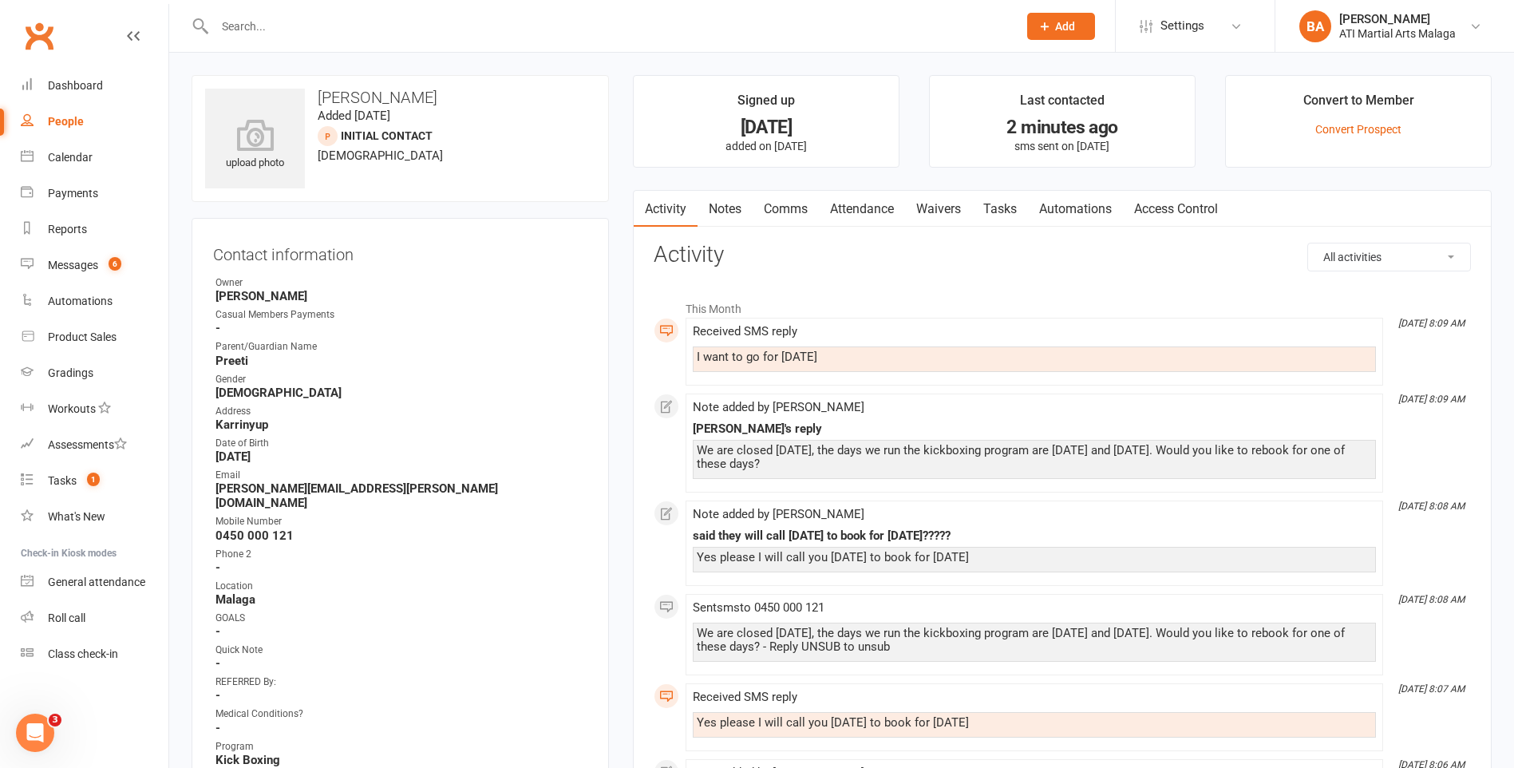
click at [711, 211] on link "Notes" at bounding box center [725, 209] width 55 height 37
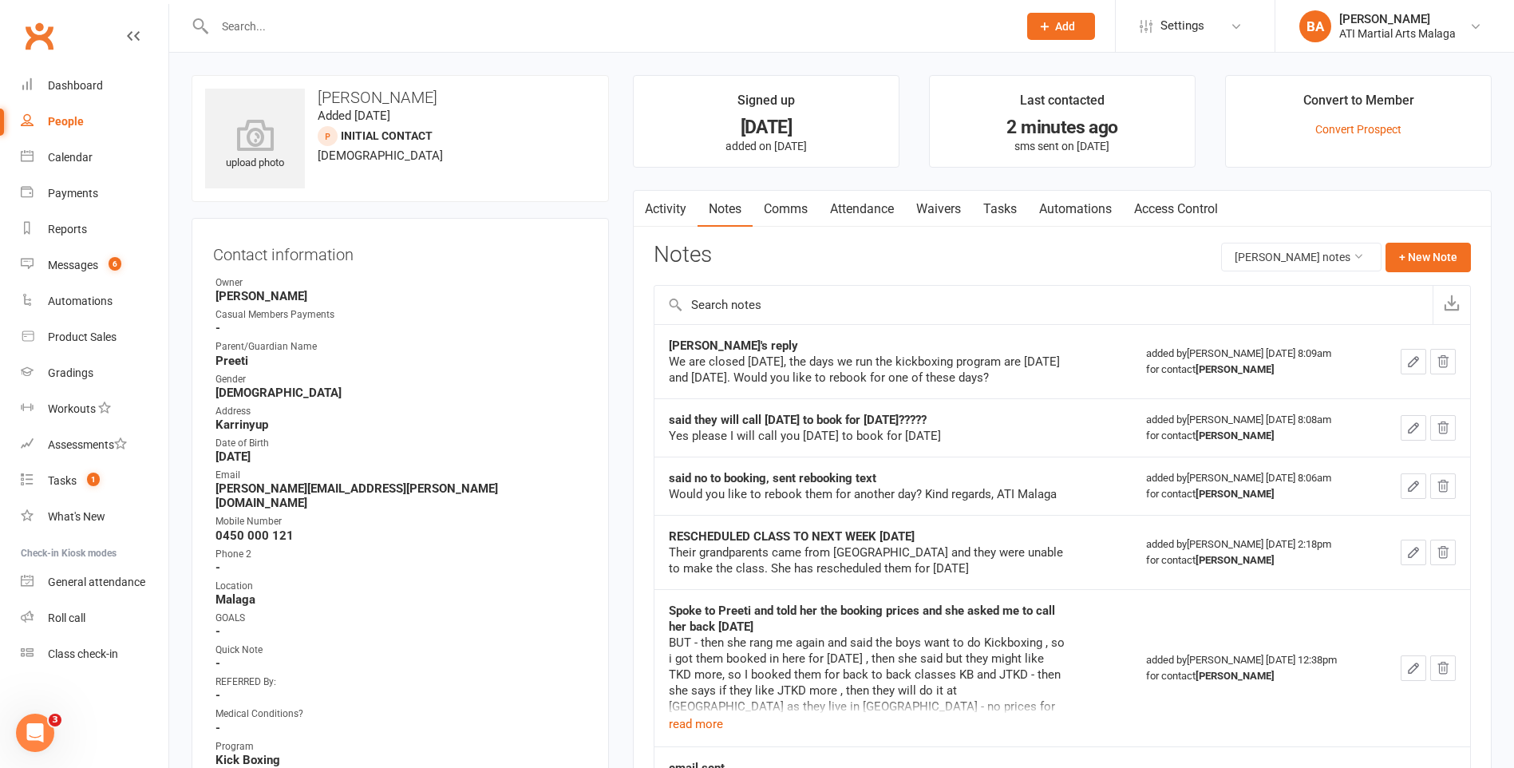
click at [761, 208] on link "Comms" at bounding box center [786, 209] width 66 height 37
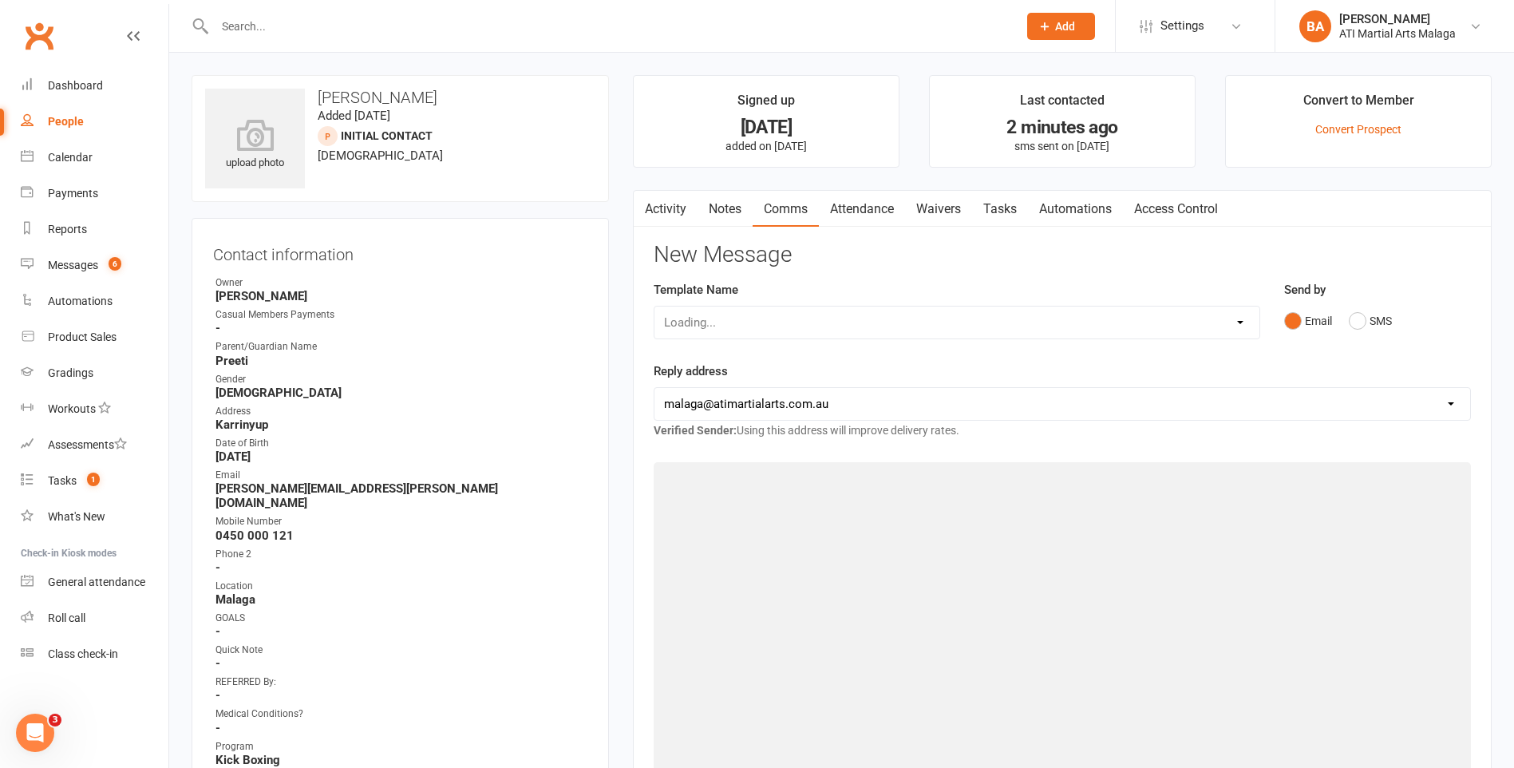
click at [774, 212] on link "Comms" at bounding box center [786, 209] width 66 height 37
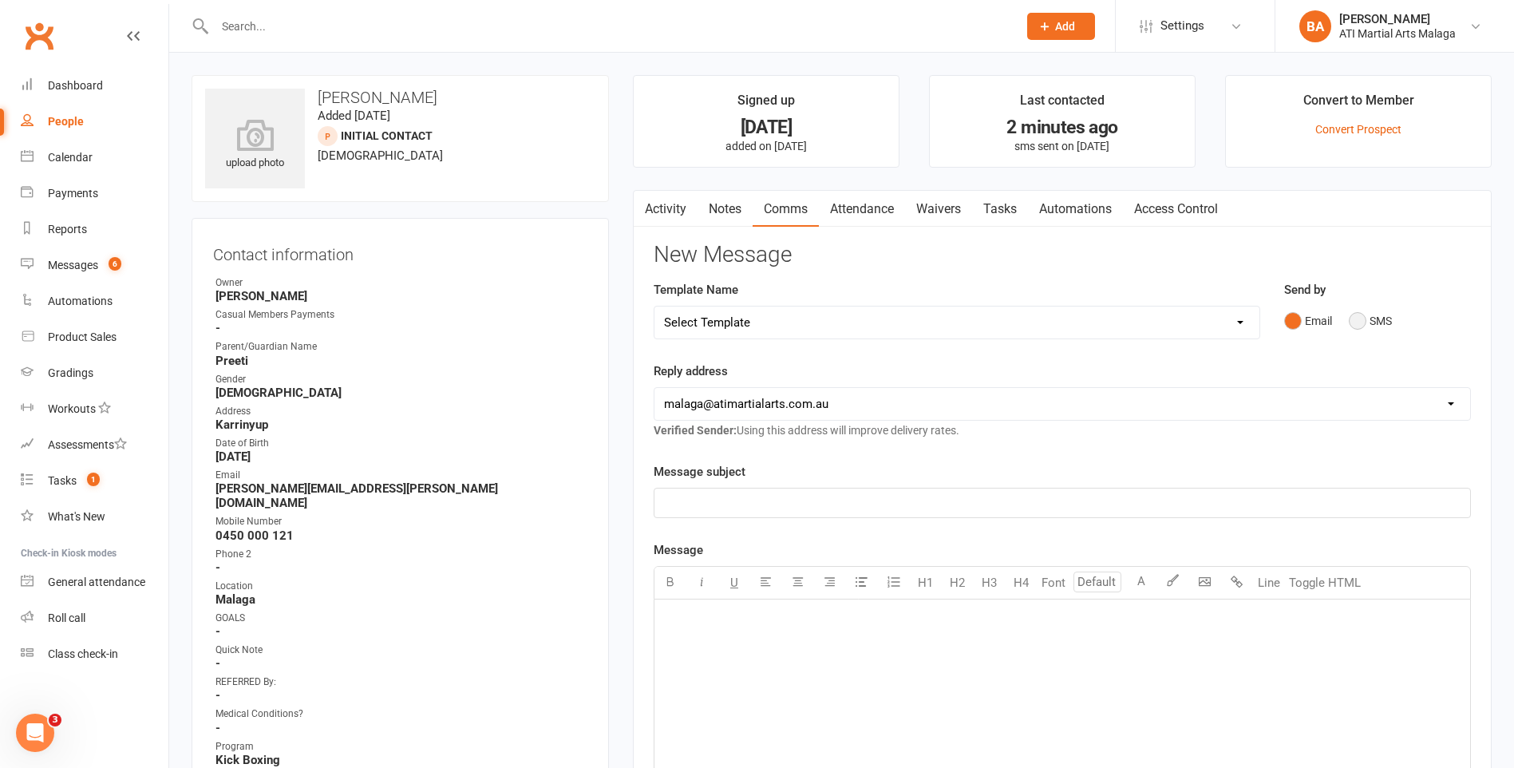
click at [1354, 323] on button "SMS" at bounding box center [1370, 321] width 43 height 30
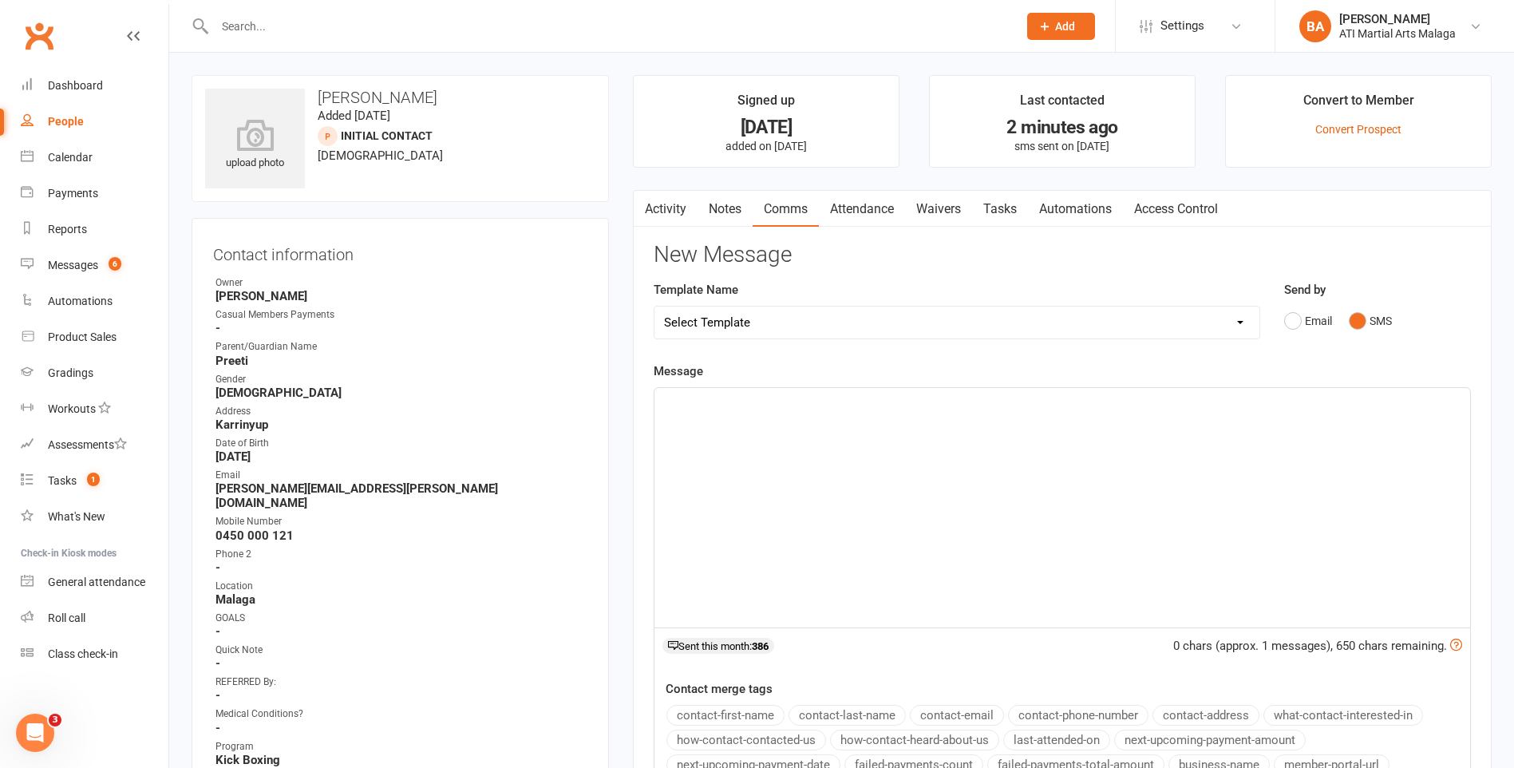
drag, startPoint x: 965, startPoint y: 449, endPoint x: 947, endPoint y: 457, distance: 20.4
click at [964, 451] on div "﻿" at bounding box center [1063, 507] width 816 height 239
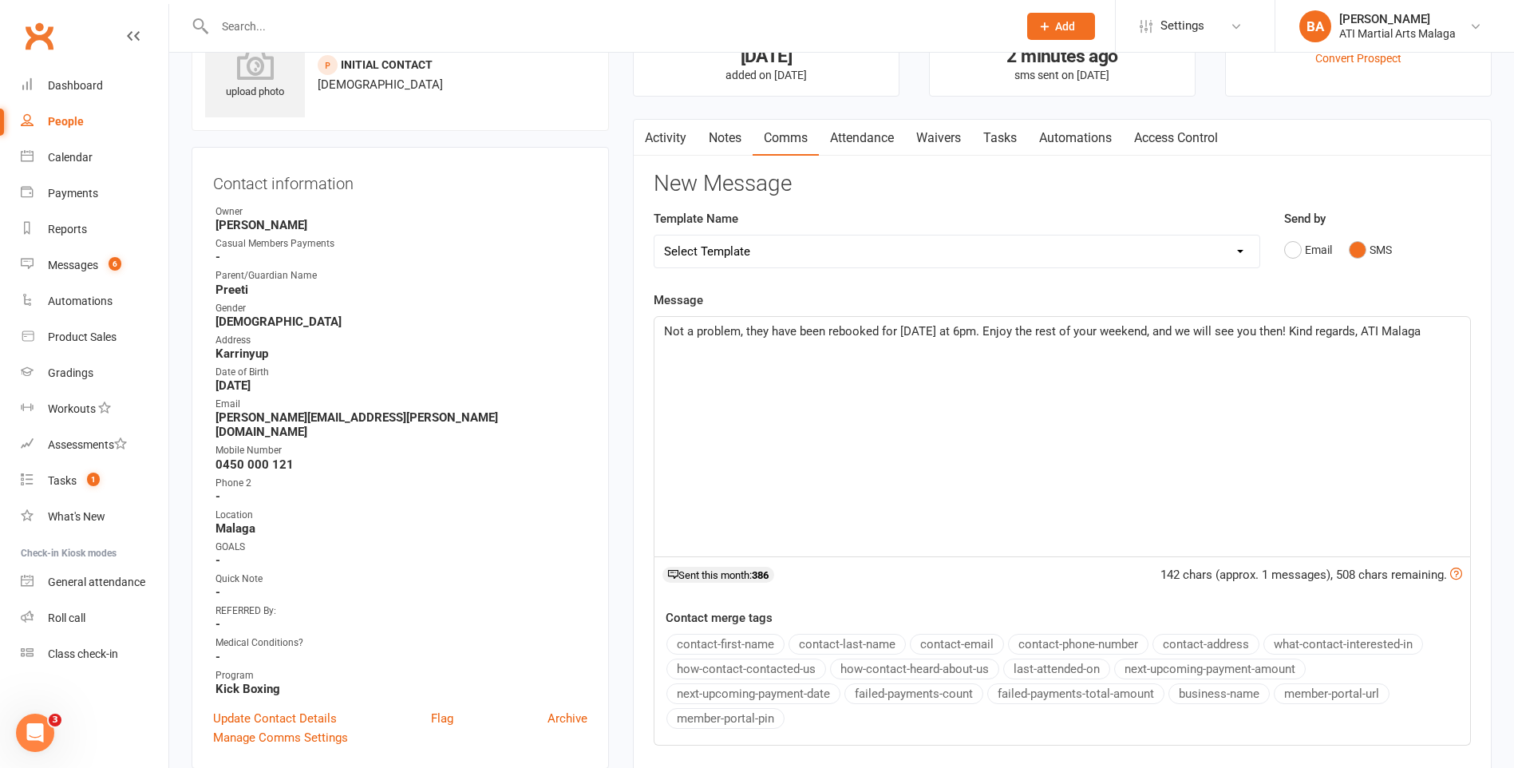
scroll to position [80, 0]
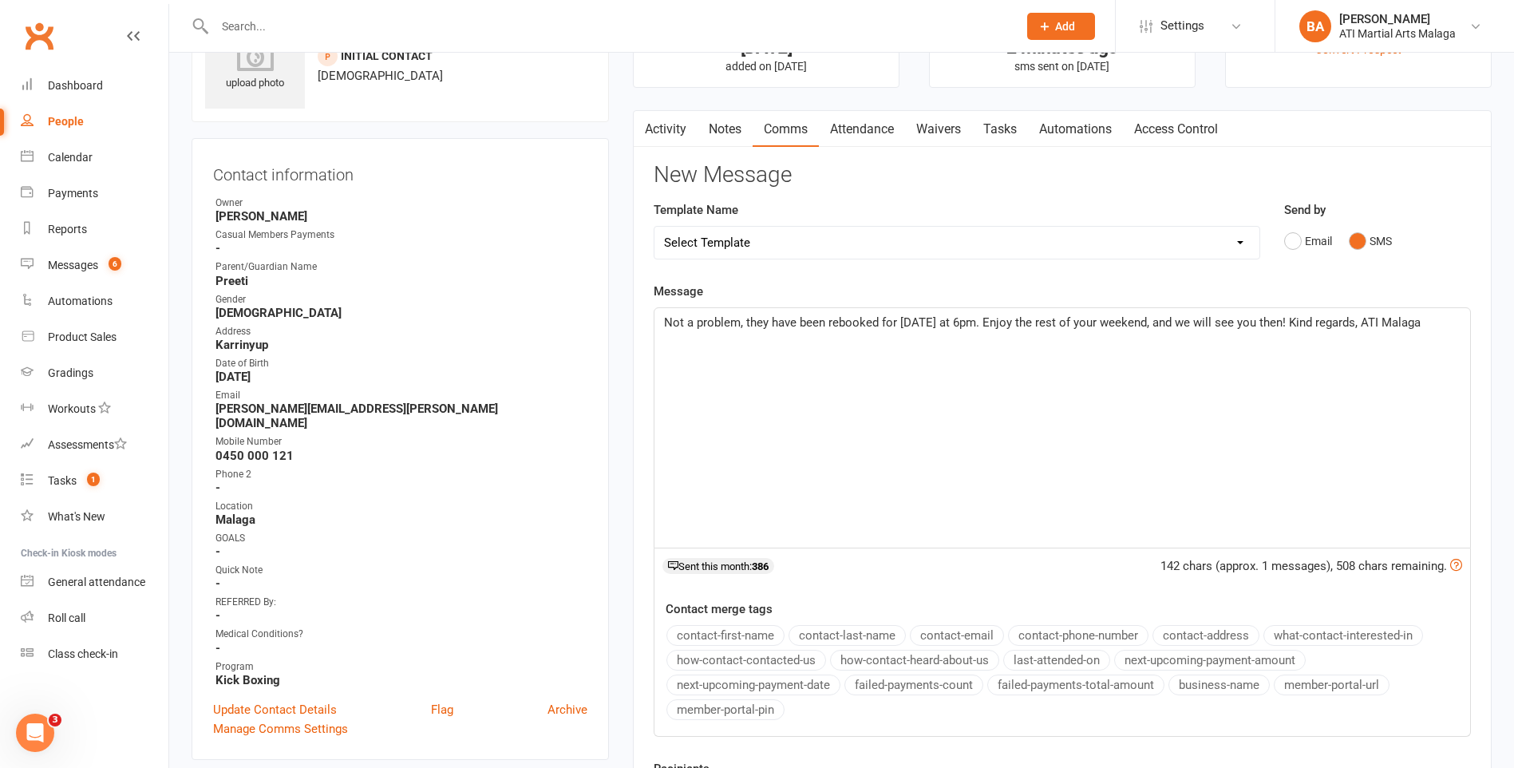
click at [1443, 330] on p "Not a problem, they have been rebooked for Thursday at 6pm. Enjoy the rest of y…" at bounding box center [1062, 322] width 797 height 19
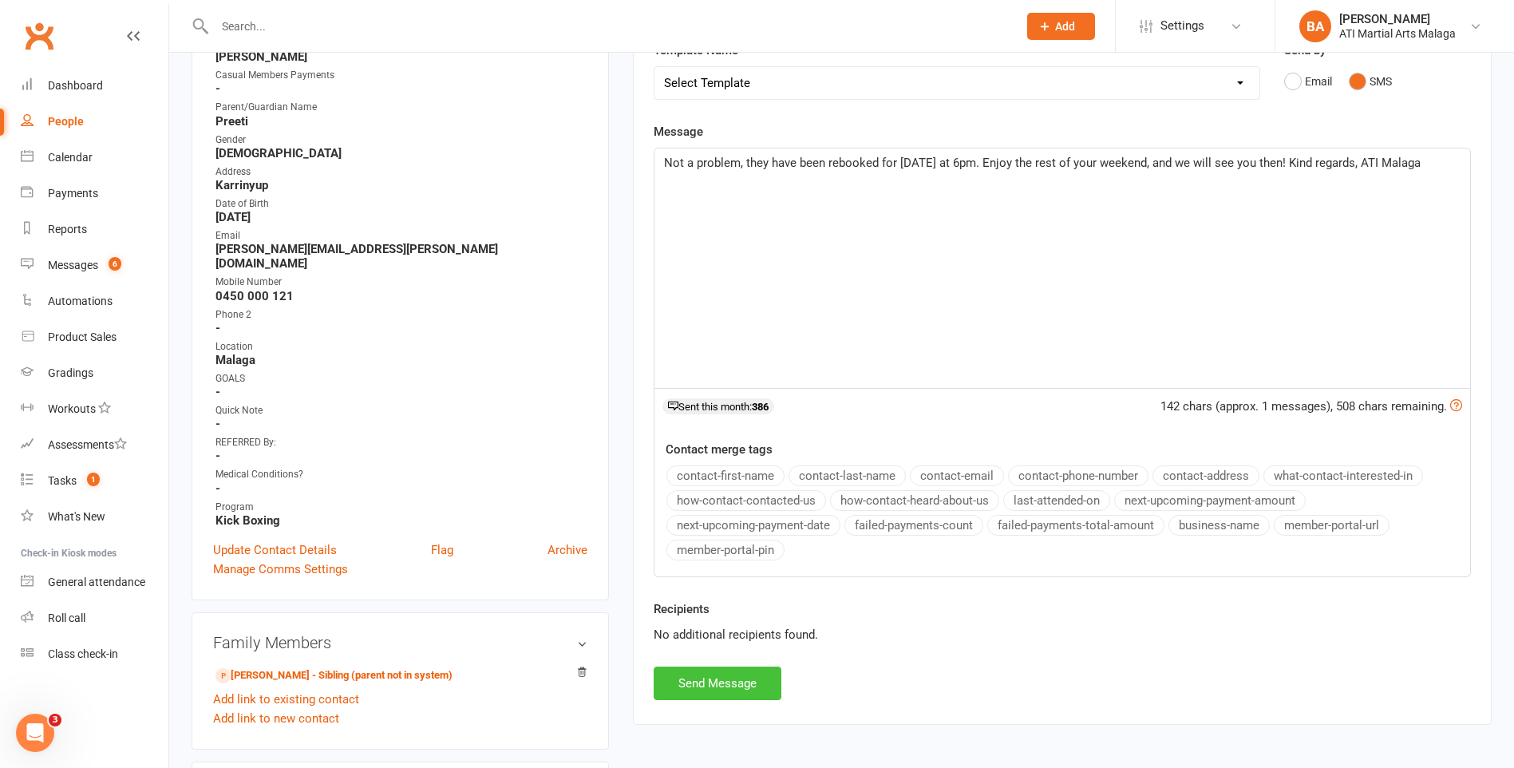
click at [690, 682] on button "Send Message" at bounding box center [718, 684] width 128 height 34
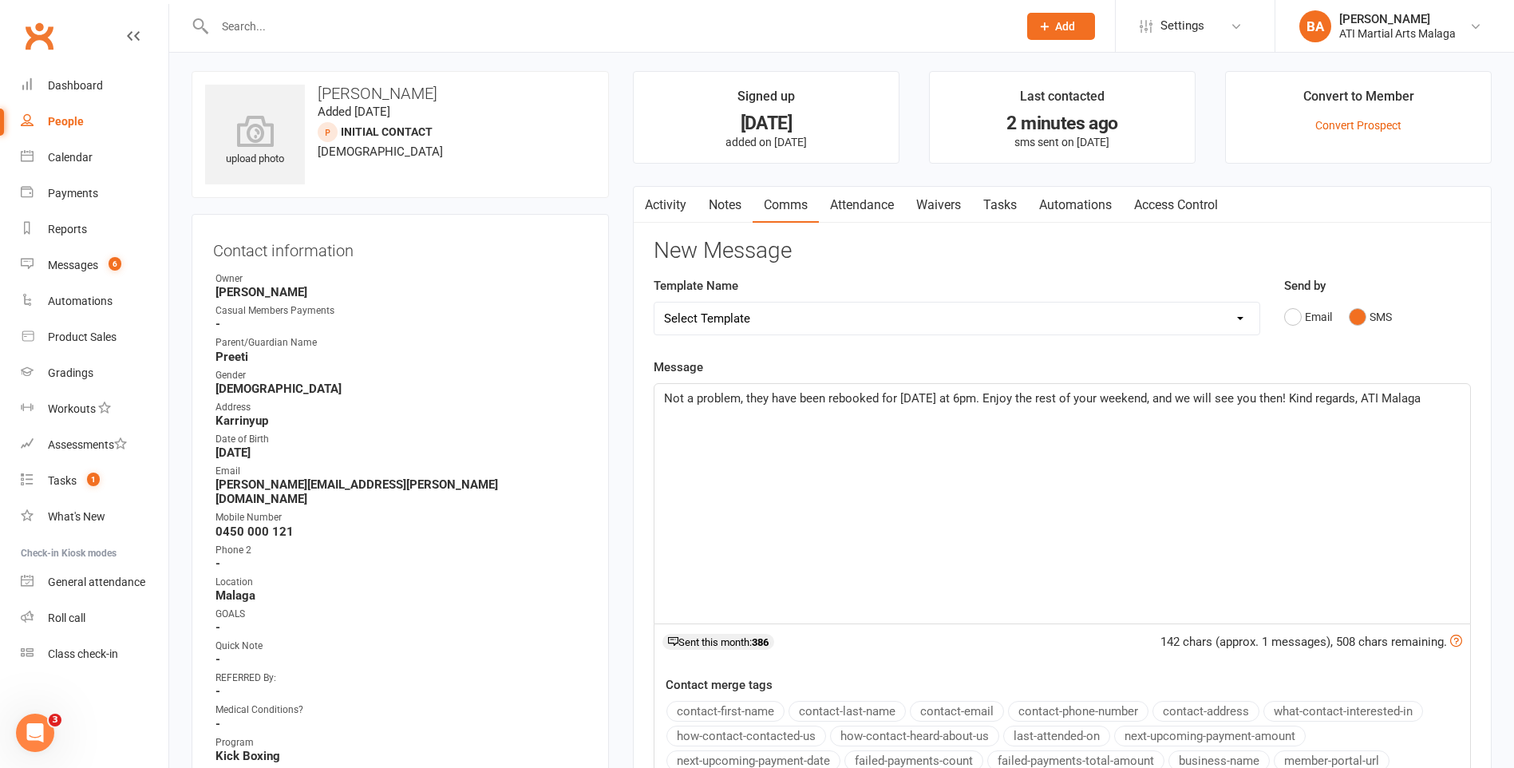
scroll to position [0, 0]
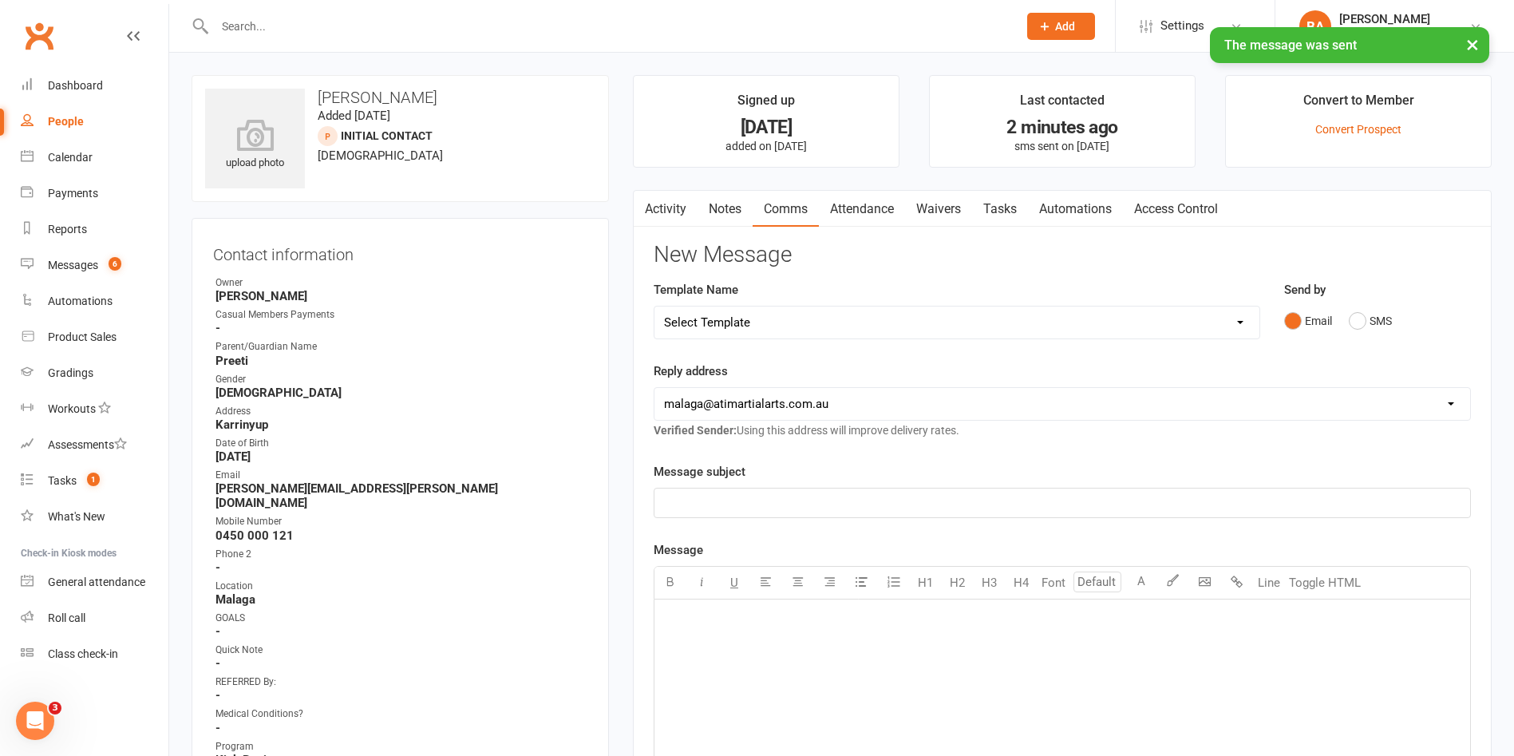
click at [723, 205] on link "Notes" at bounding box center [725, 209] width 55 height 37
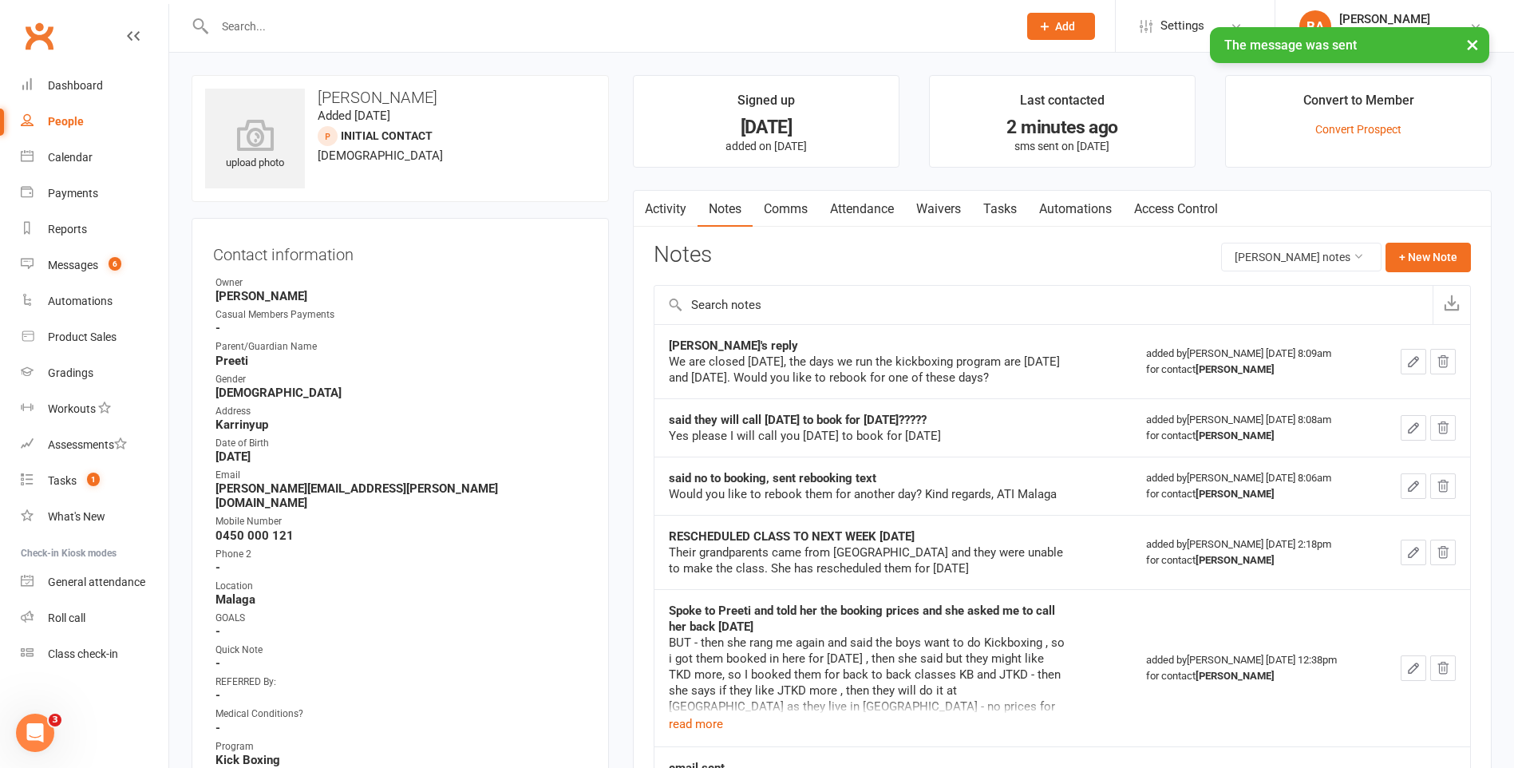
click at [663, 199] on link "Activity" at bounding box center [666, 209] width 64 height 37
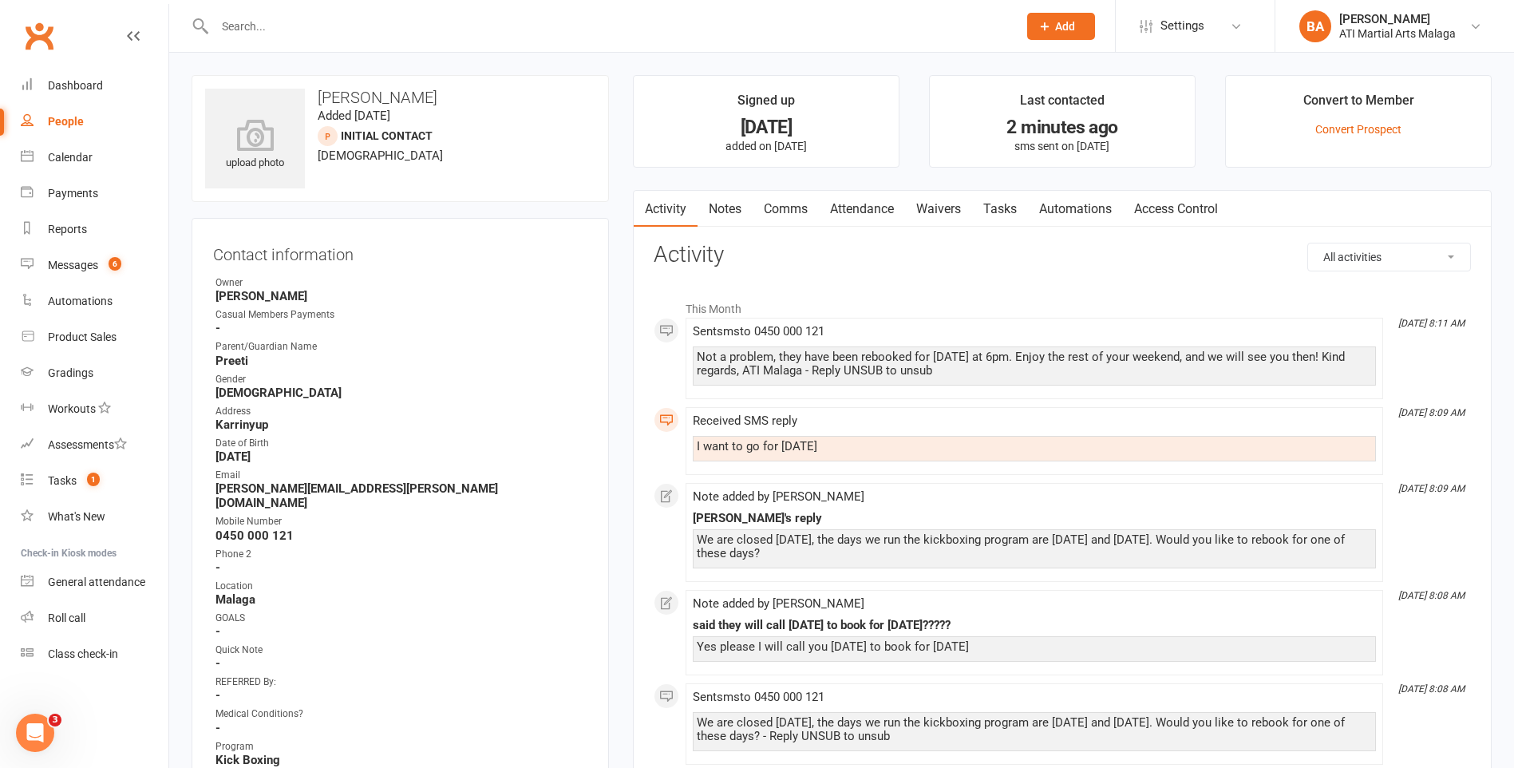
click at [695, 443] on div "I want to go for [DATE]" at bounding box center [1034, 449] width 683 height 26
drag, startPoint x: 698, startPoint y: 355, endPoint x: 886, endPoint y: 446, distance: 209.2
click at [696, 330] on span "Sent sms to 0450 000 121" at bounding box center [759, 331] width 132 height 14
drag, startPoint x: 694, startPoint y: 327, endPoint x: 870, endPoint y: 441, distance: 209.0
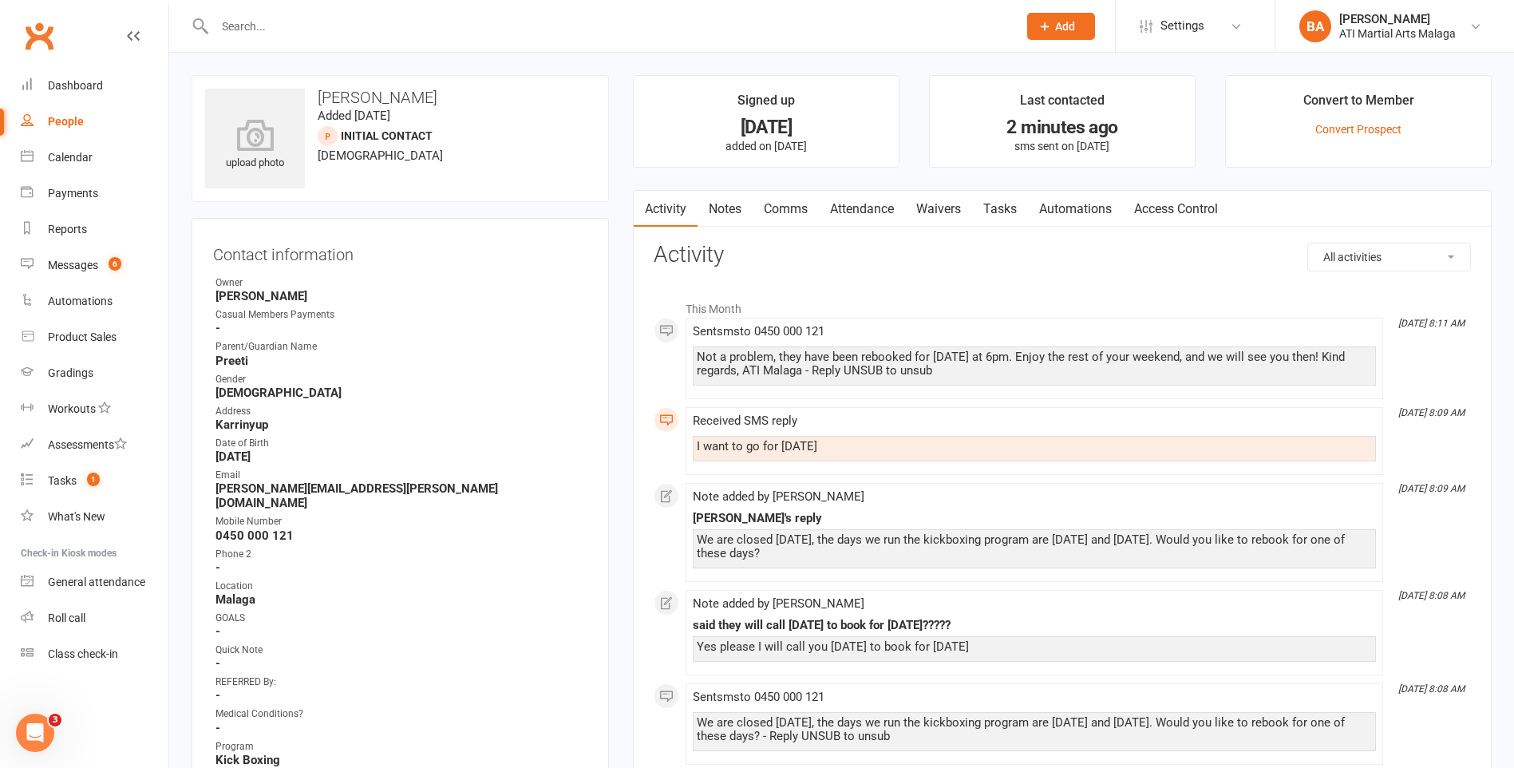
copy div "Sent sms to 0450 000 121 Not a problem, they have been rebooked for Thursday at…"
click at [728, 196] on link "Notes" at bounding box center [725, 209] width 55 height 37
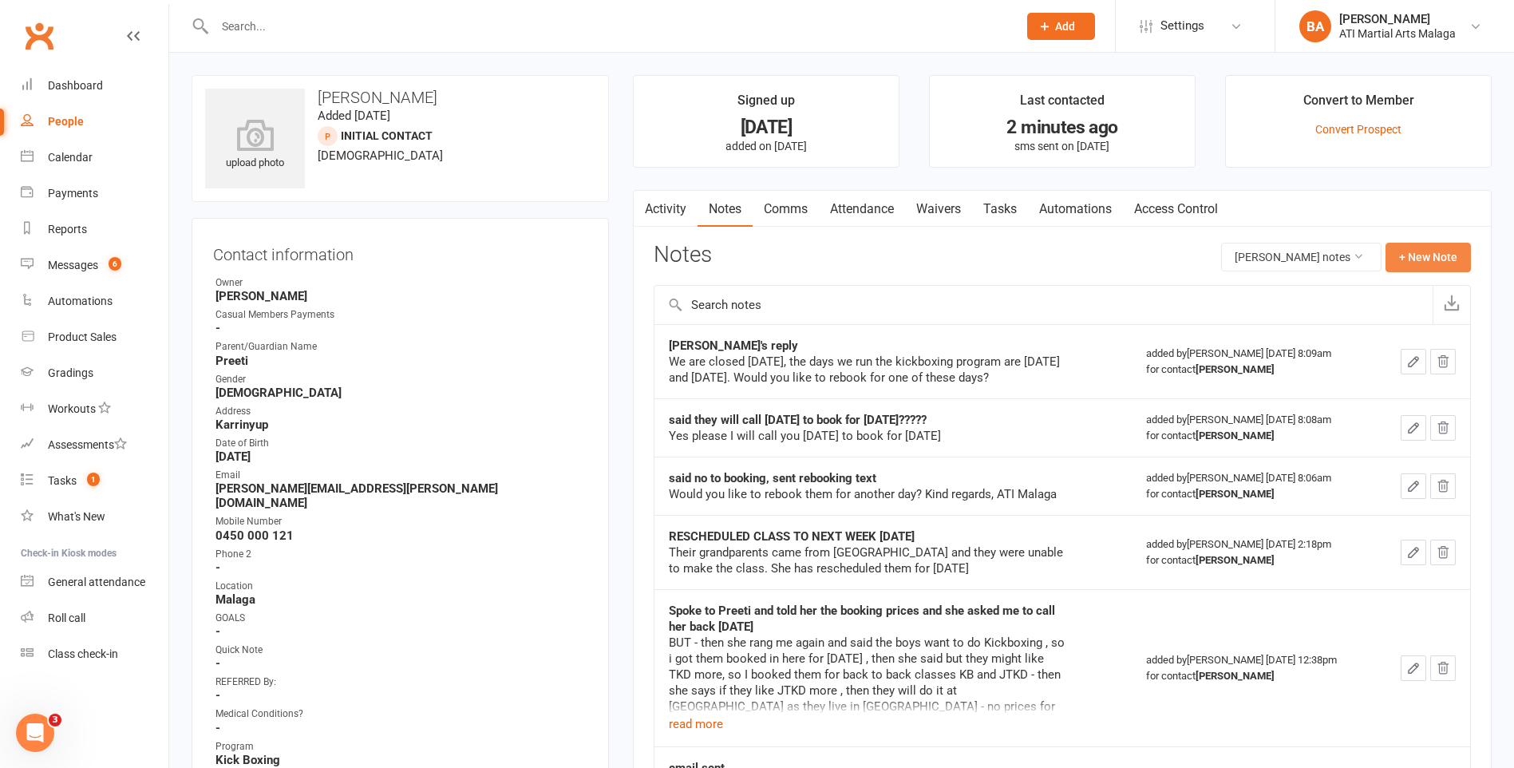
click at [1422, 263] on button "+ New Note" at bounding box center [1428, 257] width 85 height 29
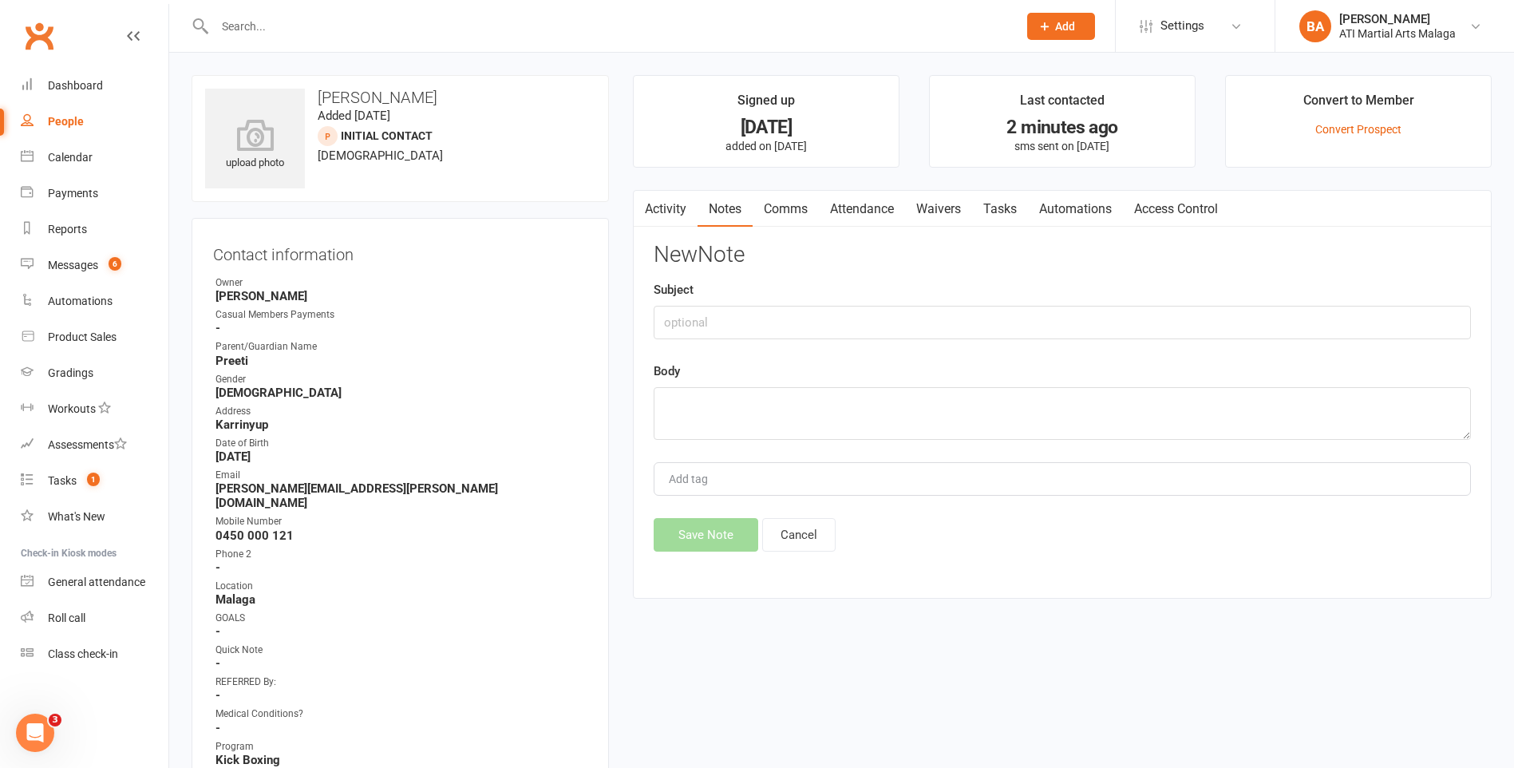
click at [1066, 353] on div "New Note Subject Body Add tag Save Note Cancel" at bounding box center [1062, 397] width 817 height 309
click at [1054, 330] on input "text" at bounding box center [1062, 323] width 817 height 34
type input "booked for thursday"
click at [1081, 395] on textarea at bounding box center [1062, 413] width 817 height 53
paste textarea "Sent sms to 0450 000 121 Not a problem, they have been rebooked for Thursday at…"
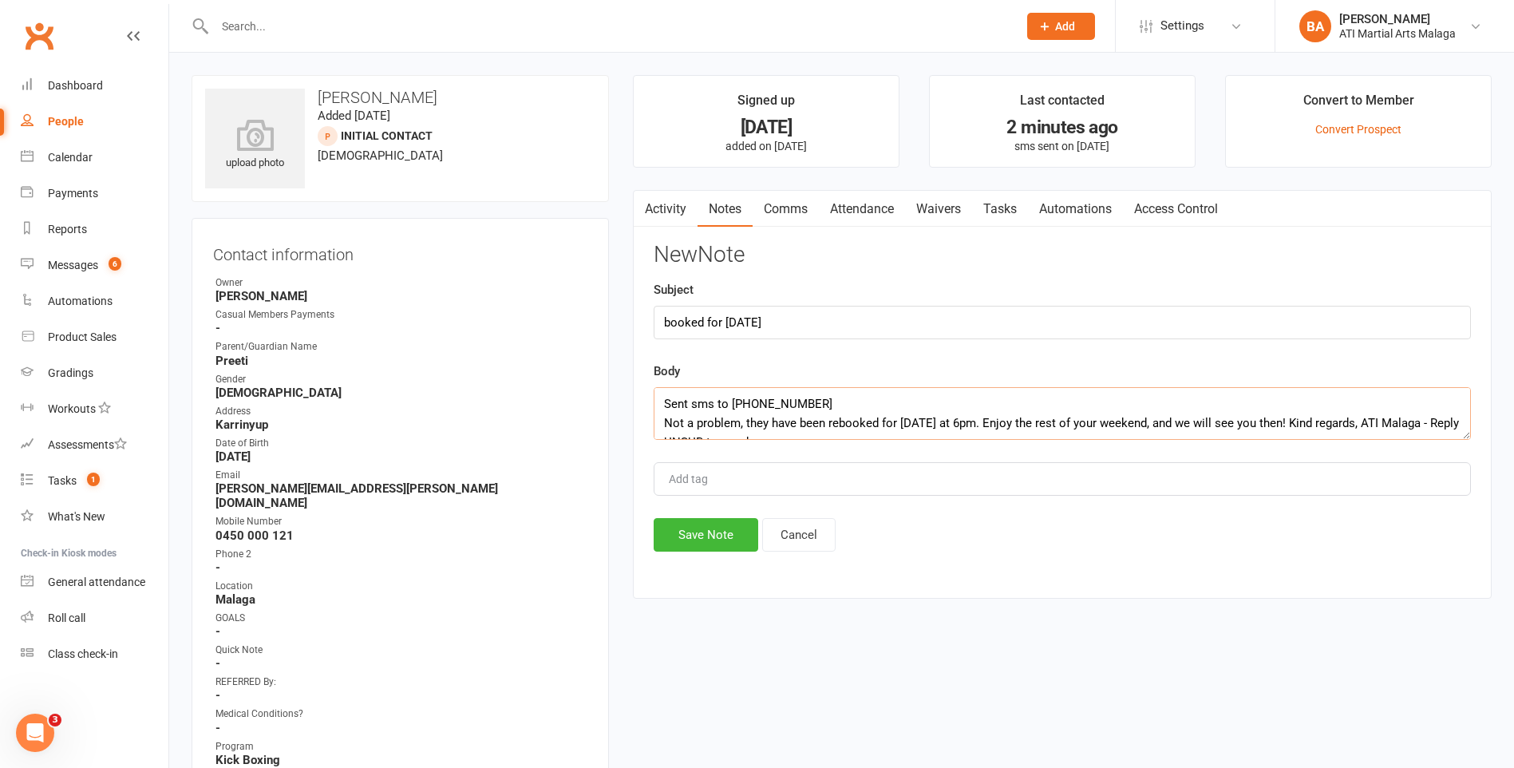
type textarea "Sent sms to 0450 000 121 Not a problem, they have been rebooked for Thursday at…"
click at [801, 322] on input "booked for thursday" at bounding box center [1062, 323] width 817 height 34
type input "booked for [DATE] KK"
click at [718, 520] on button "Save Note" at bounding box center [706, 535] width 105 height 34
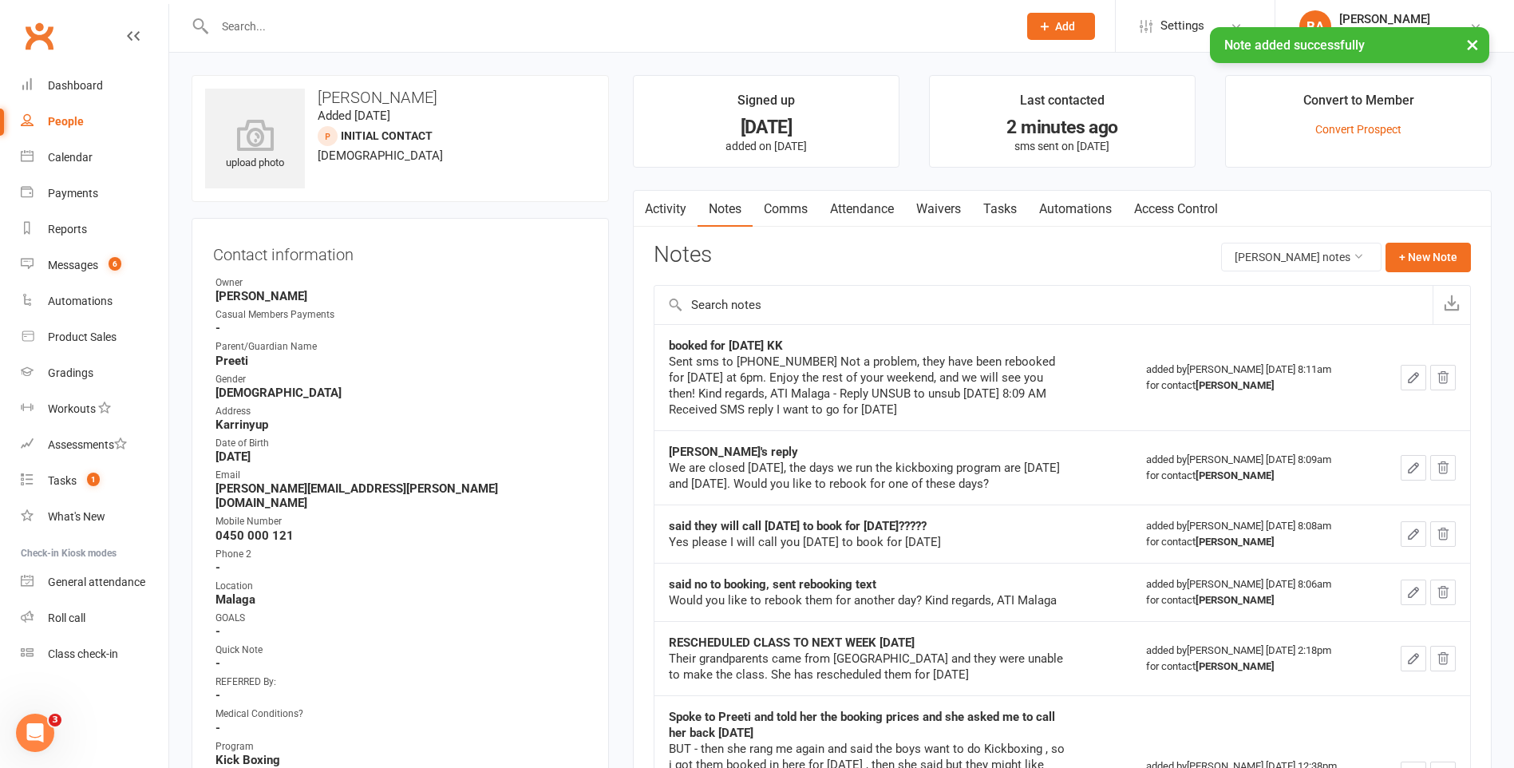
click at [884, 204] on link "Attendance" at bounding box center [862, 209] width 86 height 37
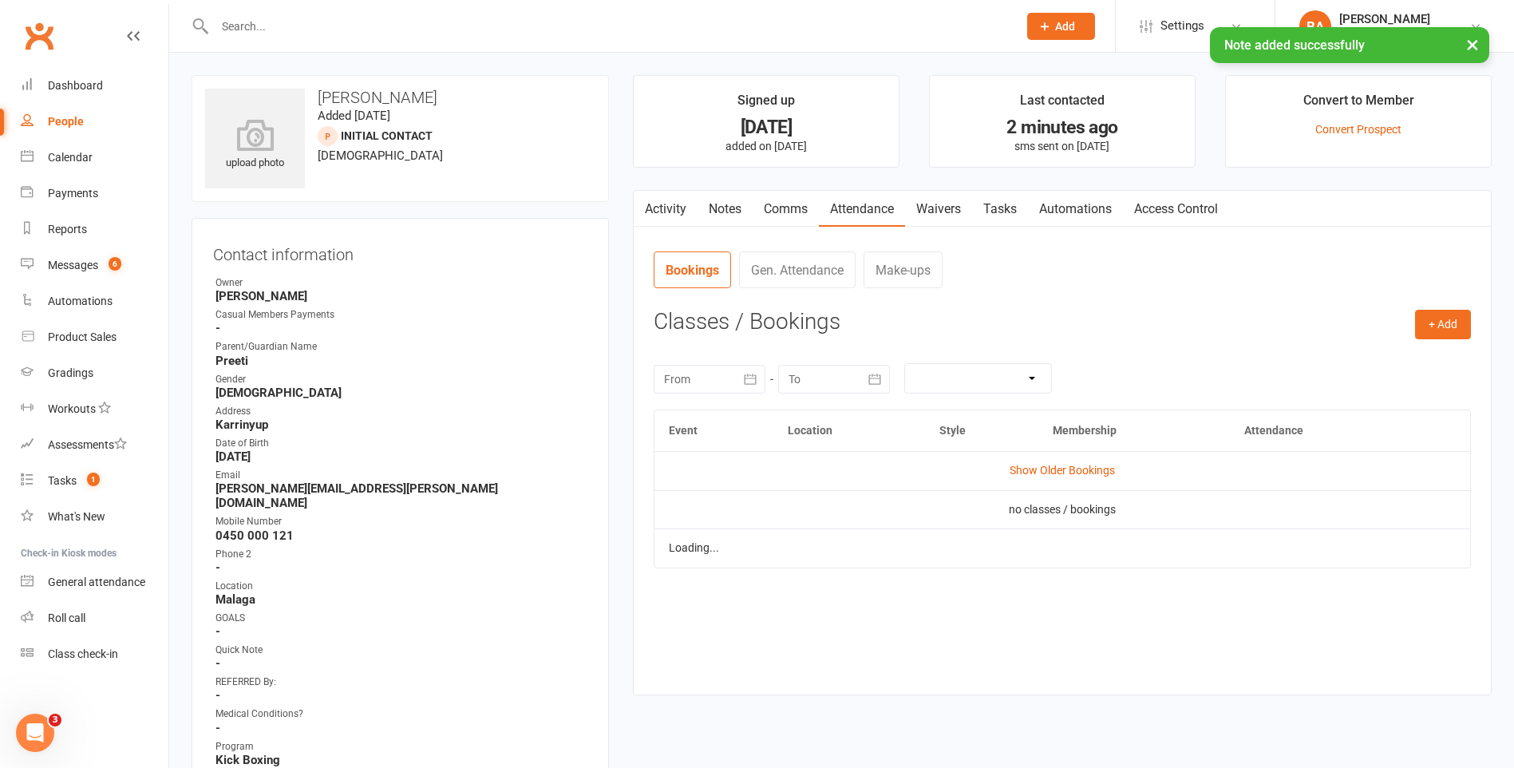
click at [804, 218] on link "Comms" at bounding box center [786, 209] width 66 height 37
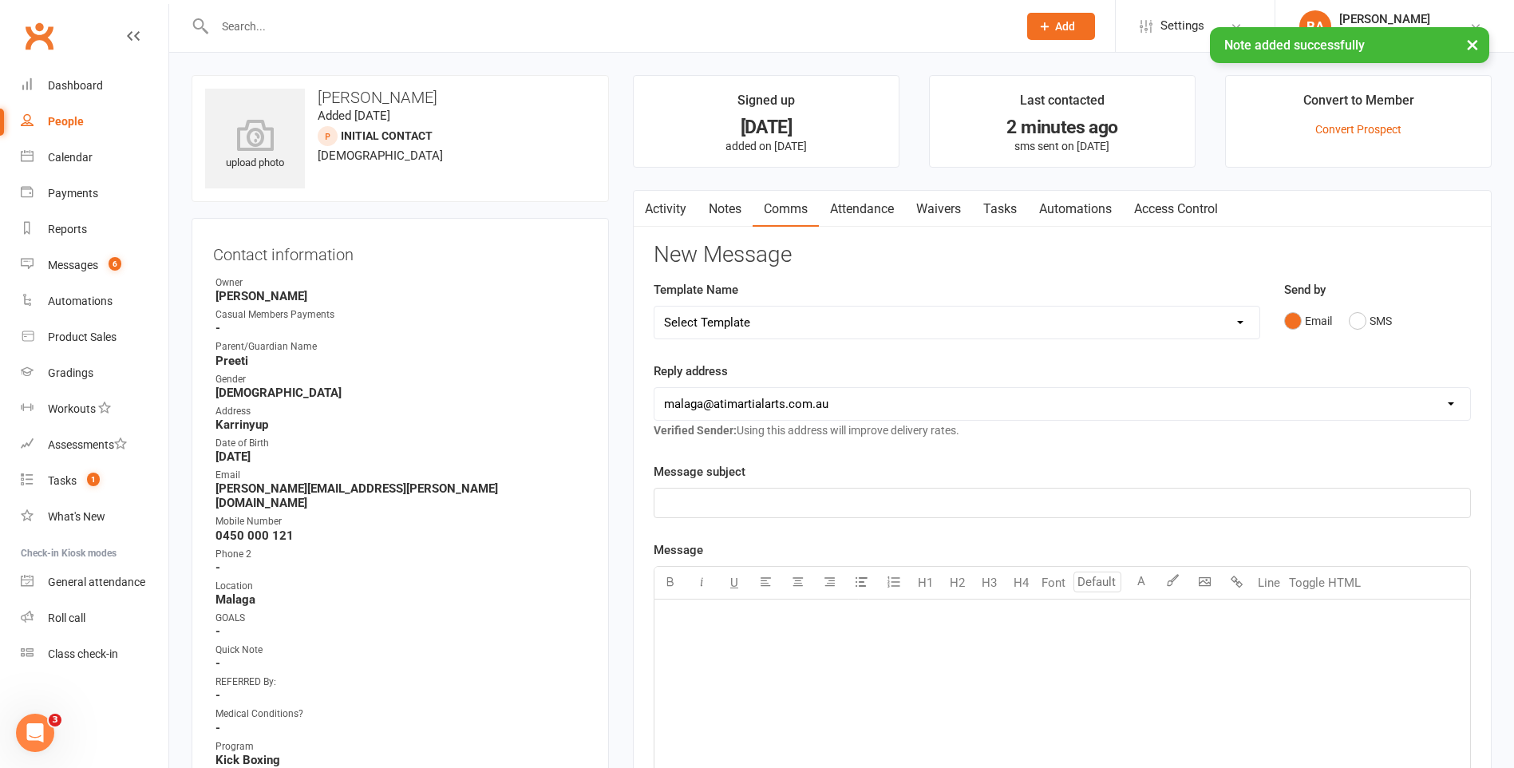
click at [870, 206] on link "Attendance" at bounding box center [862, 209] width 86 height 37
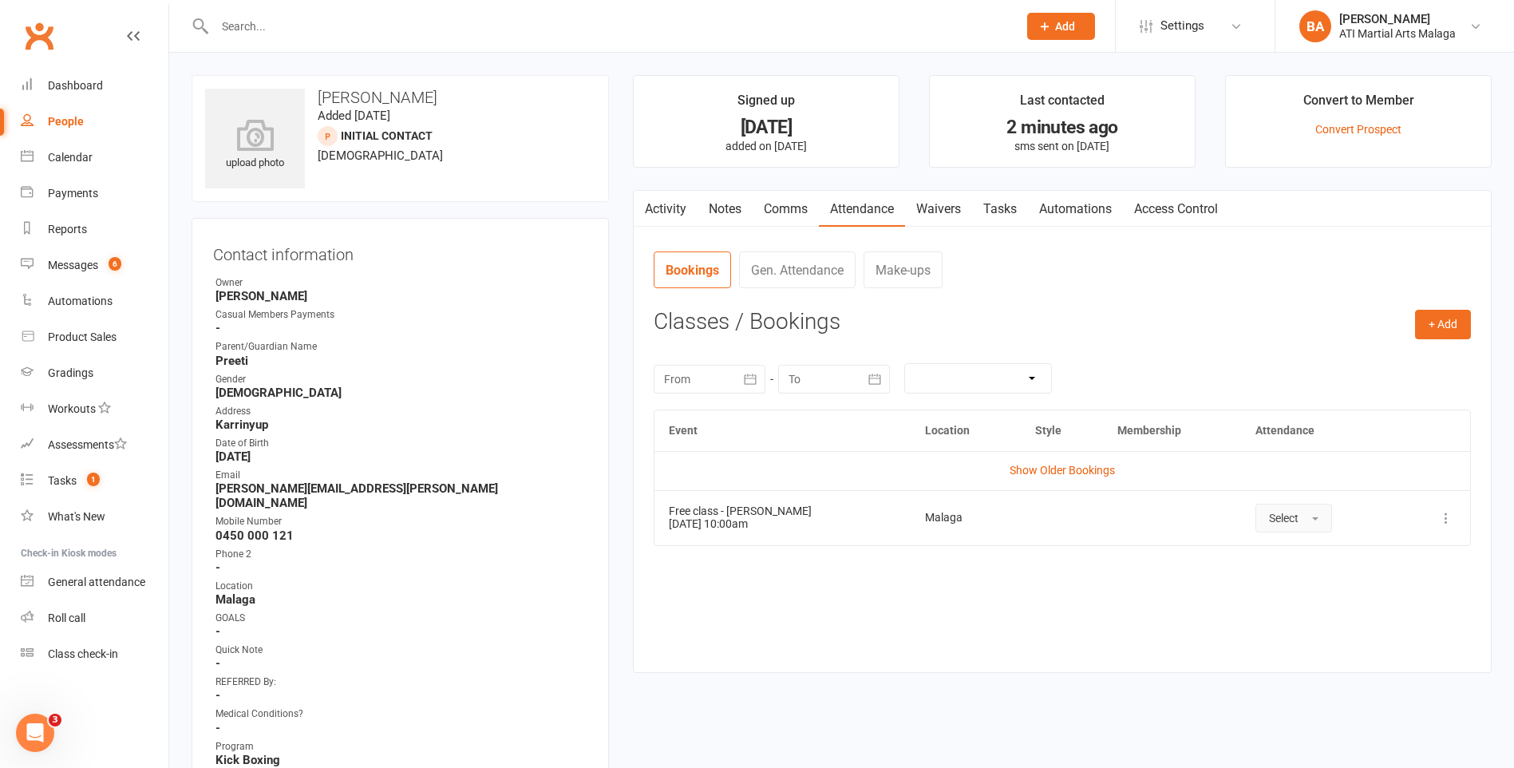
click at [1319, 517] on button "Select" at bounding box center [1294, 518] width 77 height 29
click at [1307, 589] on link "Absent" at bounding box center [1335, 586] width 158 height 32
click at [1473, 322] on div "Activity Notes Comms Attendance Waivers Tasks Automations Access Control Attend…" at bounding box center [1062, 431] width 859 height 483
click at [1451, 332] on button "+ Add" at bounding box center [1443, 324] width 56 height 29
click at [1409, 388] on link "Add Appointment" at bounding box center [1391, 393] width 158 height 32
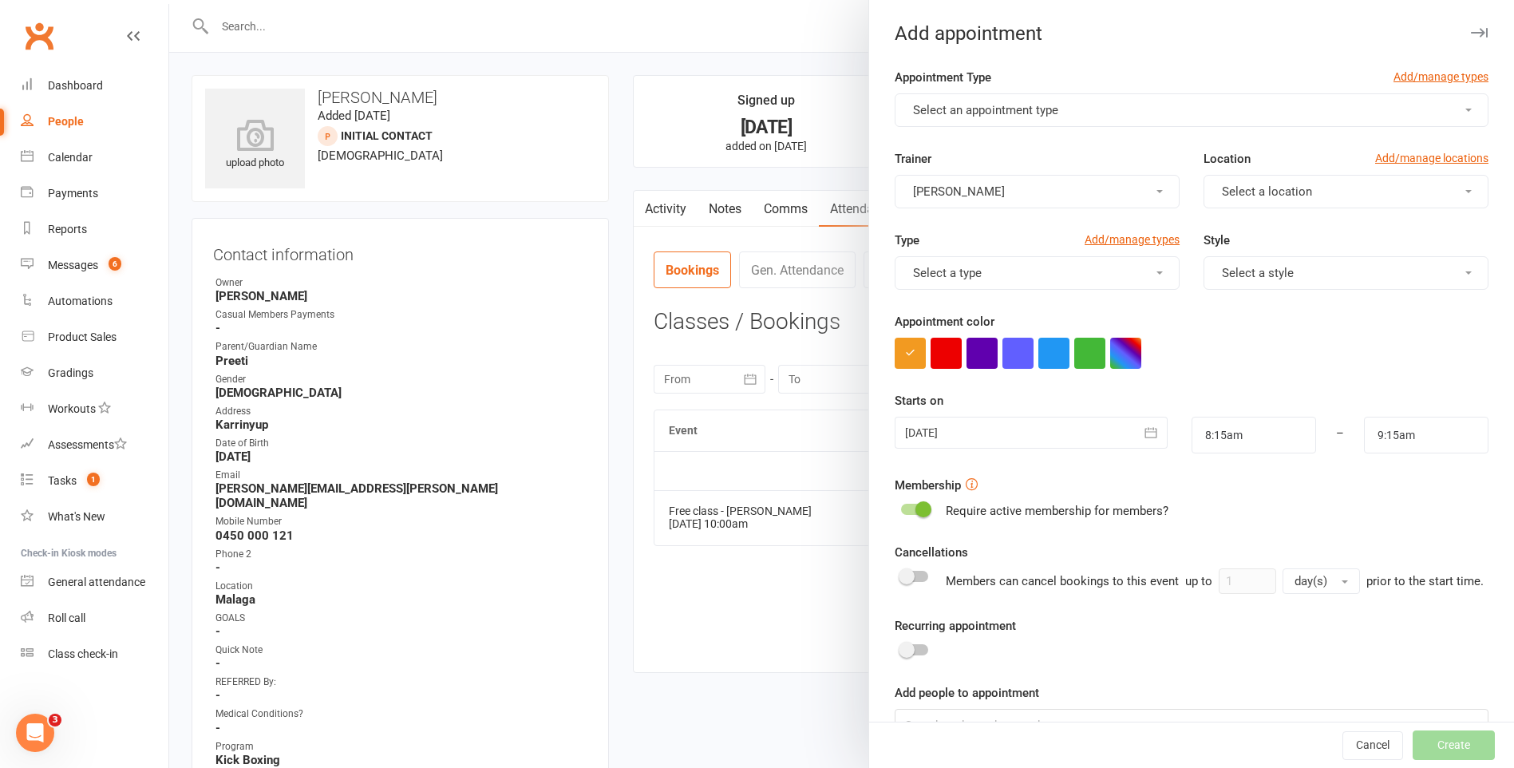
click at [1061, 114] on button "Select an appointment type" at bounding box center [1192, 110] width 594 height 34
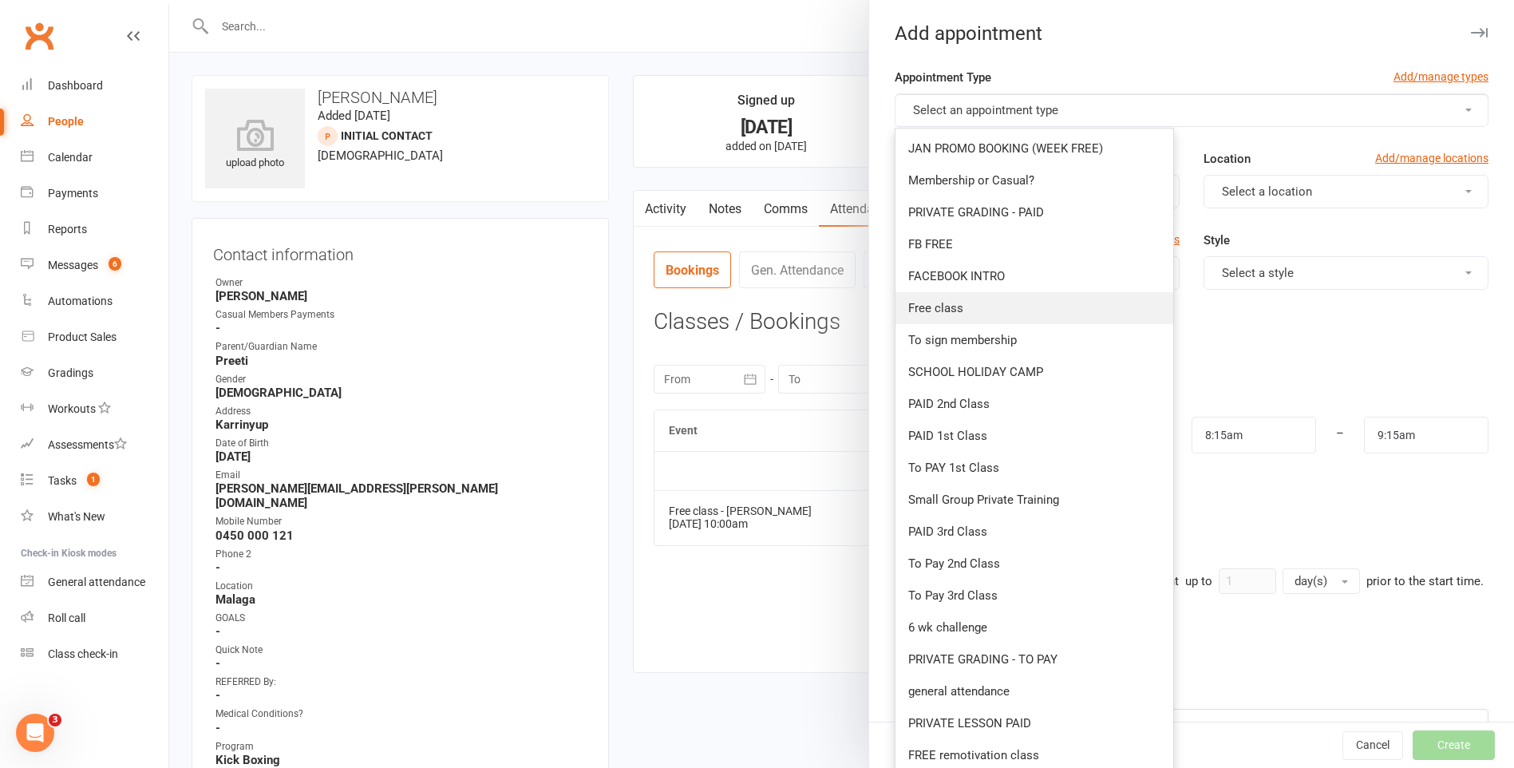
click at [986, 309] on link "Free class" at bounding box center [1035, 308] width 278 height 32
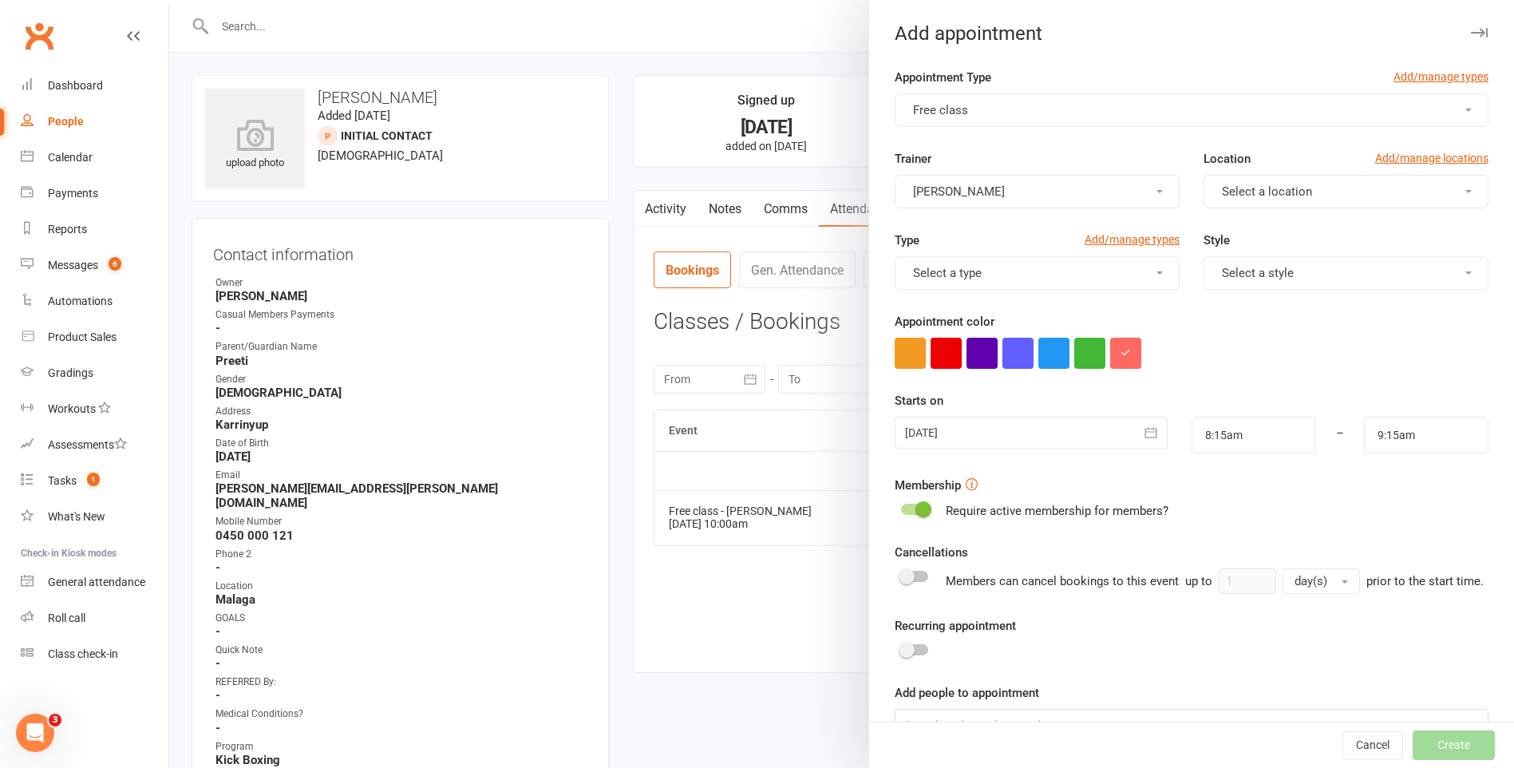
click at [1070, 188] on button "[PERSON_NAME]" at bounding box center [1037, 192] width 285 height 34
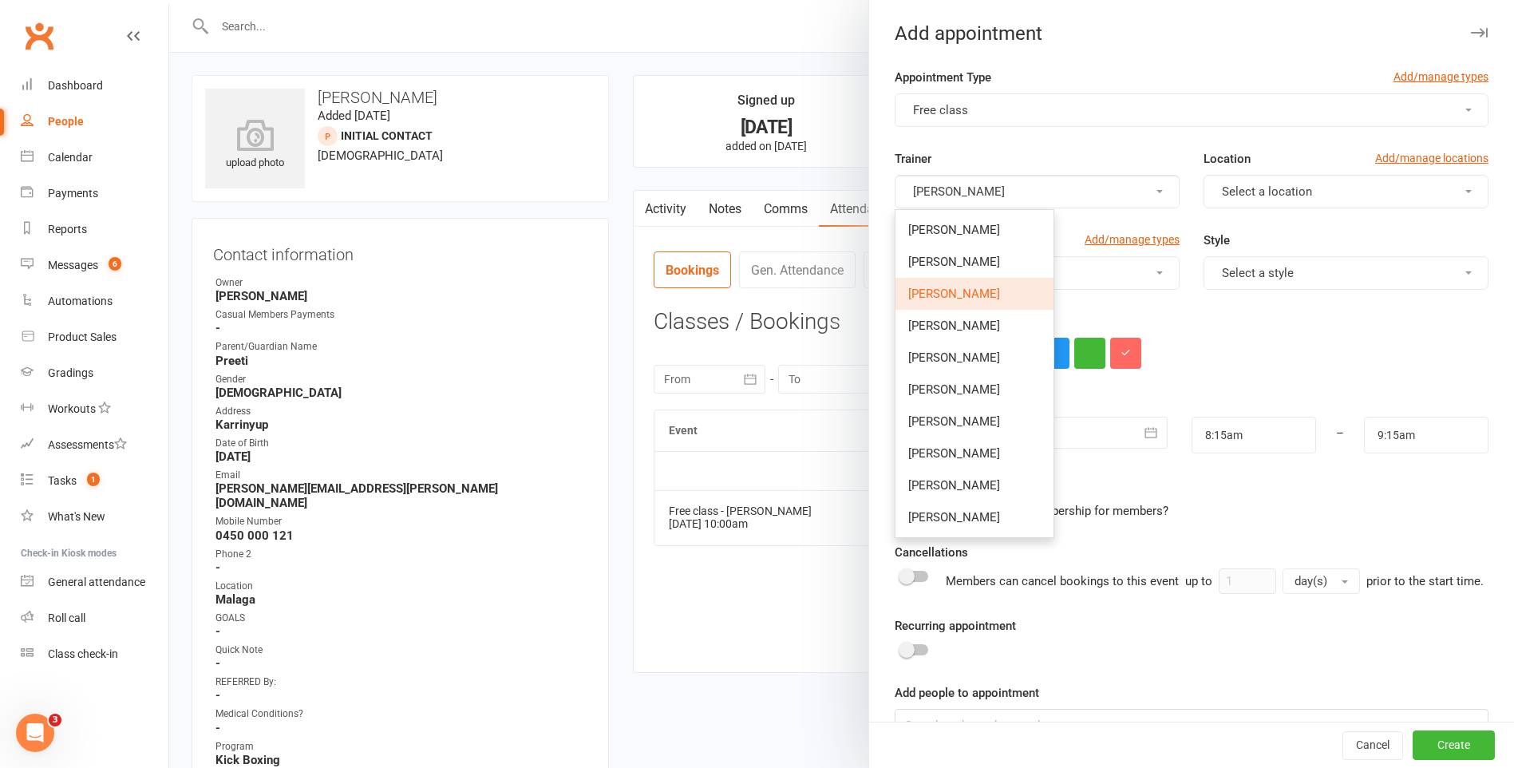
click at [1004, 301] on link "[PERSON_NAME]" at bounding box center [975, 294] width 158 height 32
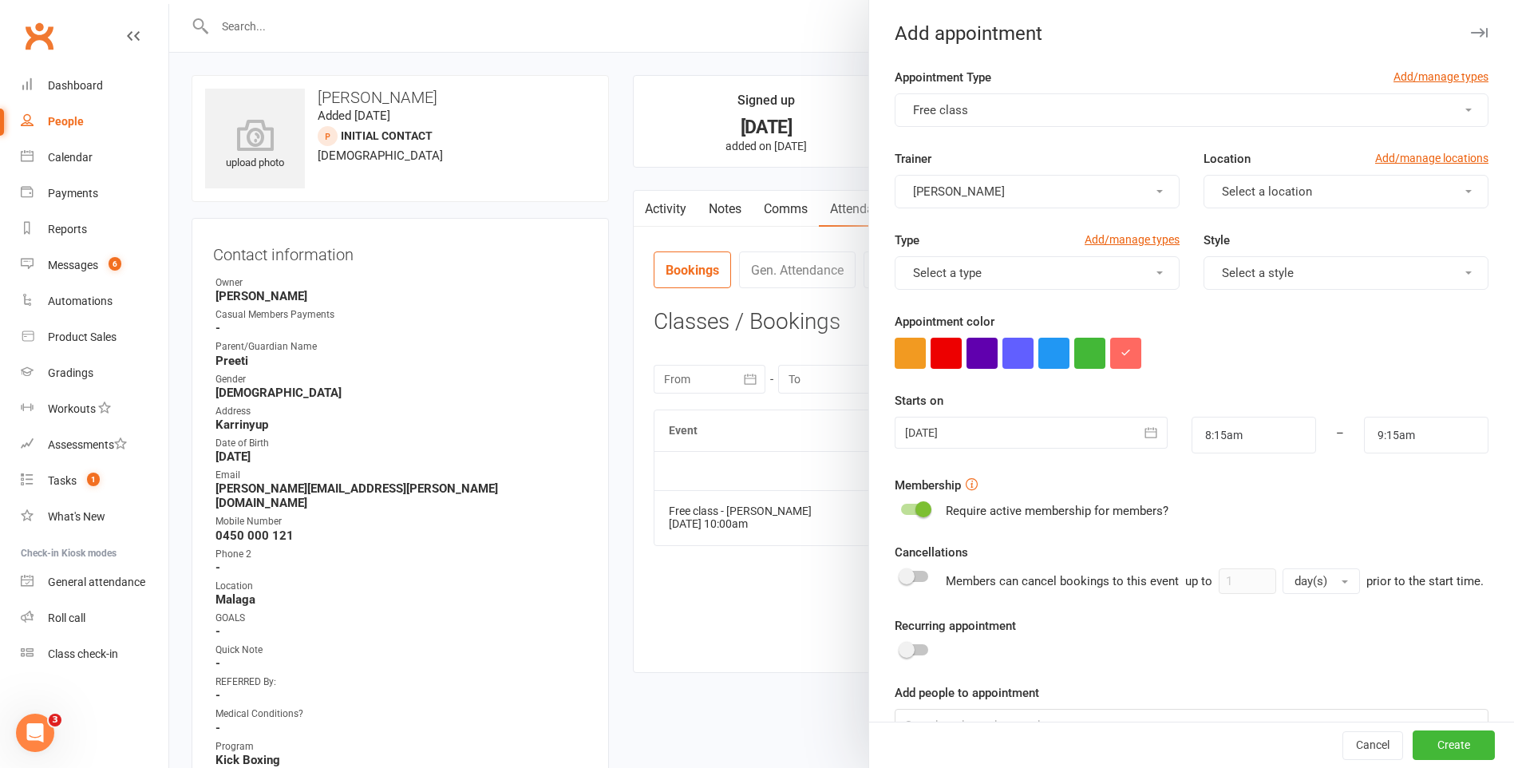
click at [1213, 205] on button "Select a location" at bounding box center [1346, 192] width 285 height 34
click at [1252, 271] on link "Malaga" at bounding box center [1284, 262] width 158 height 32
click at [1078, 280] on button "Select a type" at bounding box center [1037, 273] width 285 height 34
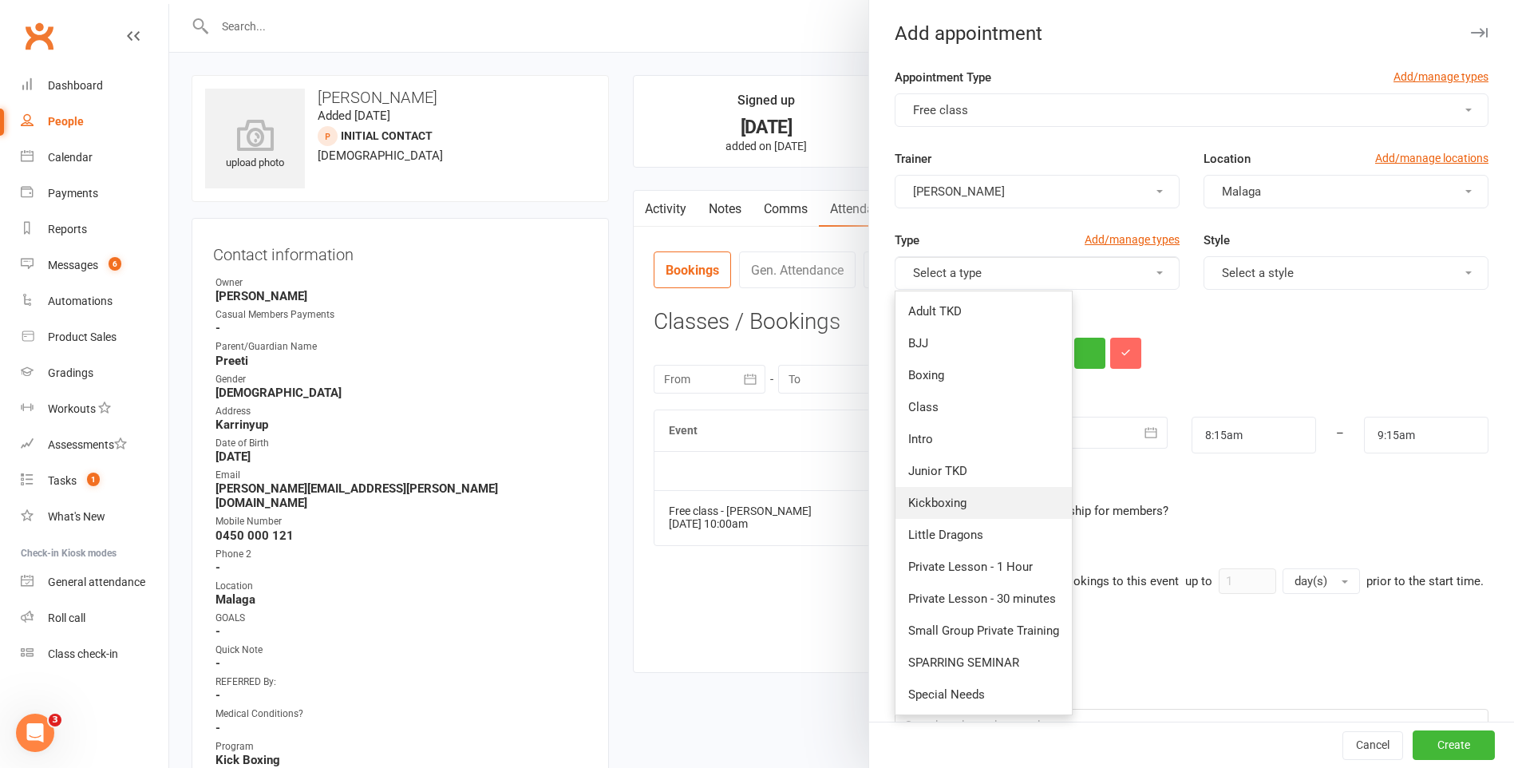
click at [999, 504] on link "Kickboxing" at bounding box center [984, 503] width 176 height 32
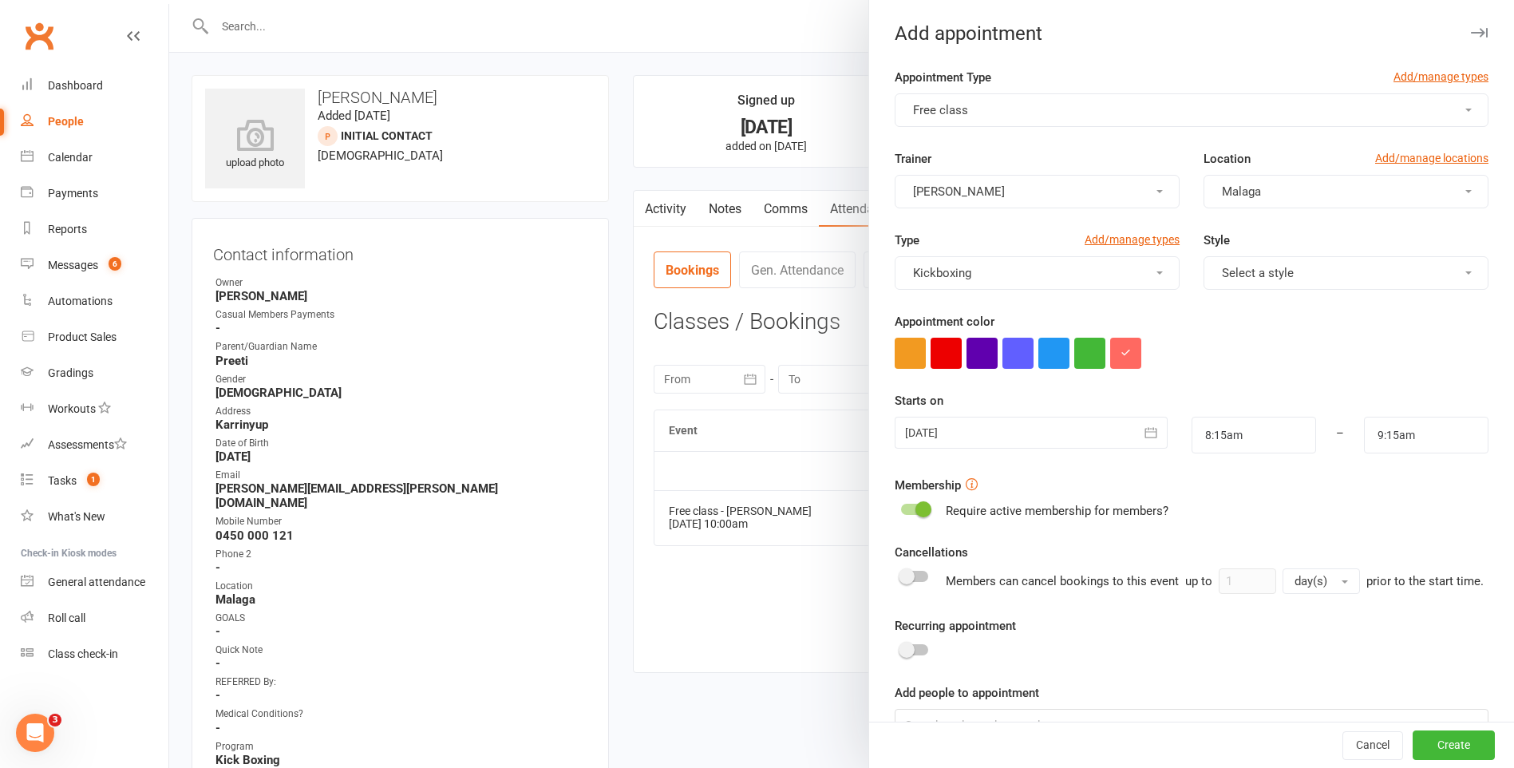
click at [1354, 247] on div "Style Select a style" at bounding box center [1346, 260] width 309 height 59
click at [1331, 274] on button "Select a style" at bounding box center [1346, 273] width 285 height 34
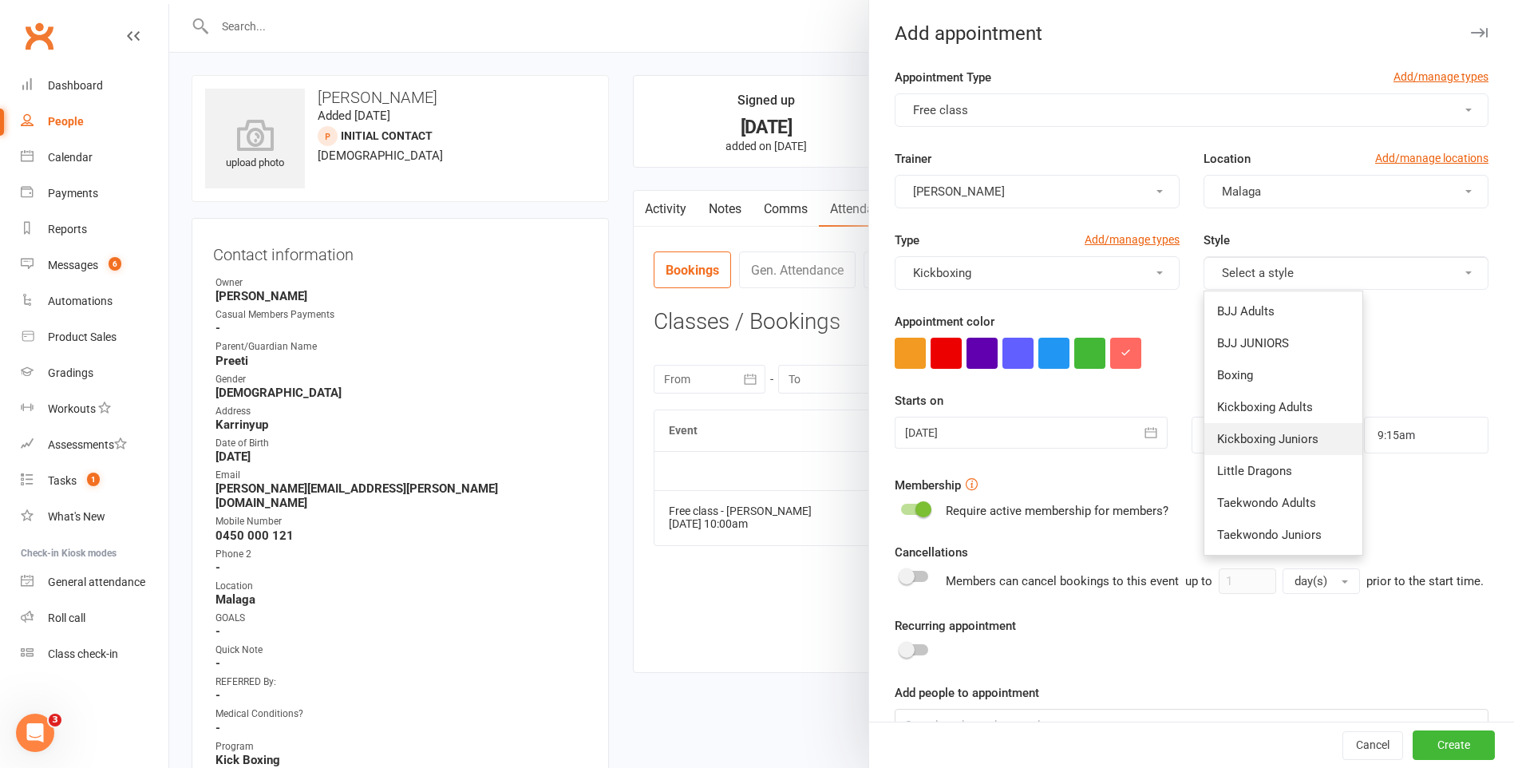
click at [1284, 439] on span "Kickboxing Juniors" at bounding box center [1267, 439] width 101 height 14
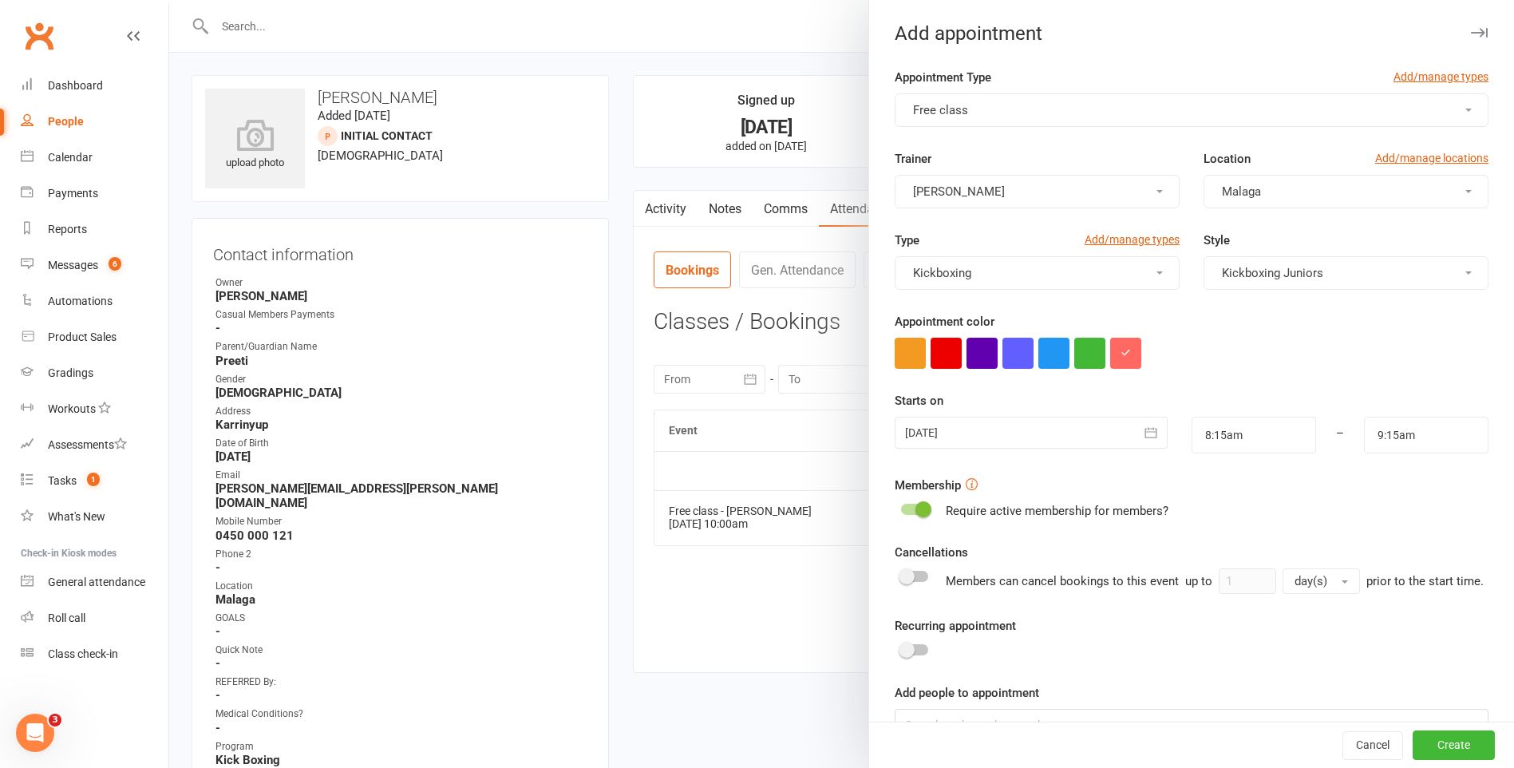
click at [997, 422] on div at bounding box center [1031, 433] width 272 height 32
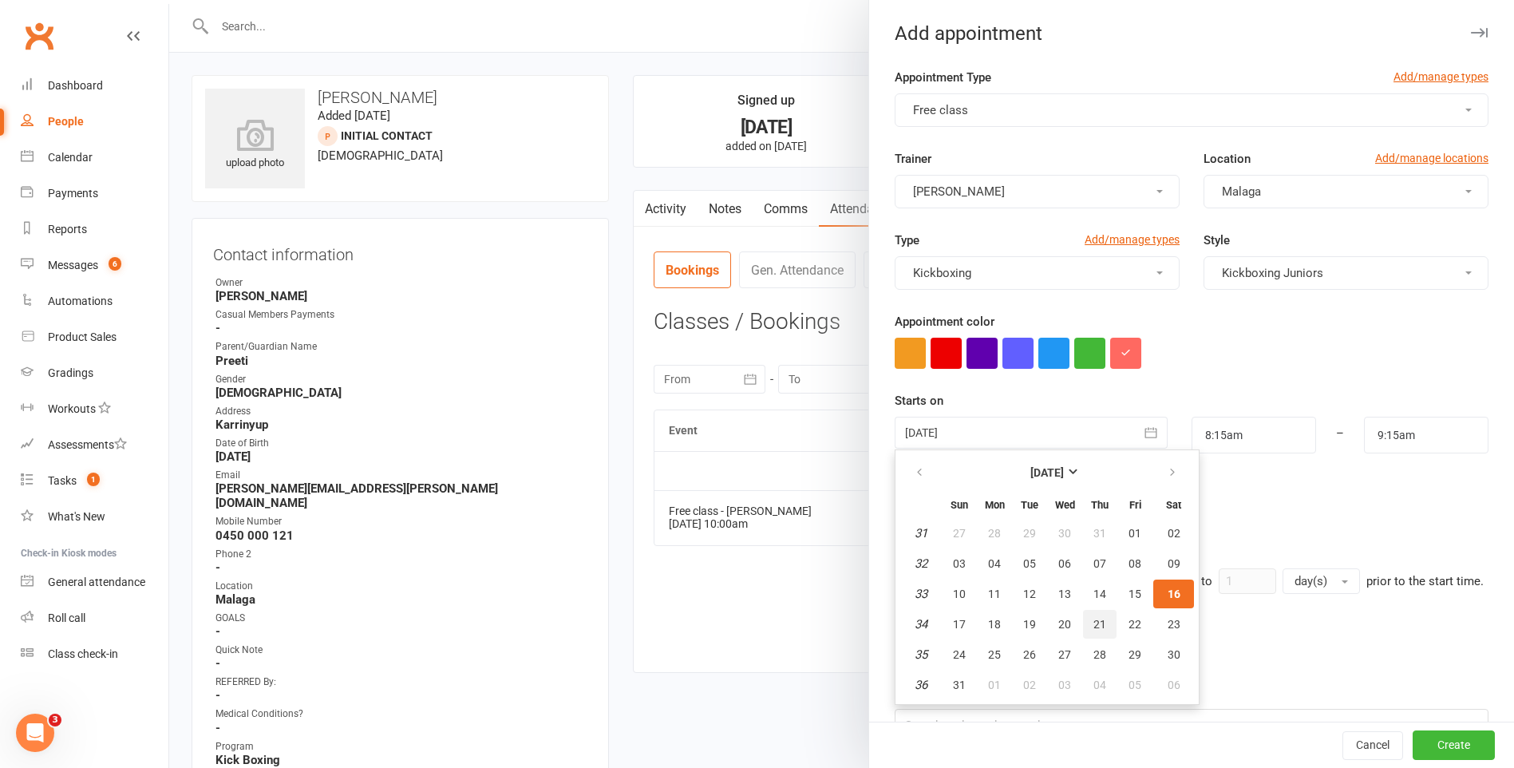
drag, startPoint x: 1094, startPoint y: 624, endPoint x: 1127, endPoint y: 584, distance: 52.7
click at [1094, 624] on span "21" at bounding box center [1100, 624] width 13 height 13
type input "21 Aug 2025"
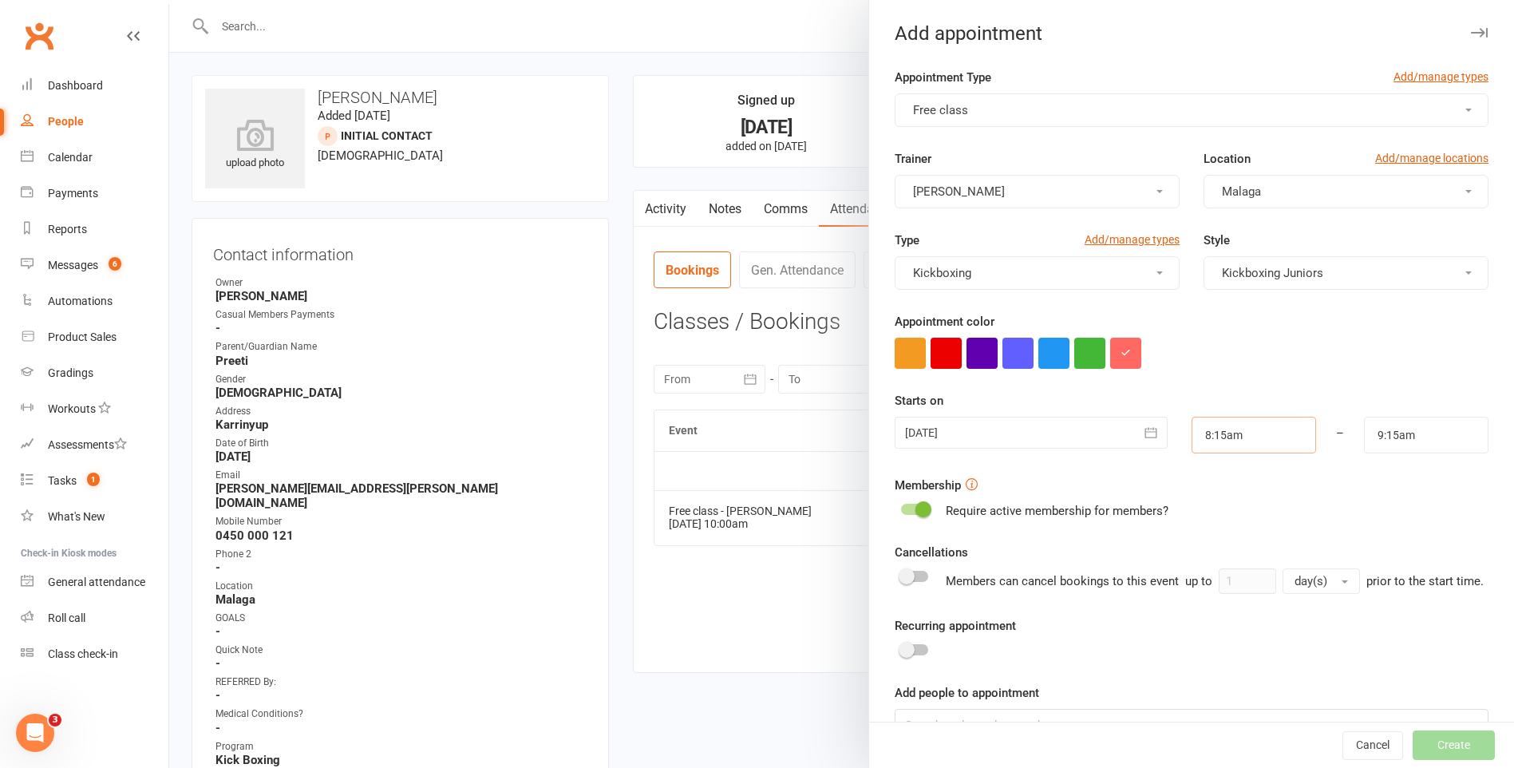
click at [1236, 432] on input "8:15am" at bounding box center [1254, 435] width 125 height 37
type input "6:00pm"
type input "7:00pm"
click at [1223, 518] on li "6:00pm" at bounding box center [1231, 520] width 77 height 24
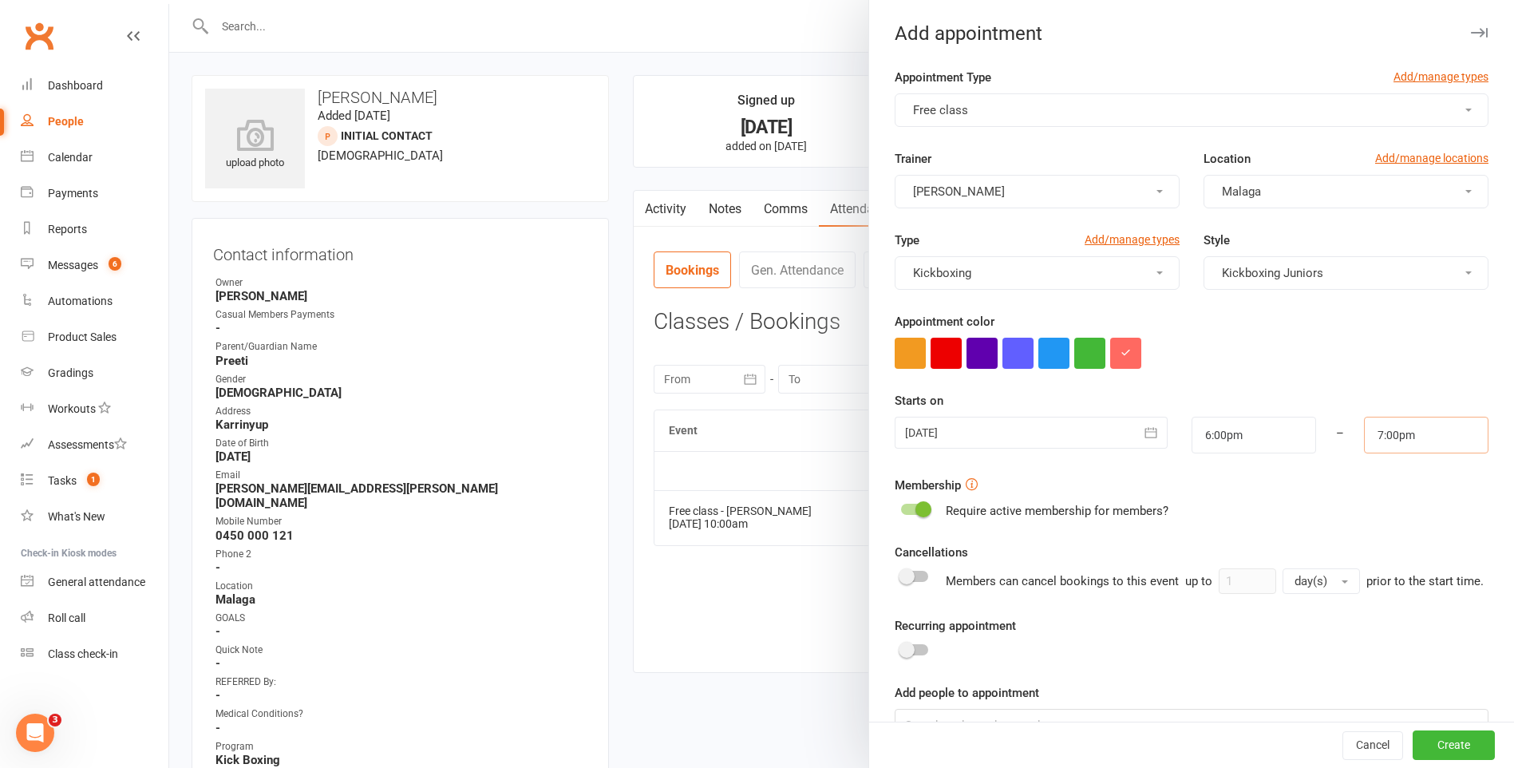
click at [1394, 437] on input "7:00pm" at bounding box center [1426, 435] width 125 height 37
click at [1440, 489] on div "Membership Require active membership for members?" at bounding box center [1192, 498] width 594 height 45
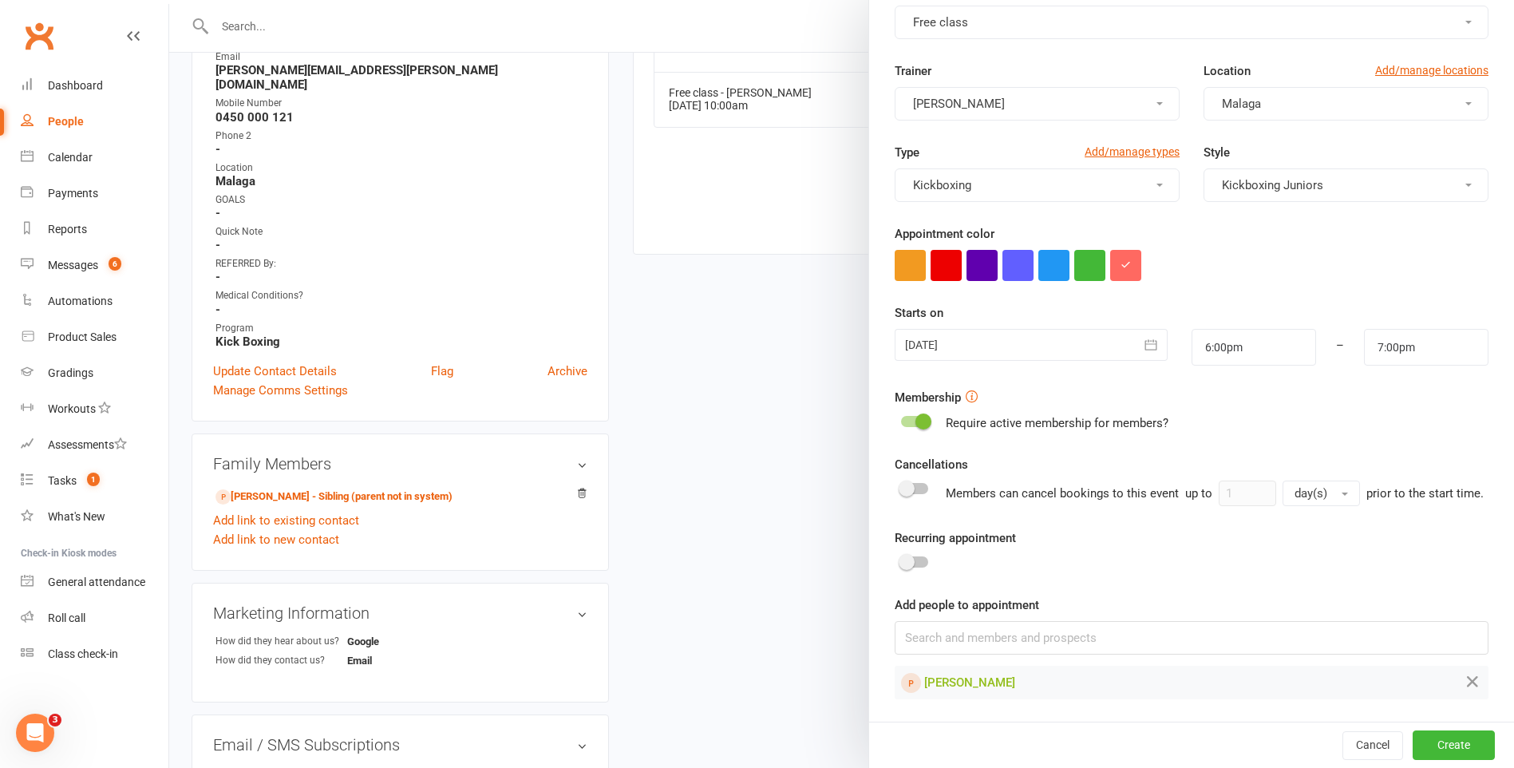
scroll to position [479, 0]
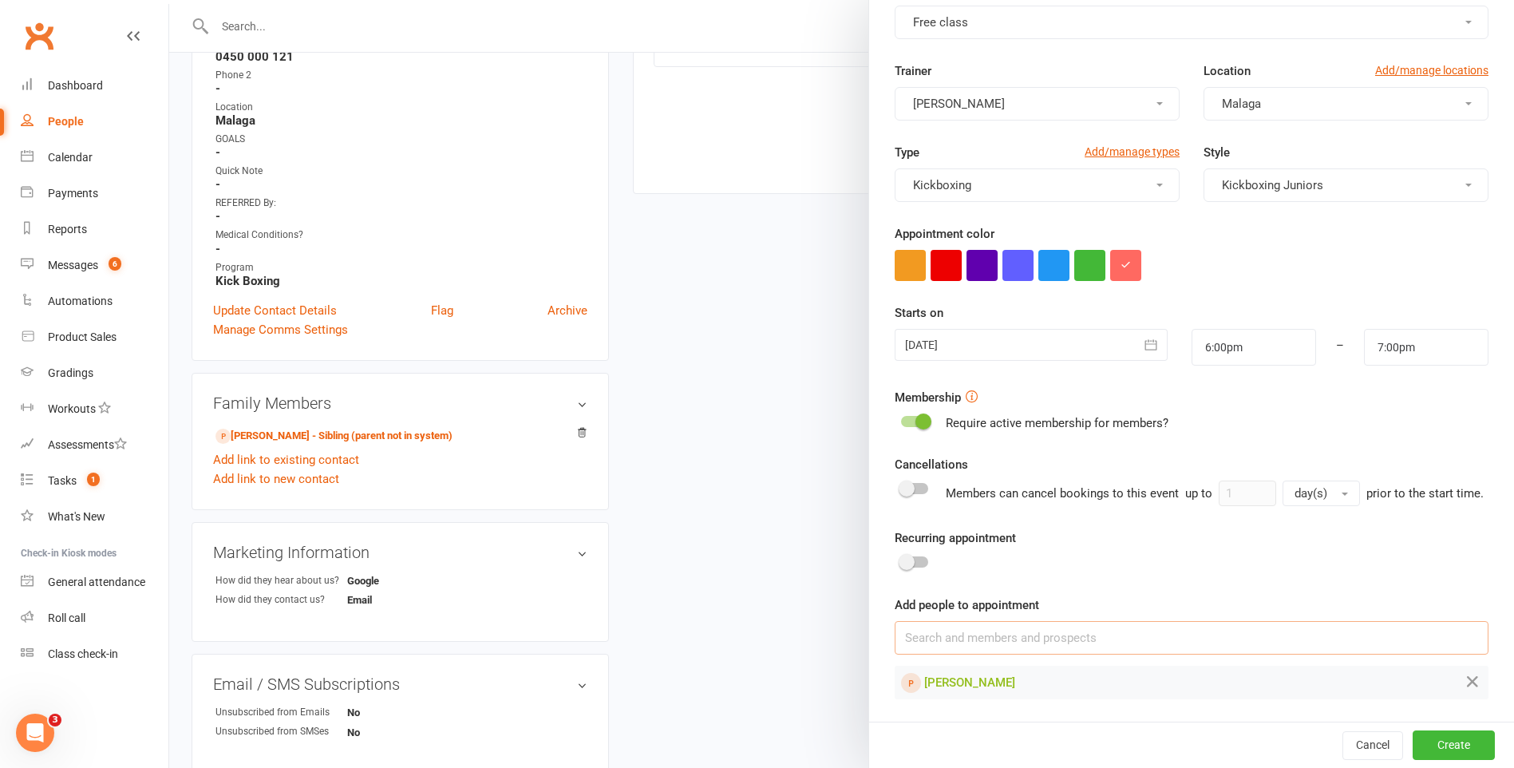
click at [1103, 634] on input at bounding box center [1192, 638] width 594 height 34
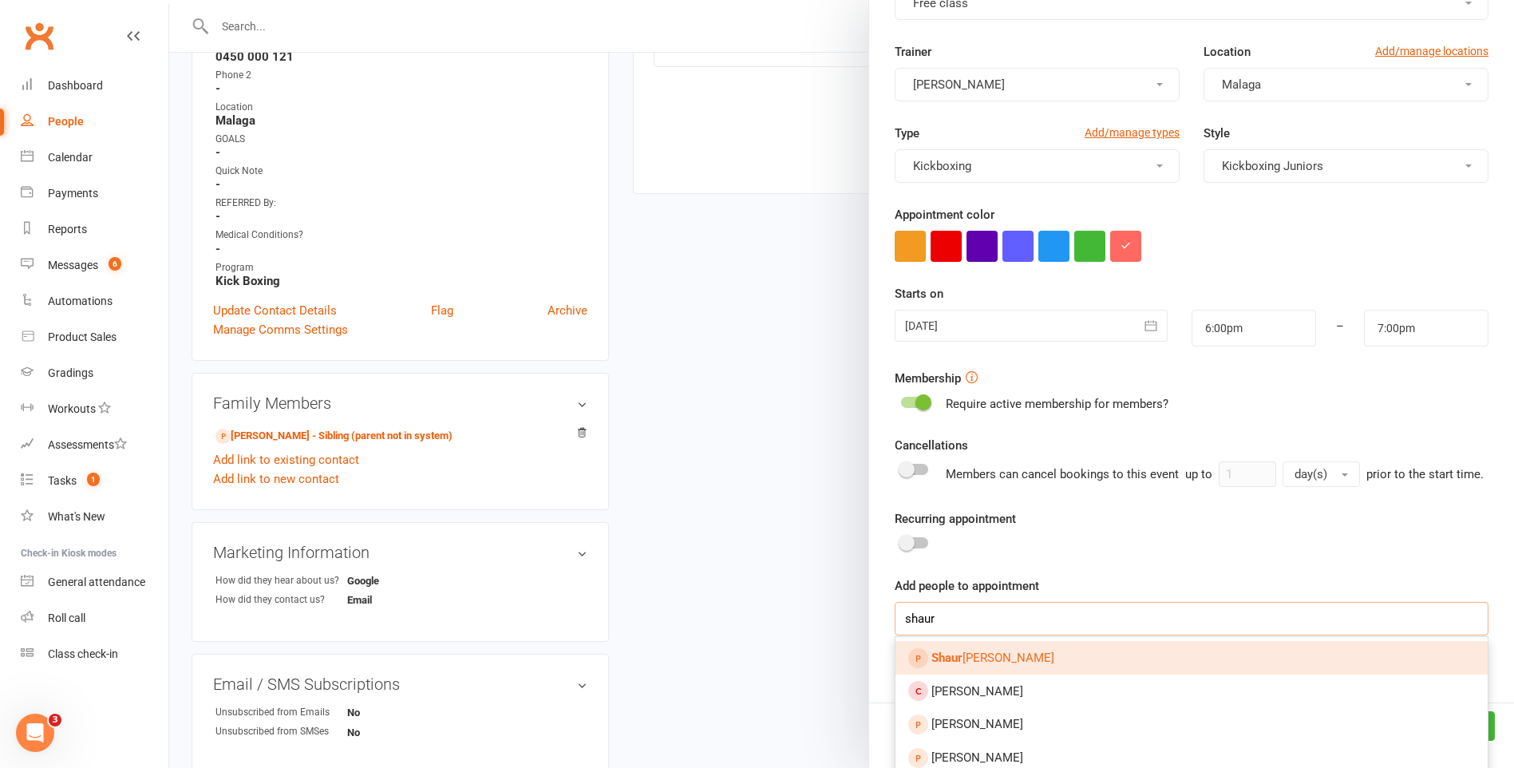
type input "shaur"
click at [985, 665] on span "Shaur ya Singh" at bounding box center [993, 658] width 123 height 14
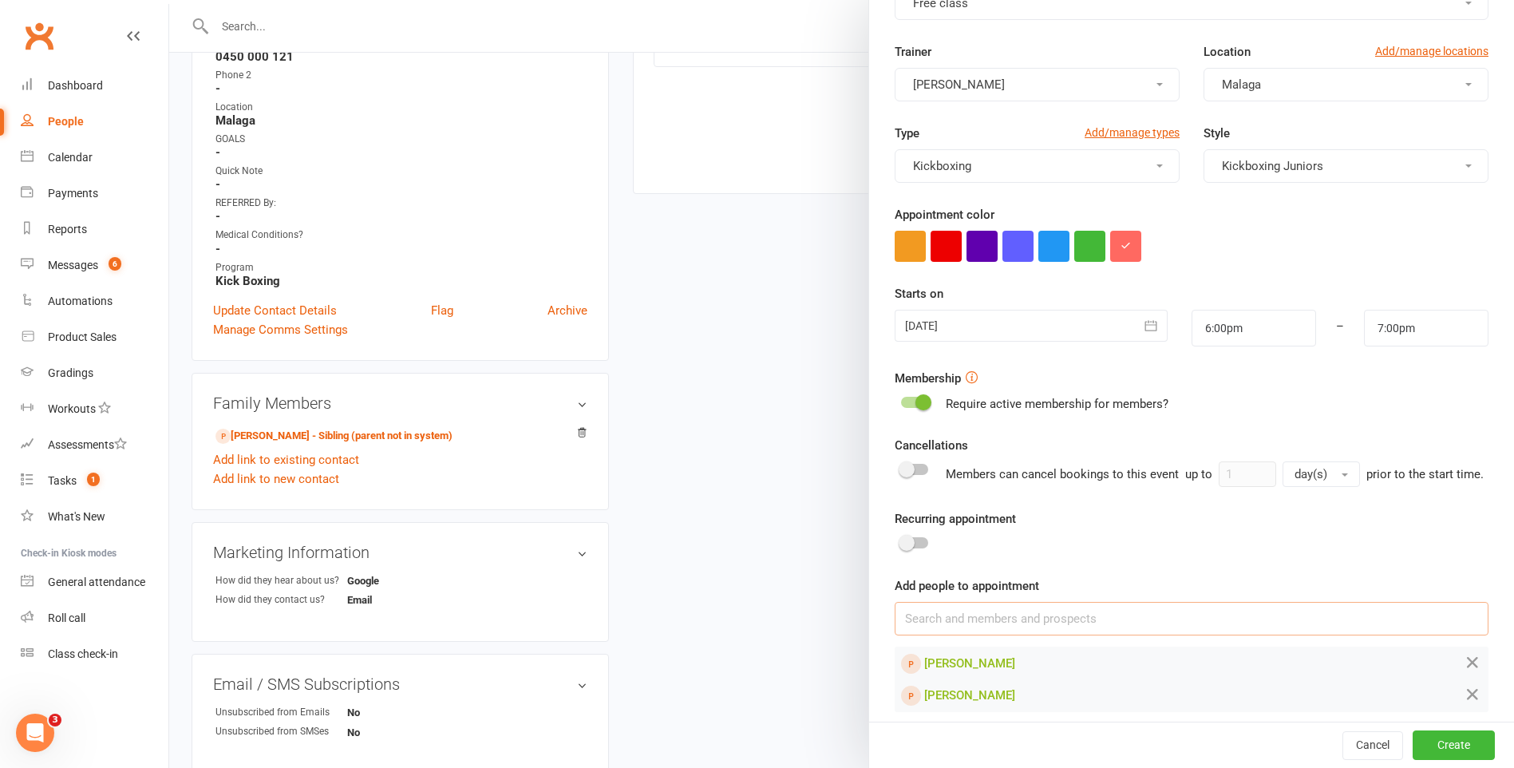
scroll to position [139, 0]
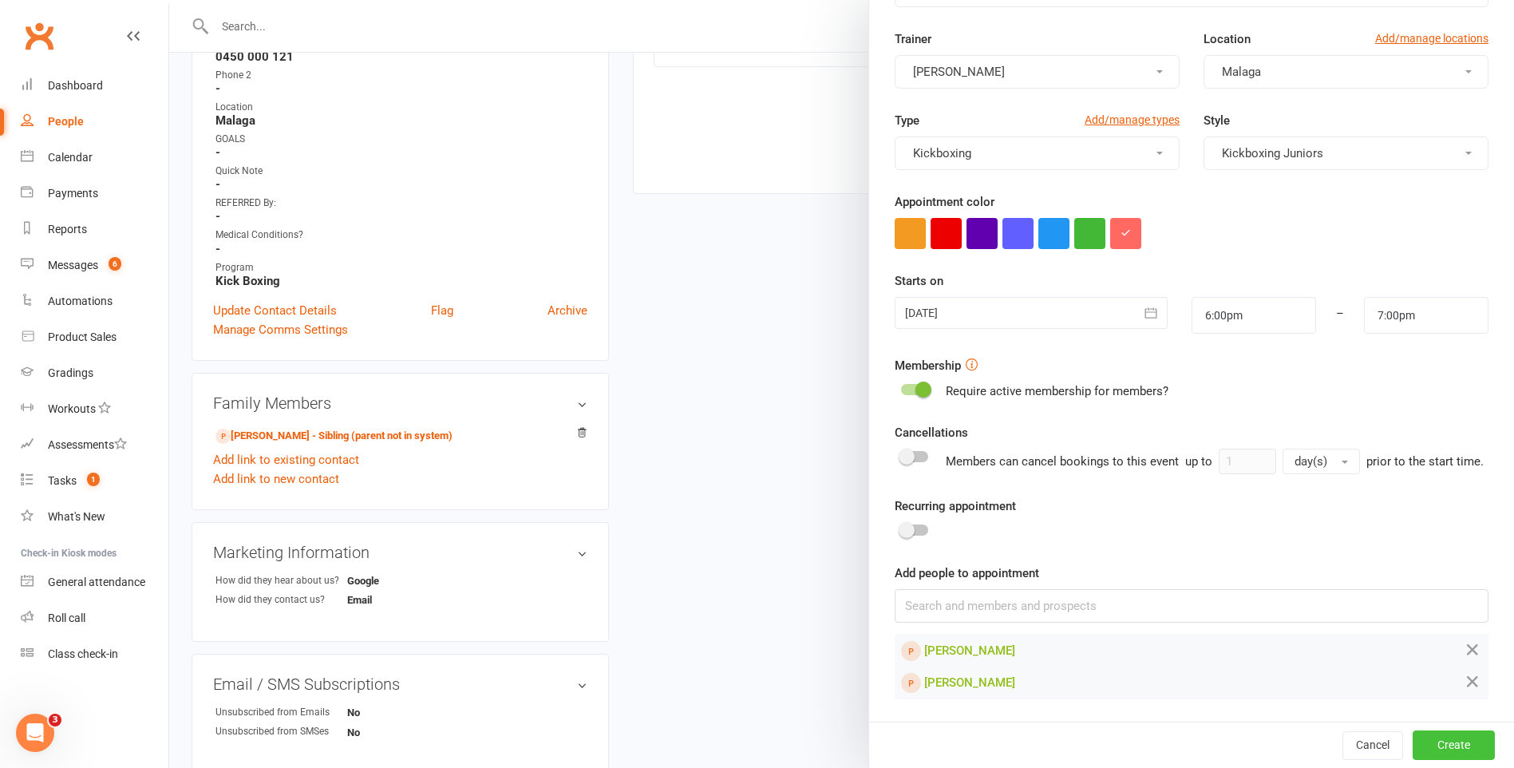
click at [1433, 735] on button "Create" at bounding box center [1454, 744] width 82 height 29
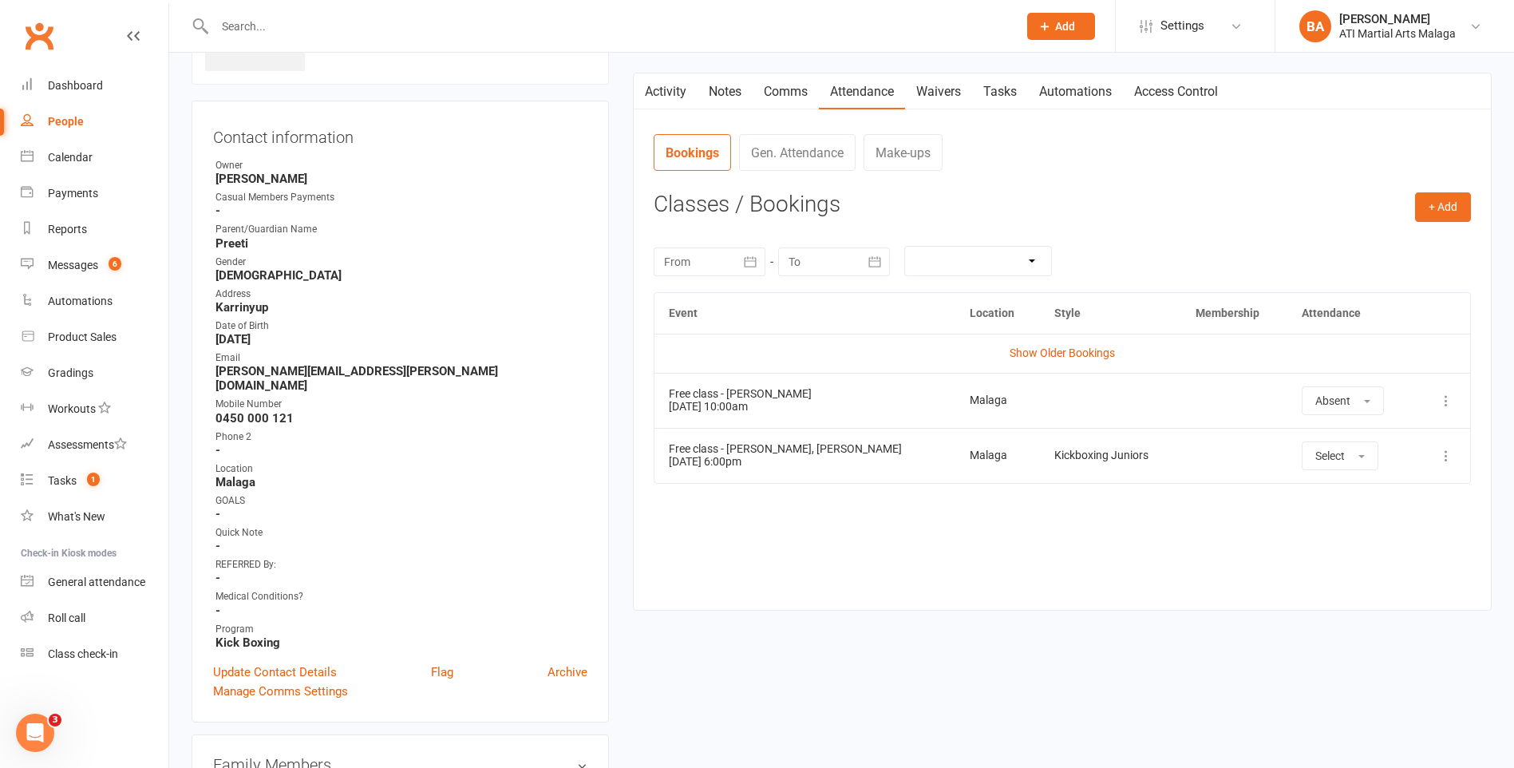
scroll to position [0, 0]
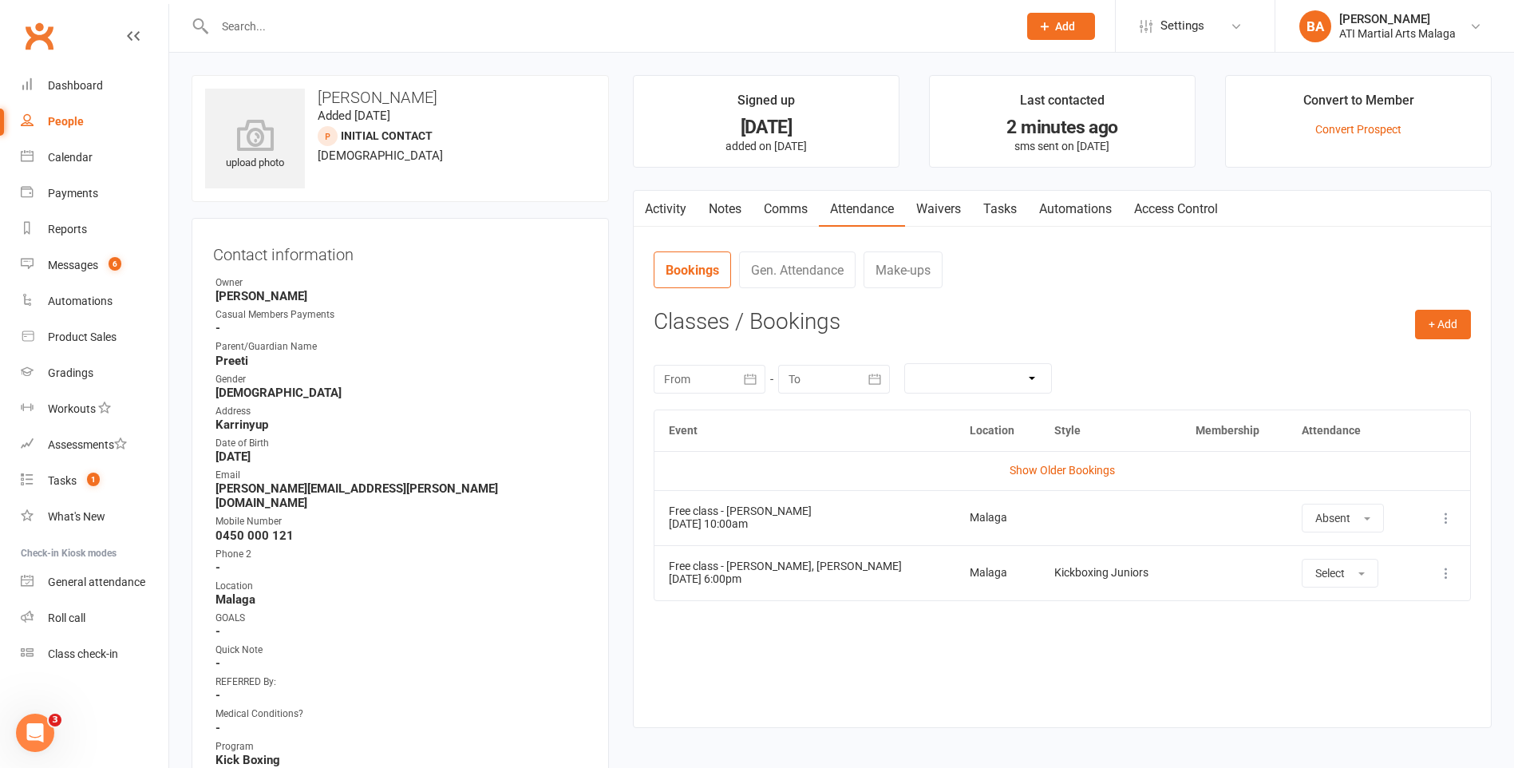
click at [741, 213] on link "Notes" at bounding box center [725, 209] width 55 height 37
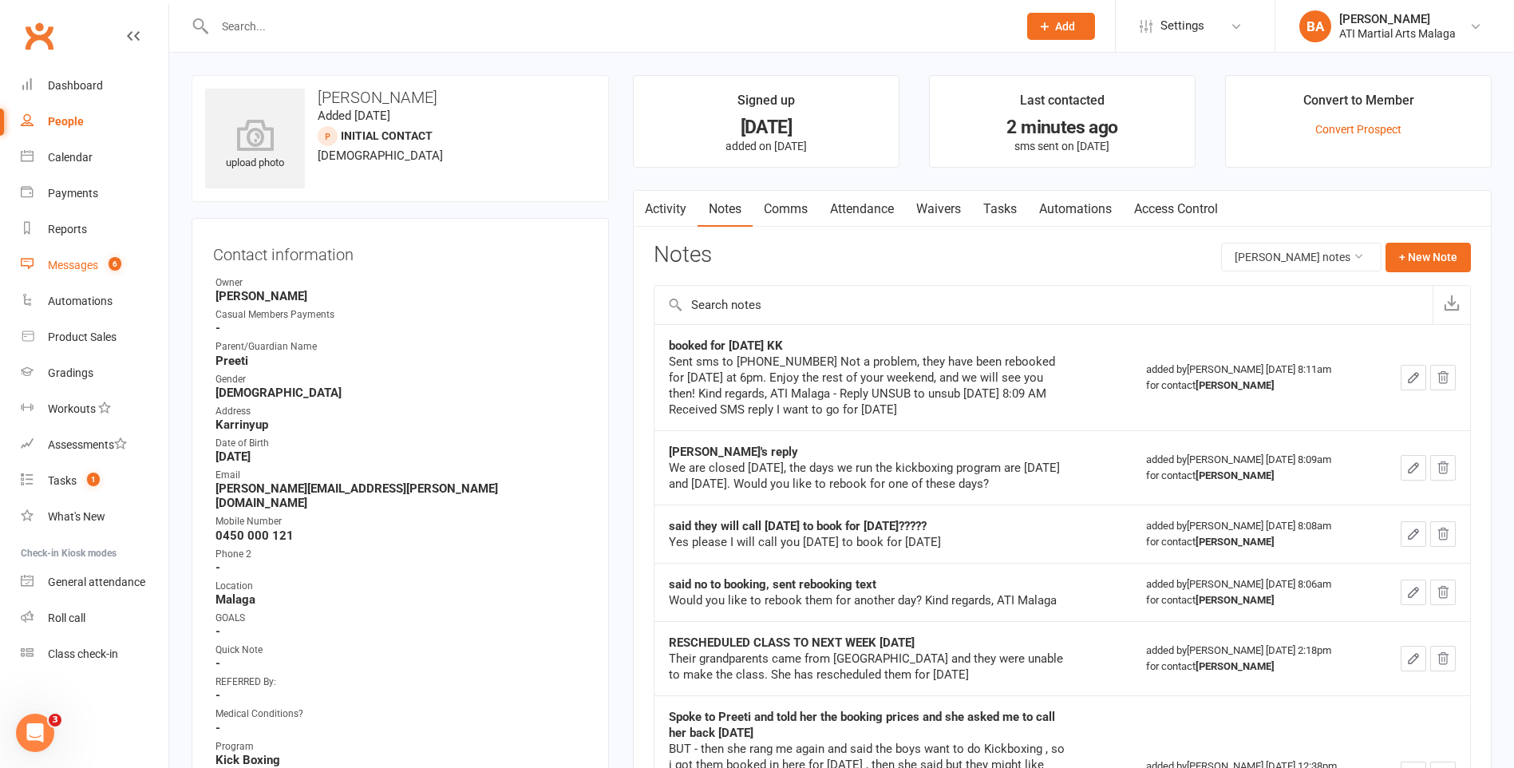
click at [85, 262] on div "Messages" at bounding box center [73, 265] width 50 height 13
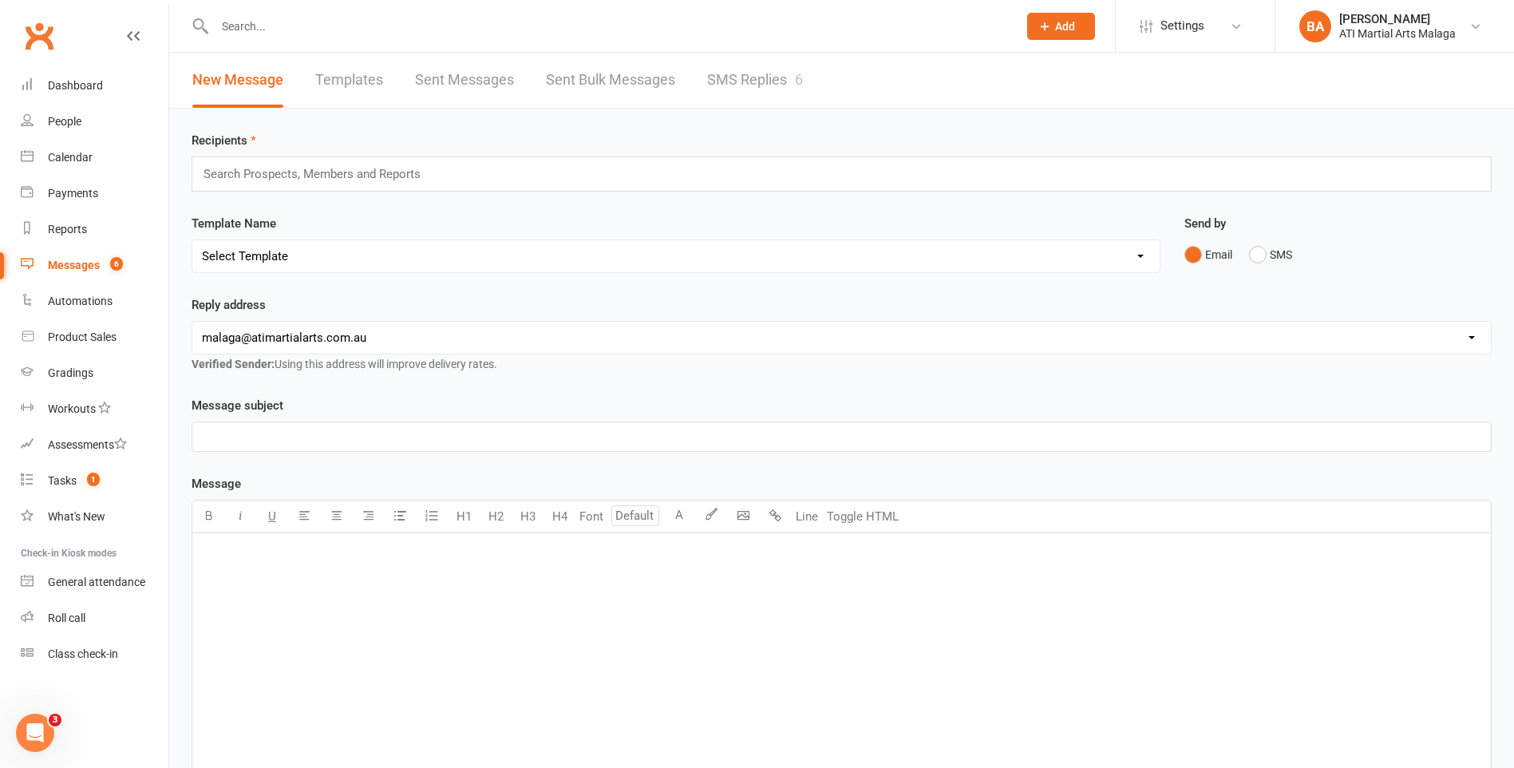
click at [793, 96] on link "SMS Replies 6" at bounding box center [755, 80] width 96 height 55
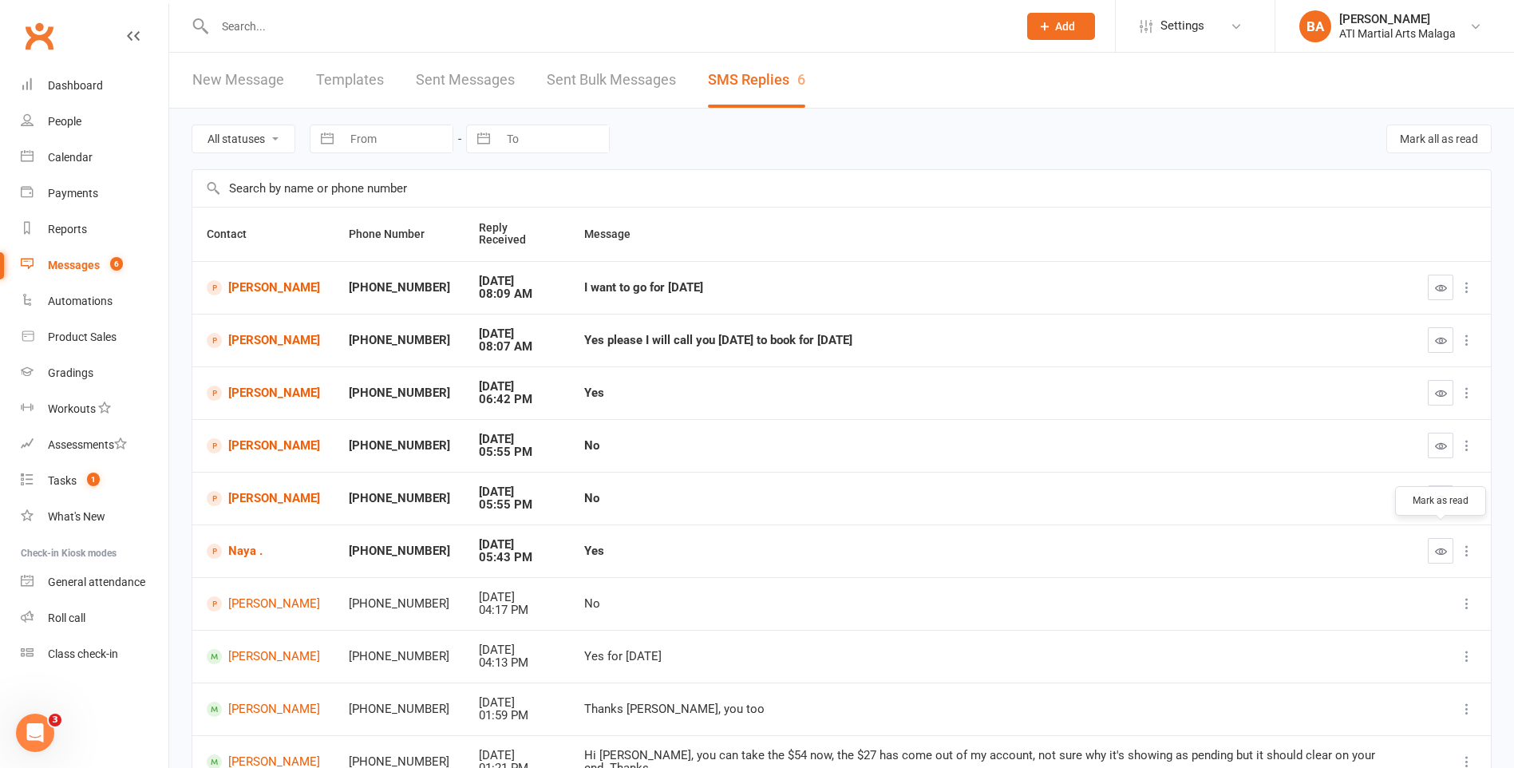
click at [1442, 545] on icon "button" at bounding box center [1441, 551] width 12 height 12
click at [1442, 493] on icon "button" at bounding box center [1441, 499] width 12 height 12
click at [1442, 440] on icon "button" at bounding box center [1441, 446] width 12 height 12
click at [1442, 387] on icon "button" at bounding box center [1441, 393] width 12 height 12
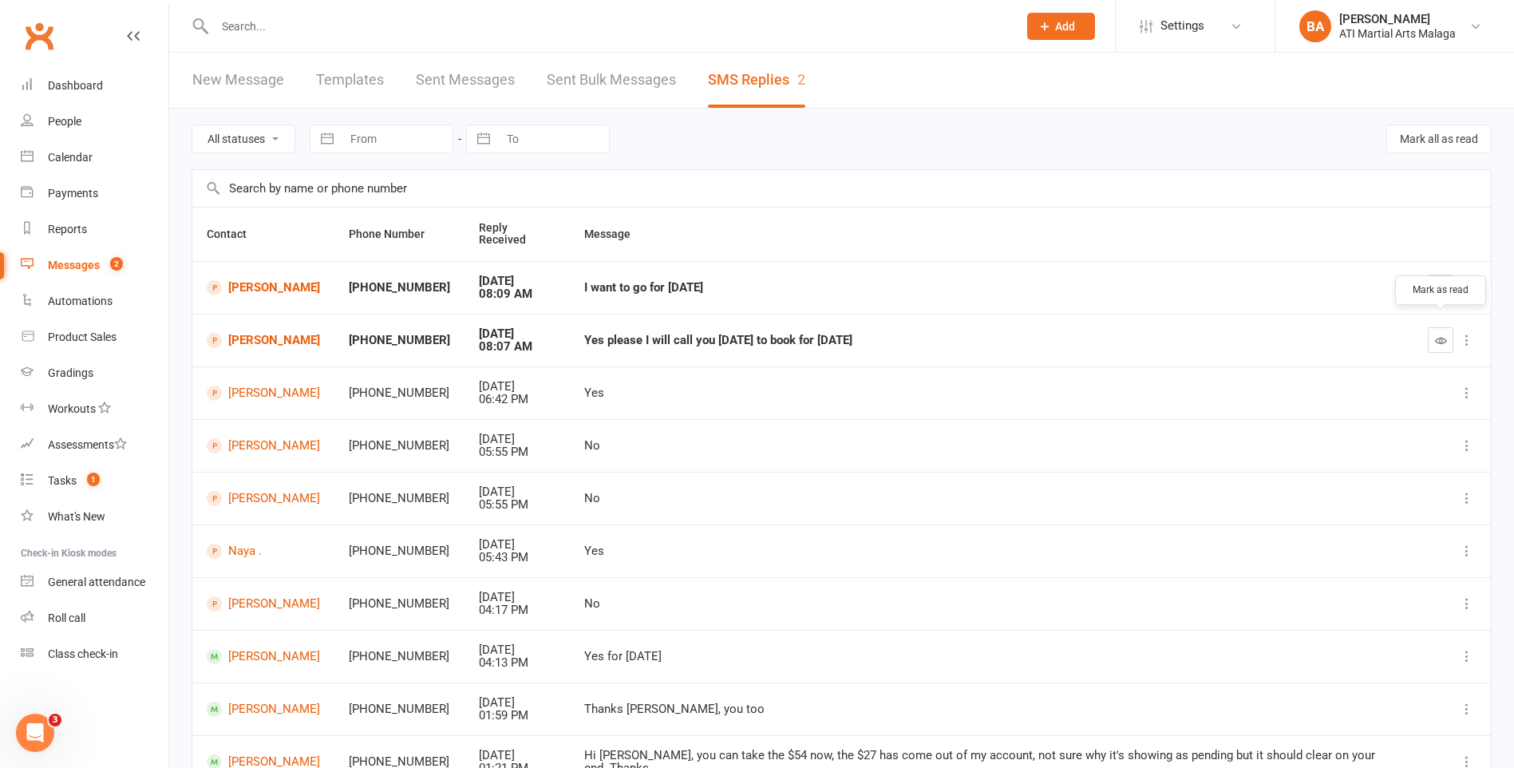
click at [1450, 327] on button "button" at bounding box center [1441, 340] width 26 height 26
click at [1441, 282] on icon "button" at bounding box center [1441, 288] width 12 height 12
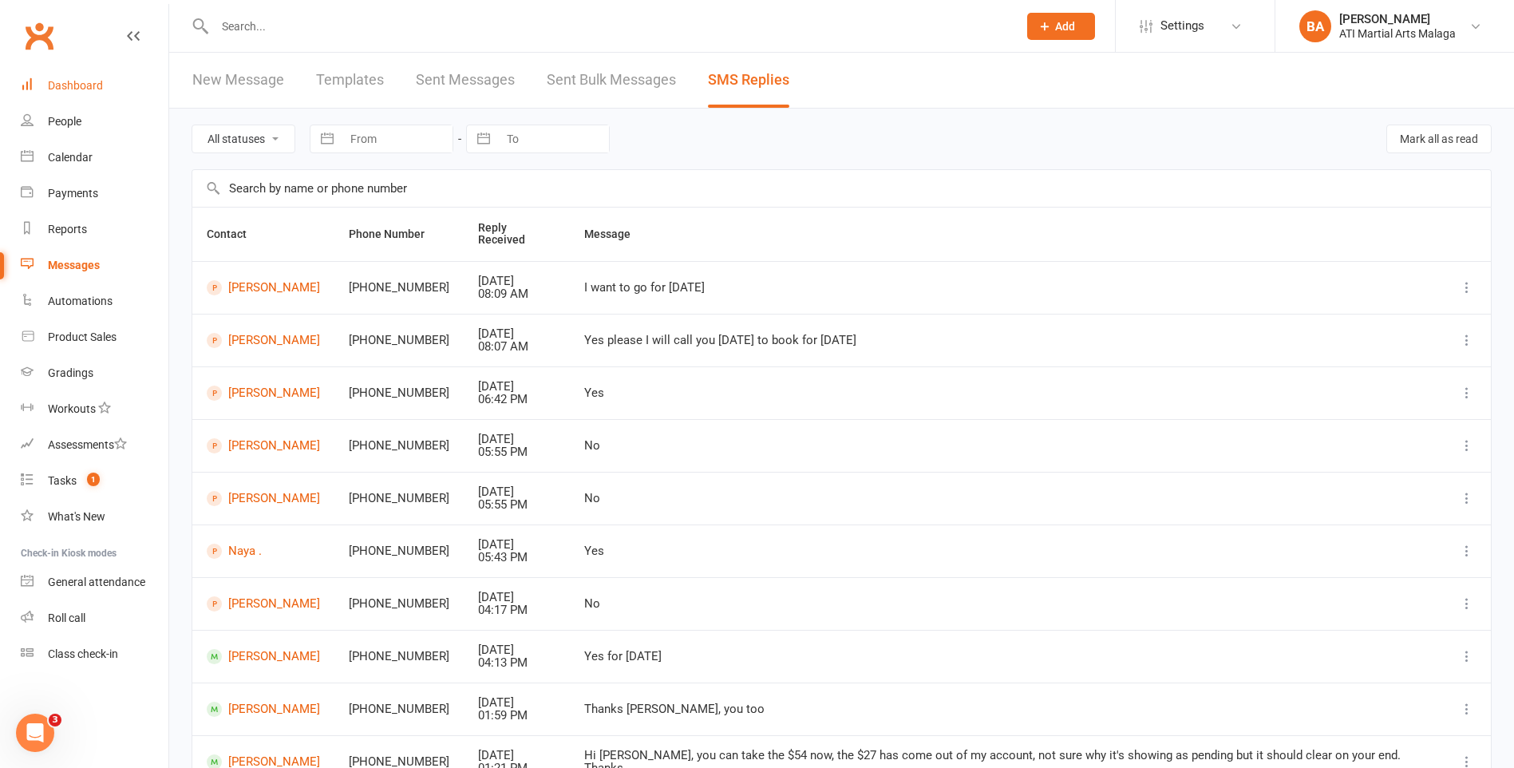
click at [98, 76] on link "Dashboard" at bounding box center [95, 86] width 148 height 36
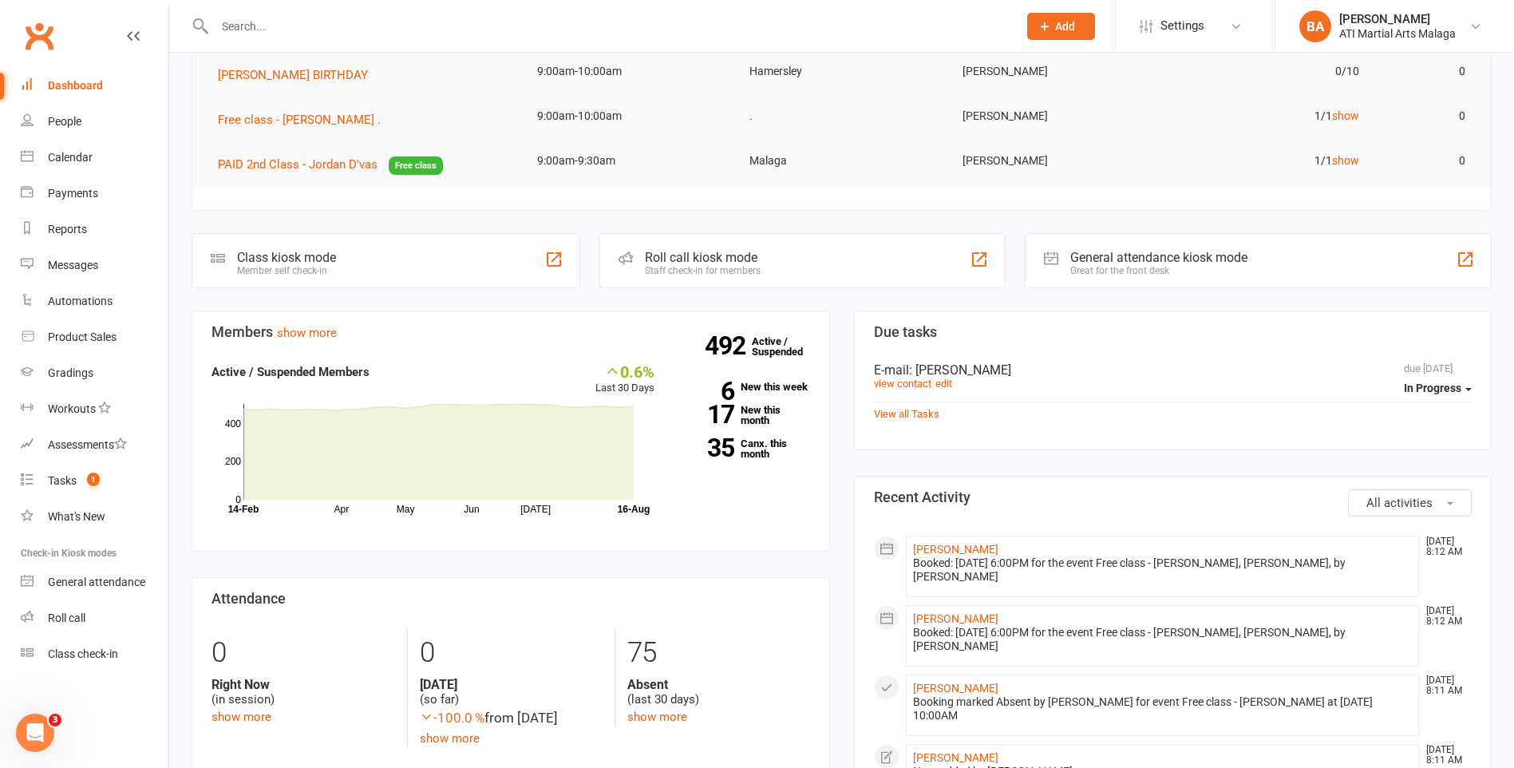
scroll to position [399, 0]
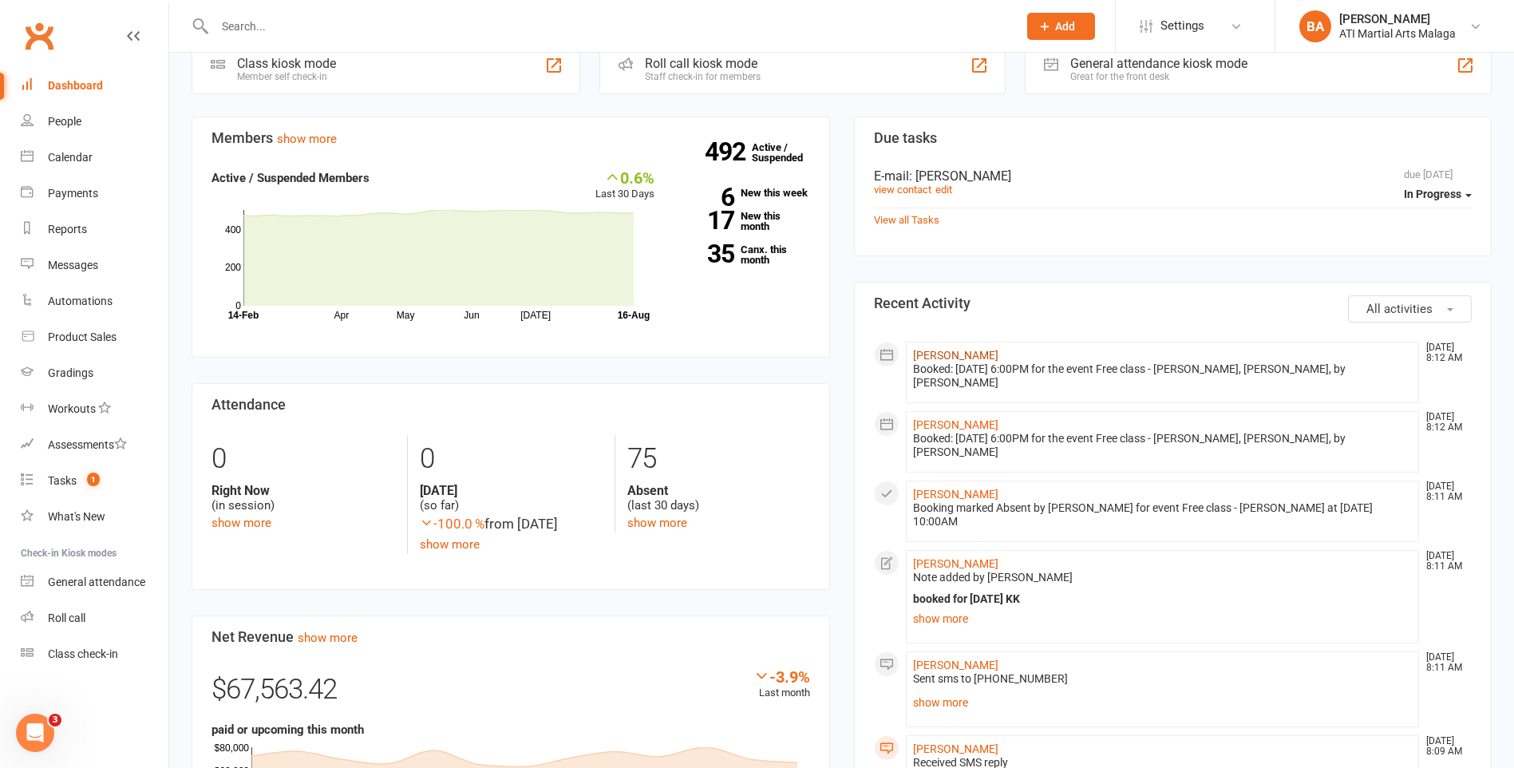
click at [952, 350] on link "[PERSON_NAME]" at bounding box center [955, 355] width 85 height 13
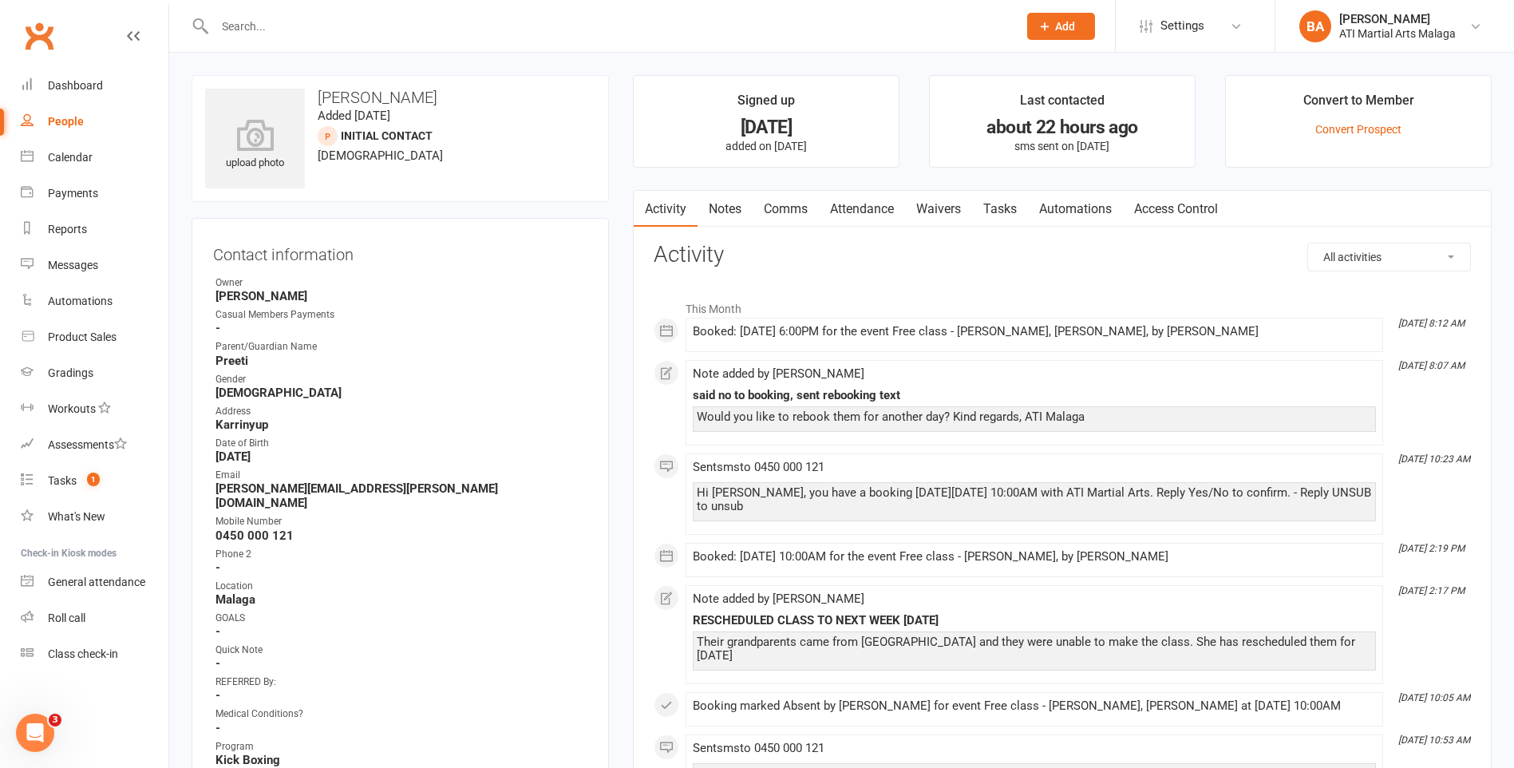
click at [721, 210] on link "Notes" at bounding box center [725, 209] width 55 height 37
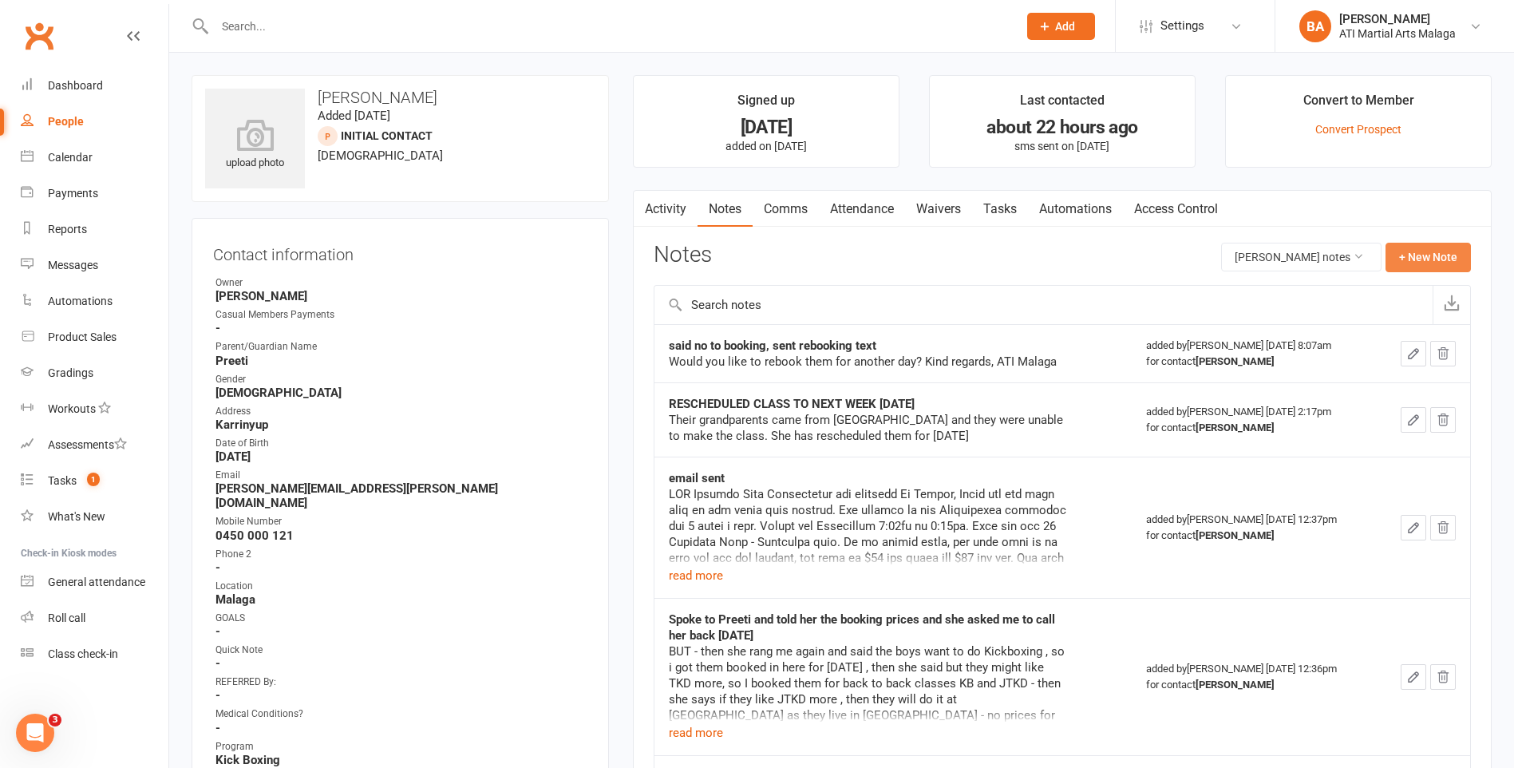
click at [1407, 260] on button "+ New Note" at bounding box center [1428, 257] width 85 height 29
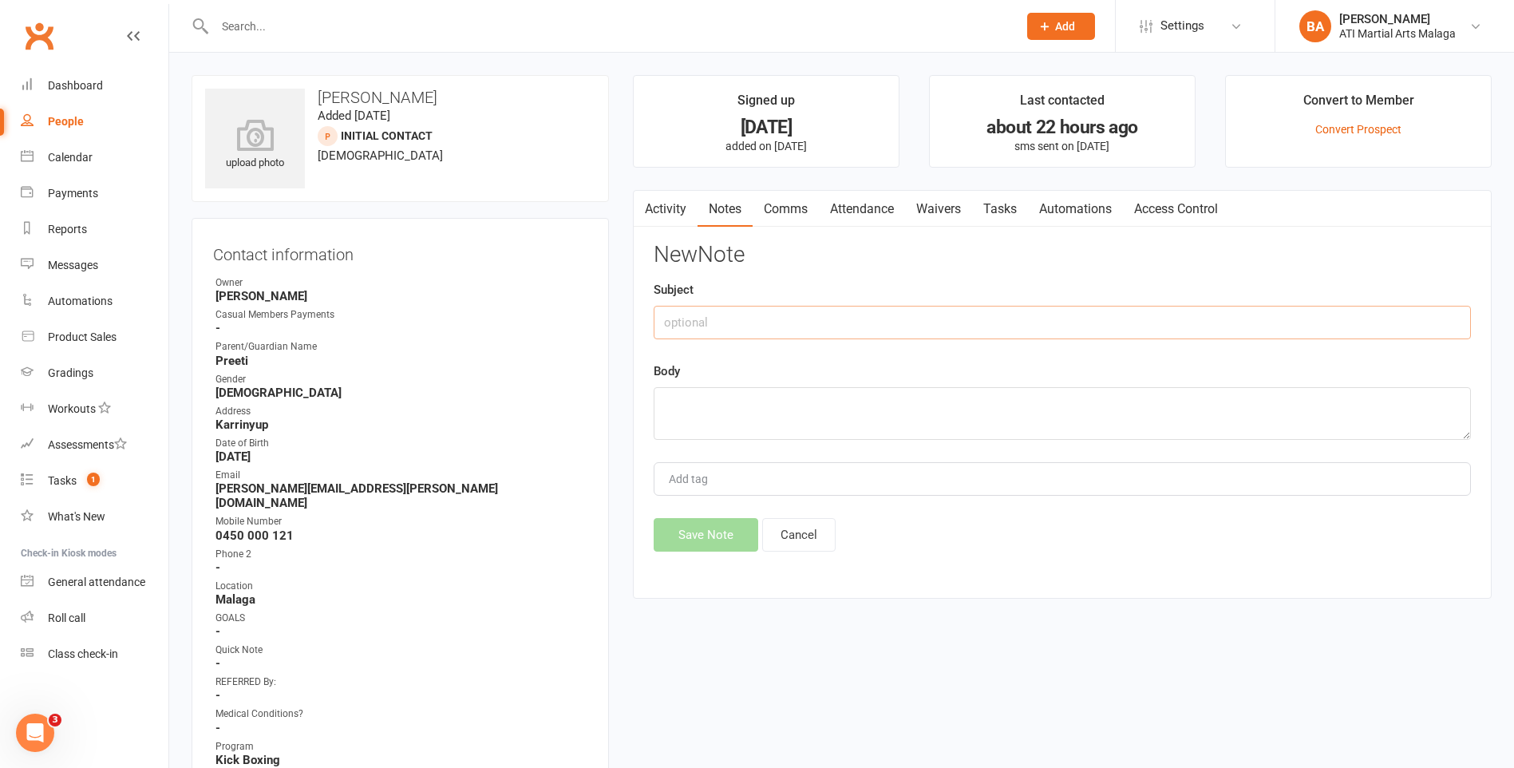
click at [989, 307] on input "text" at bounding box center [1062, 323] width 817 height 34
type input "read logs under sibling"
type textarea "regarding them booking into [DATE]"
click at [723, 525] on button "Save Note" at bounding box center [706, 535] width 105 height 34
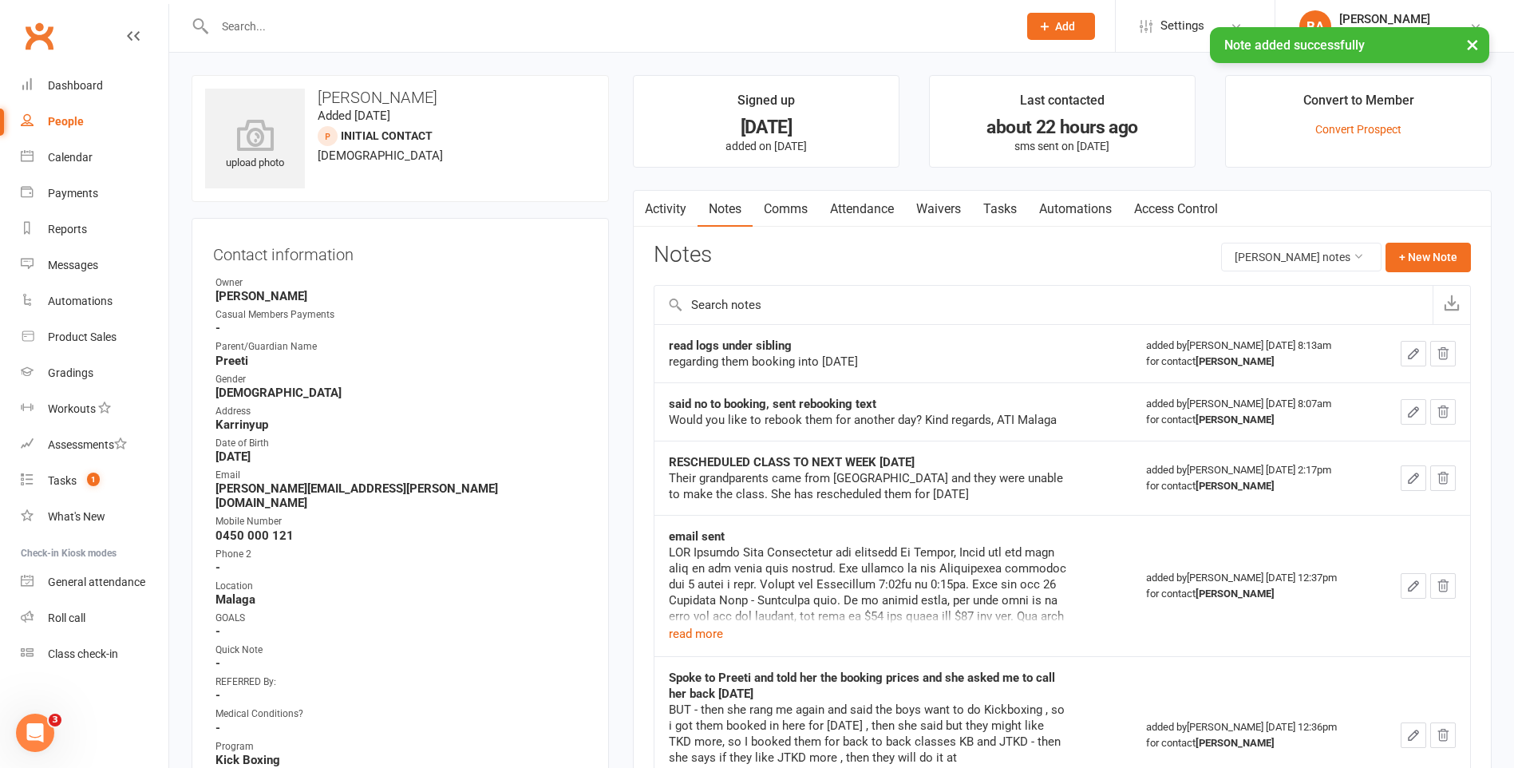
click at [884, 220] on link "Attendance" at bounding box center [862, 209] width 86 height 37
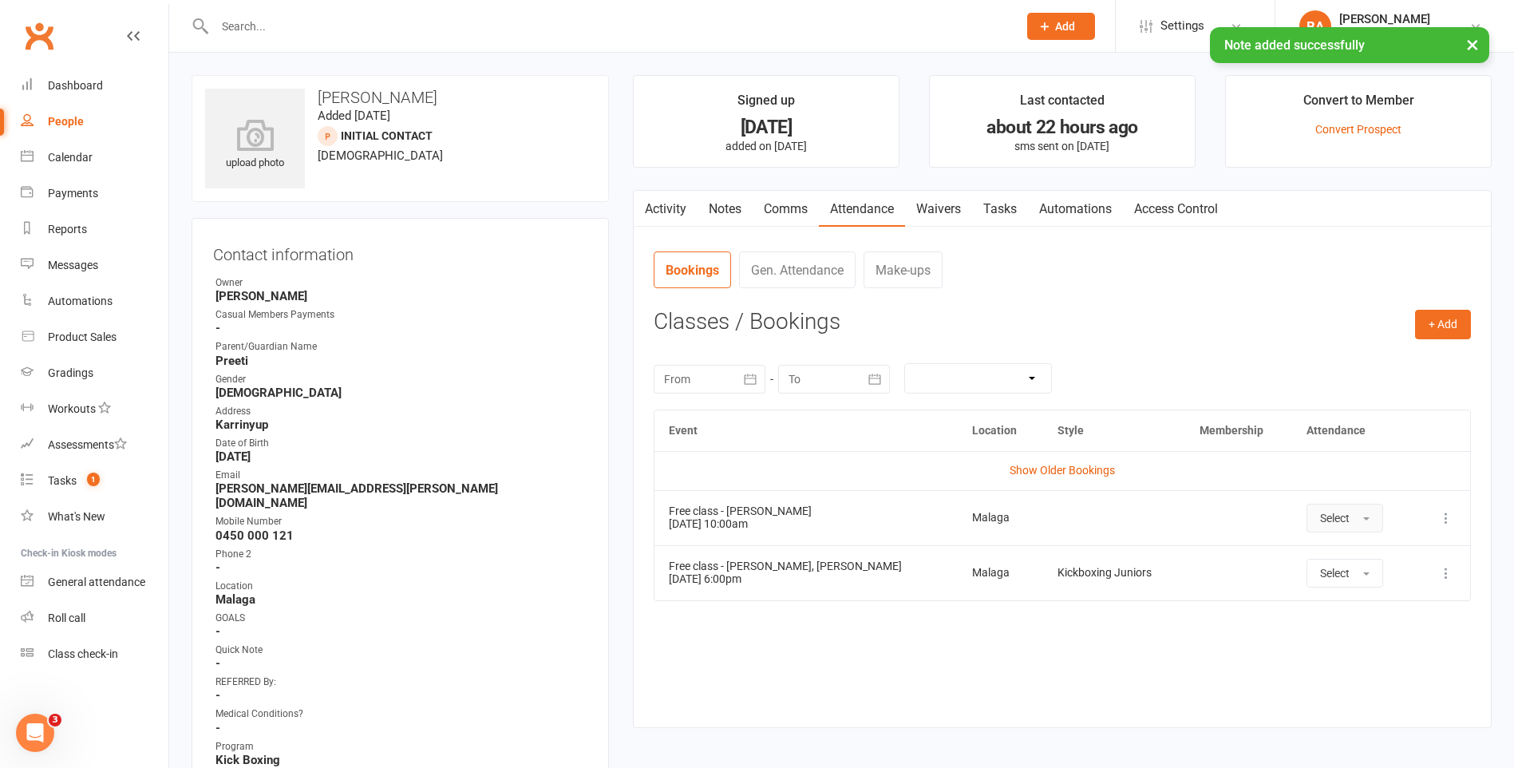
click at [1339, 513] on span "Select" at bounding box center [1335, 518] width 30 height 13
click at [1348, 593] on link "Absent" at bounding box center [1386, 586] width 158 height 32
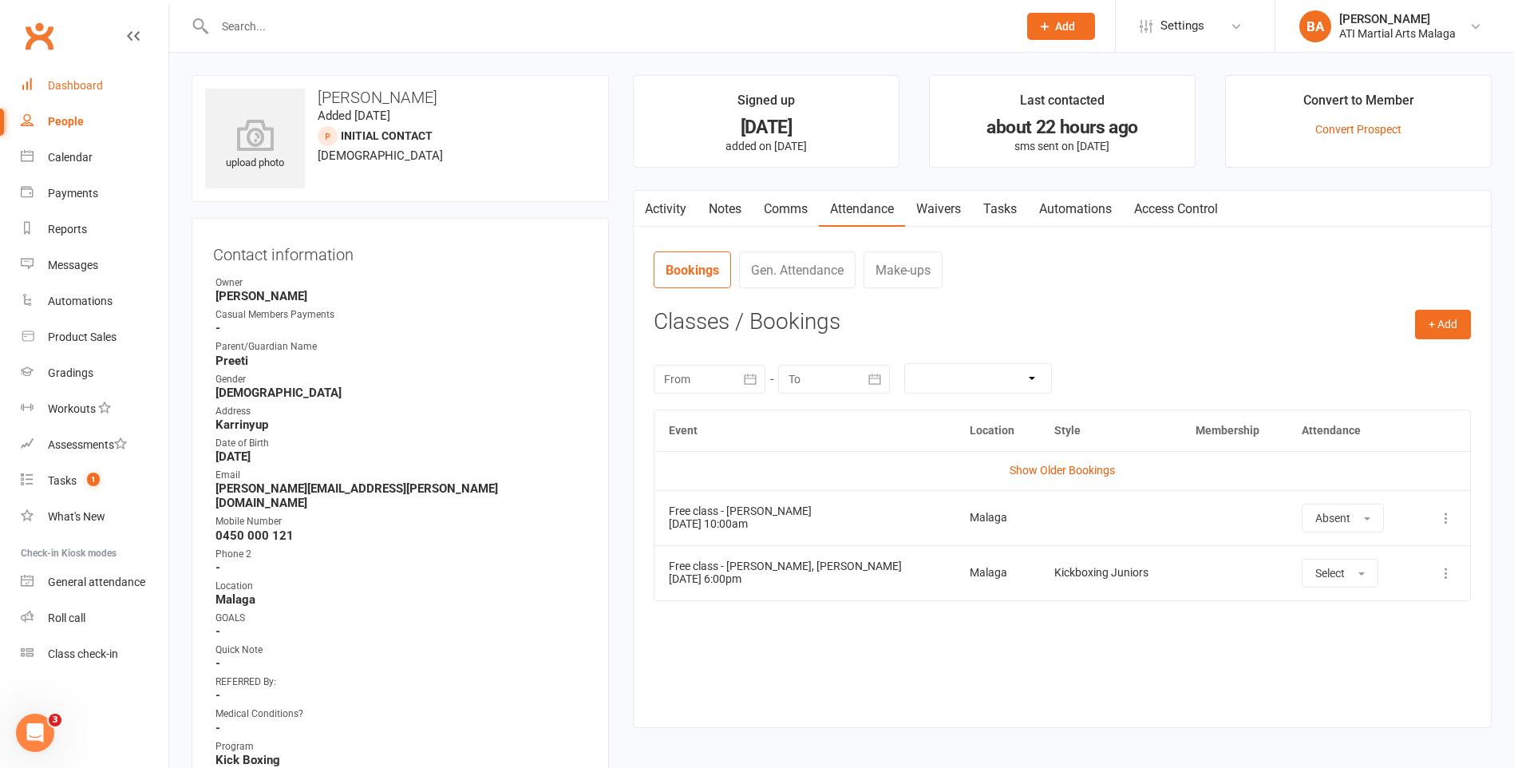
click at [62, 86] on div "Dashboard" at bounding box center [75, 85] width 55 height 13
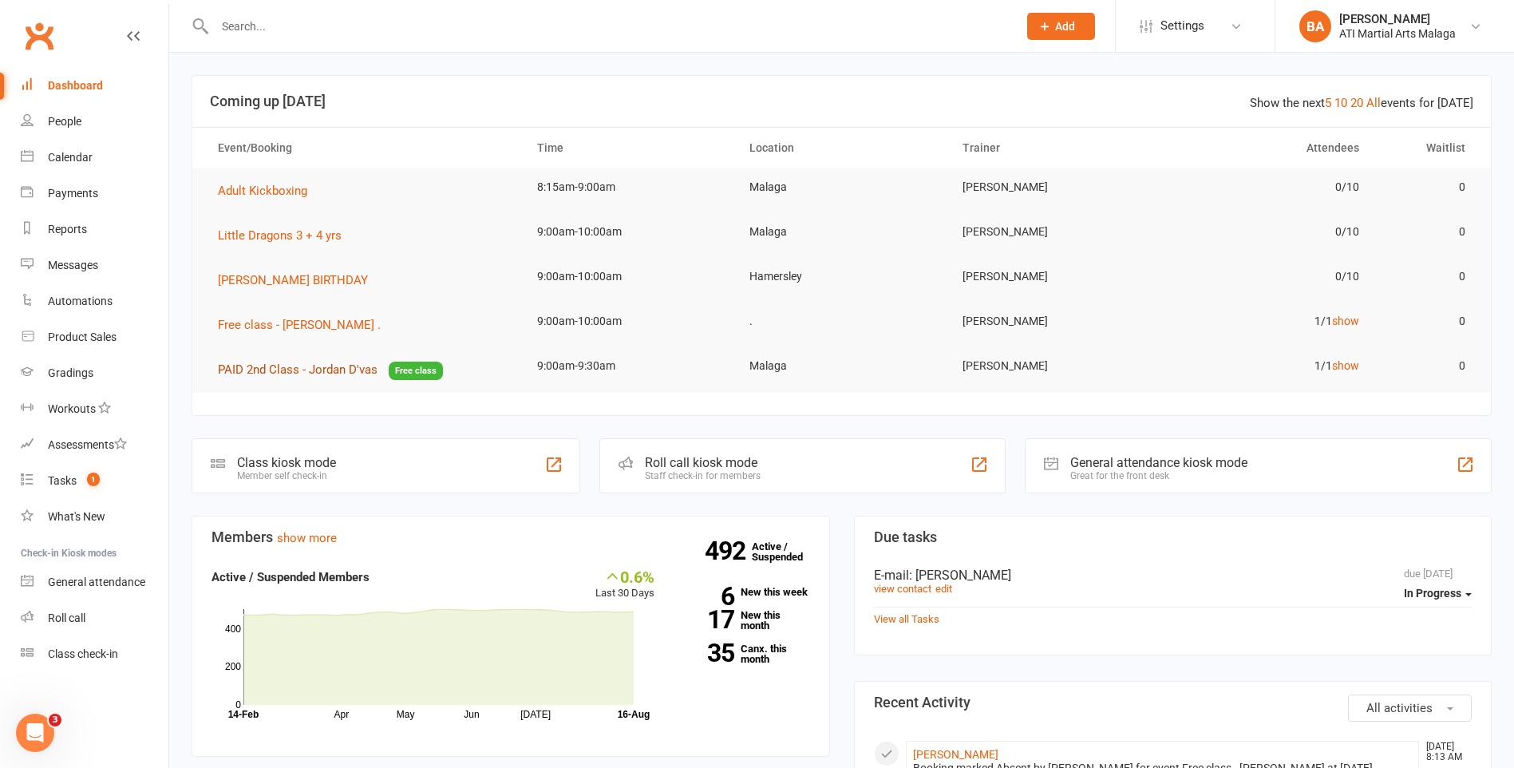
click at [360, 372] on span "PAID 2nd Class - Jordan D'vas" at bounding box center [298, 369] width 160 height 14
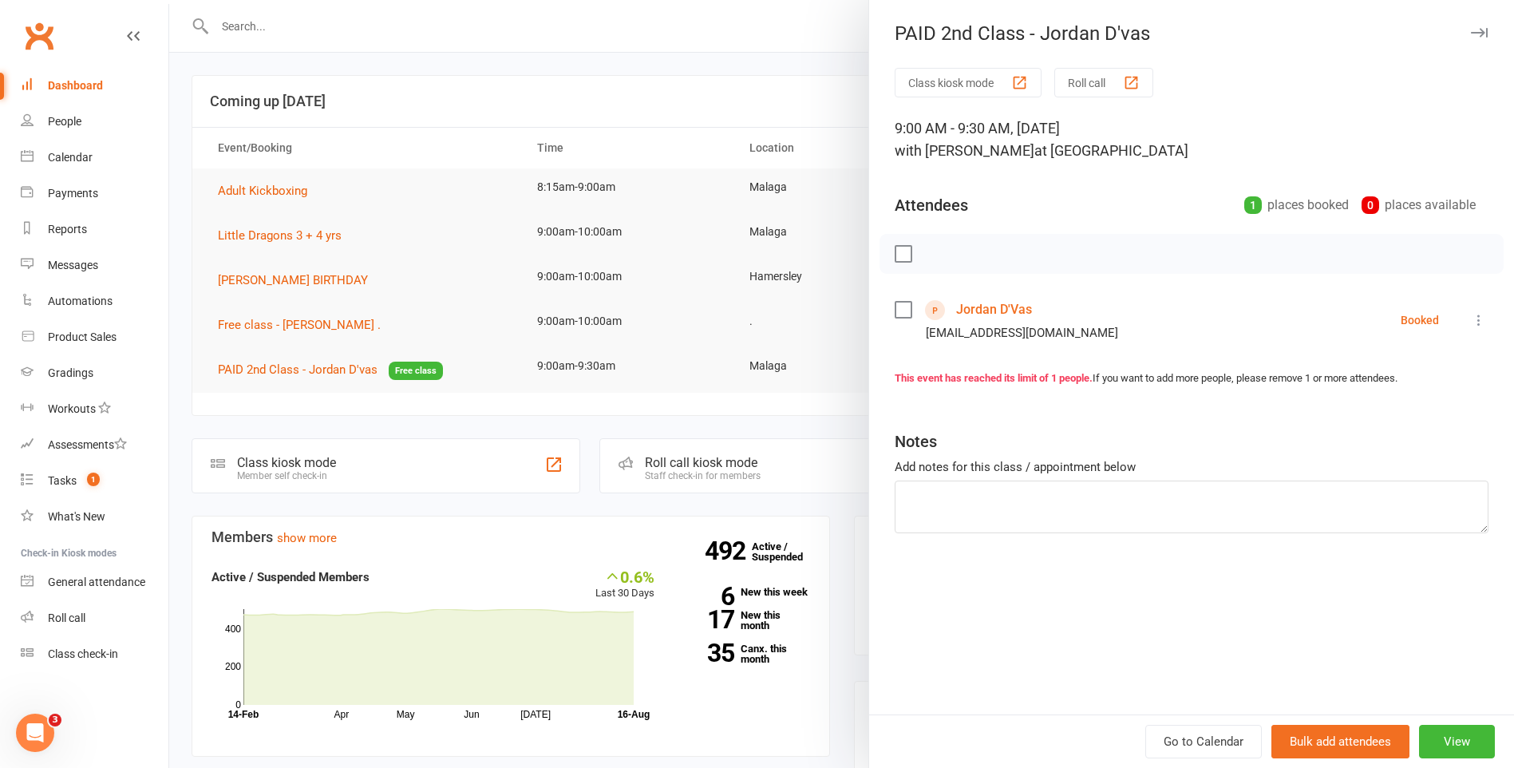
click at [980, 307] on link "Jordan D'Vas" at bounding box center [994, 310] width 76 height 26
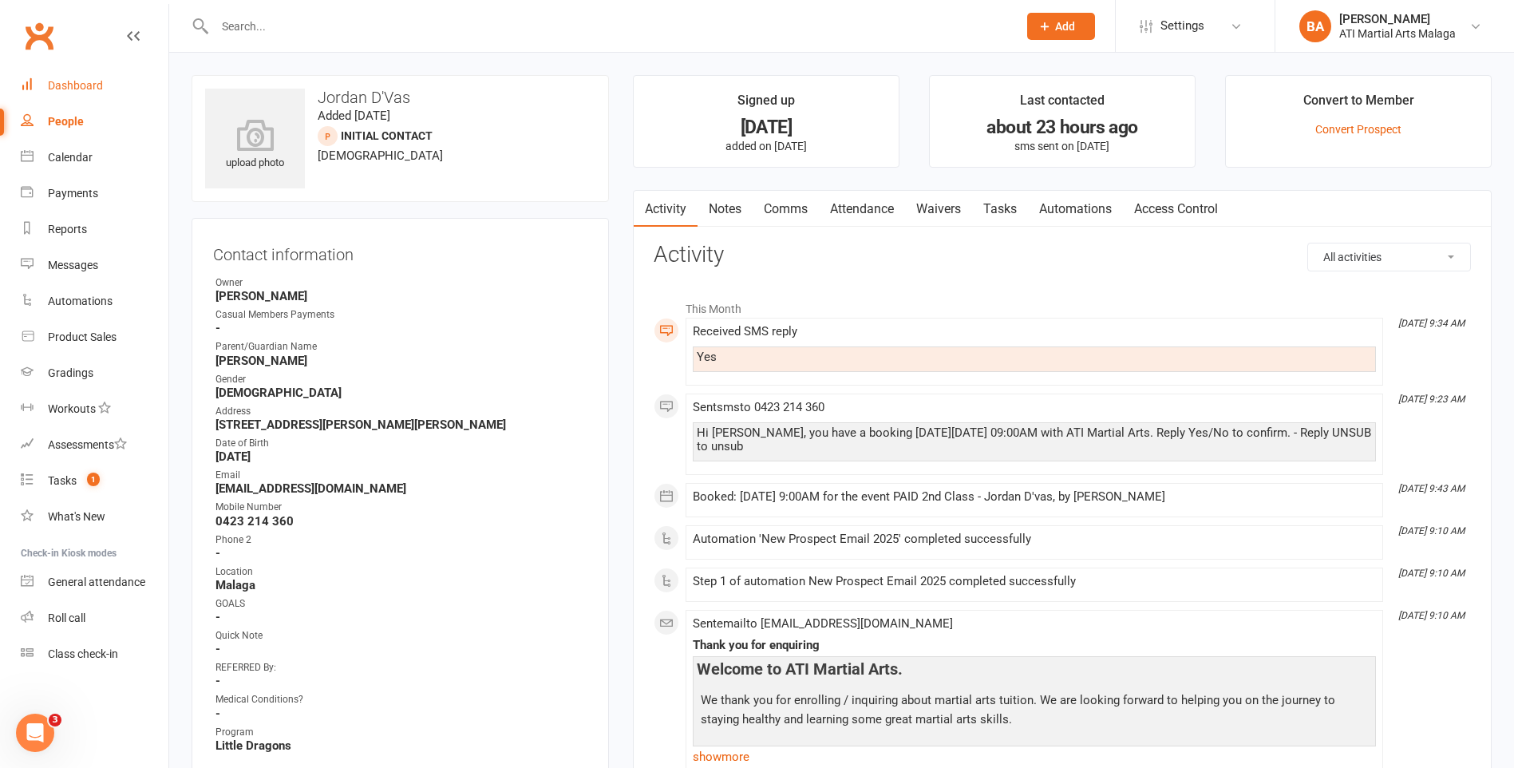
click at [89, 88] on div "Dashboard" at bounding box center [75, 85] width 55 height 13
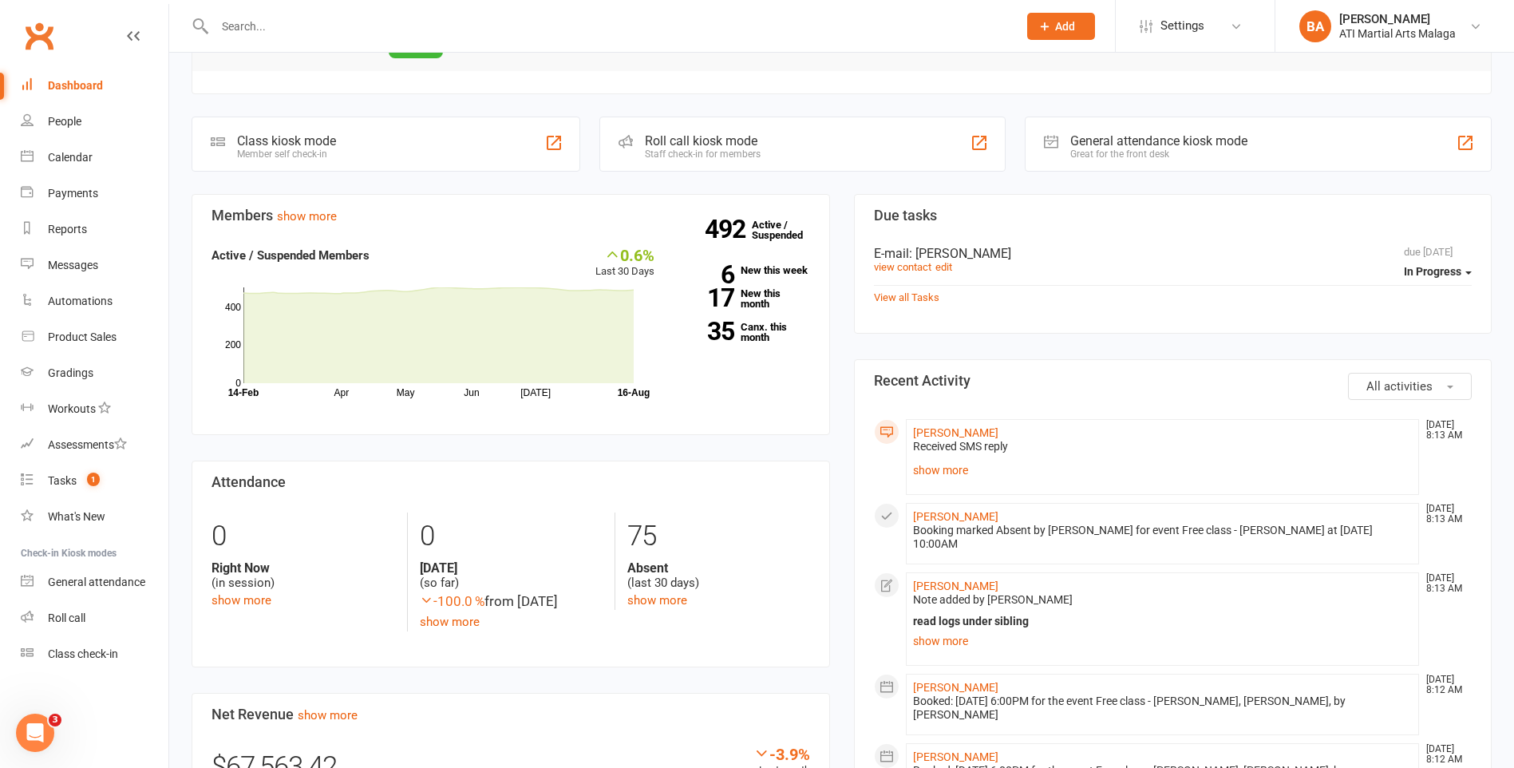
scroll to position [399, 0]
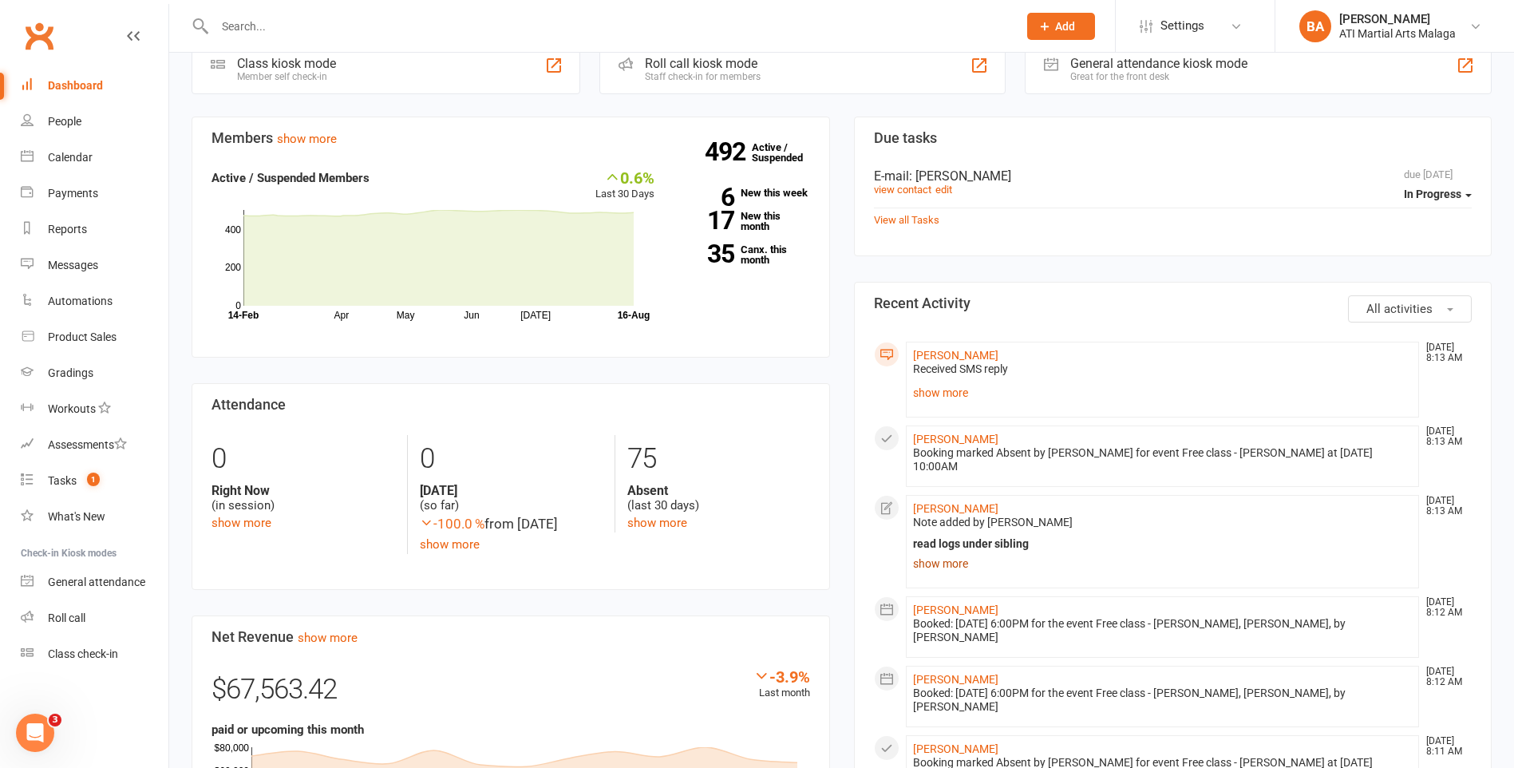
click at [940, 564] on link "show more" at bounding box center [1163, 563] width 500 height 22
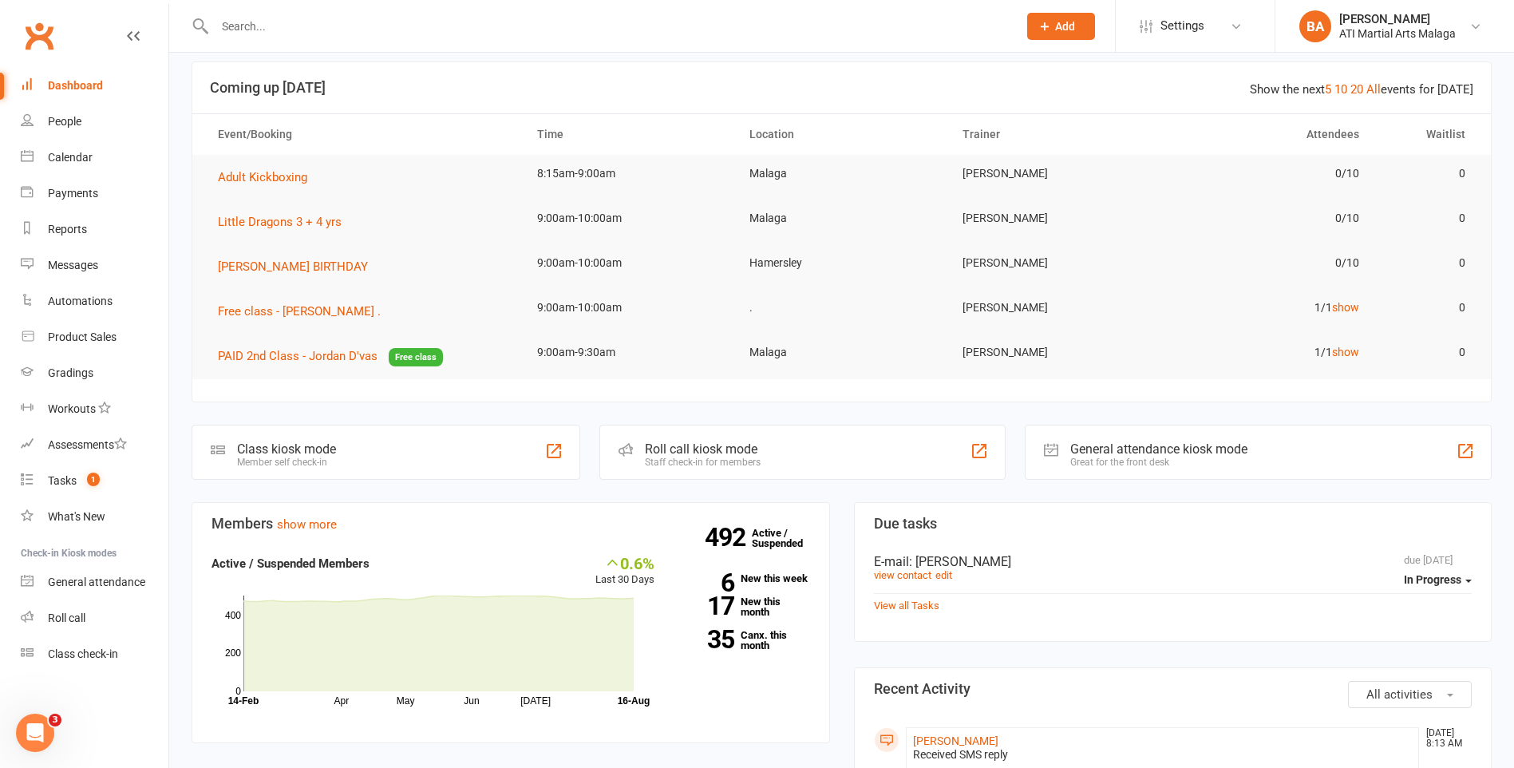
scroll to position [0, 0]
